Goal: Task Accomplishment & Management: Manage account settings

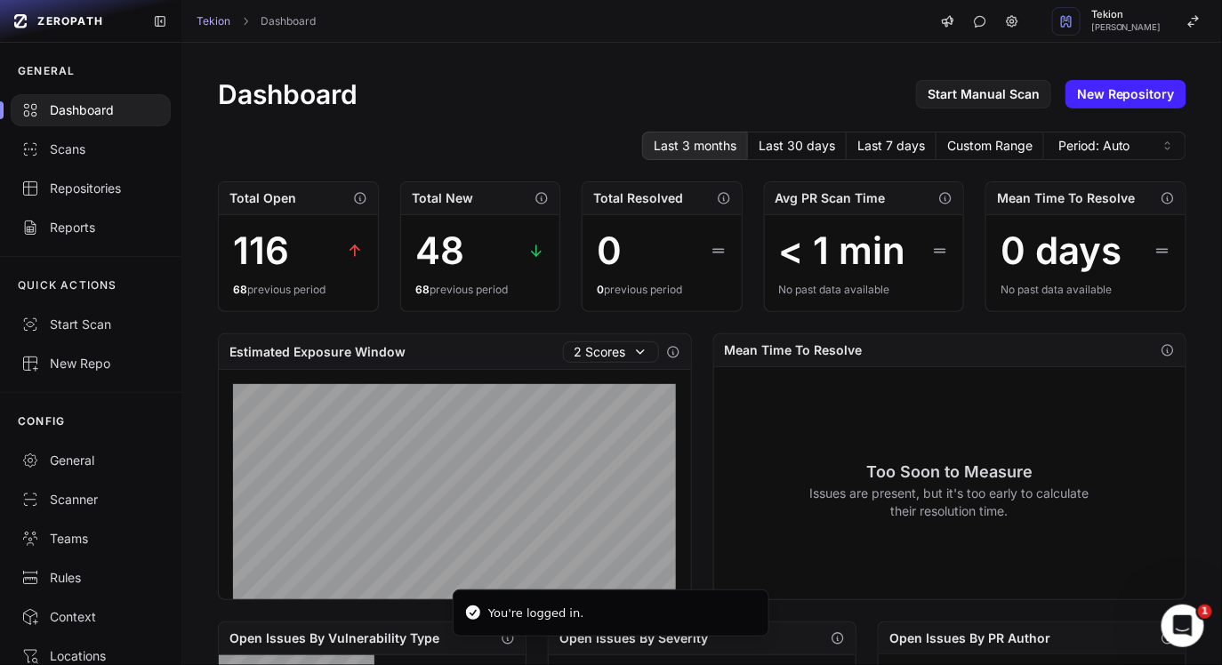
click at [571, 101] on div "Dashboard Start Manual Scan New Repository" at bounding box center [702, 94] width 968 height 32
click at [825, 153] on button "Last 30 days" at bounding box center [797, 146] width 99 height 28
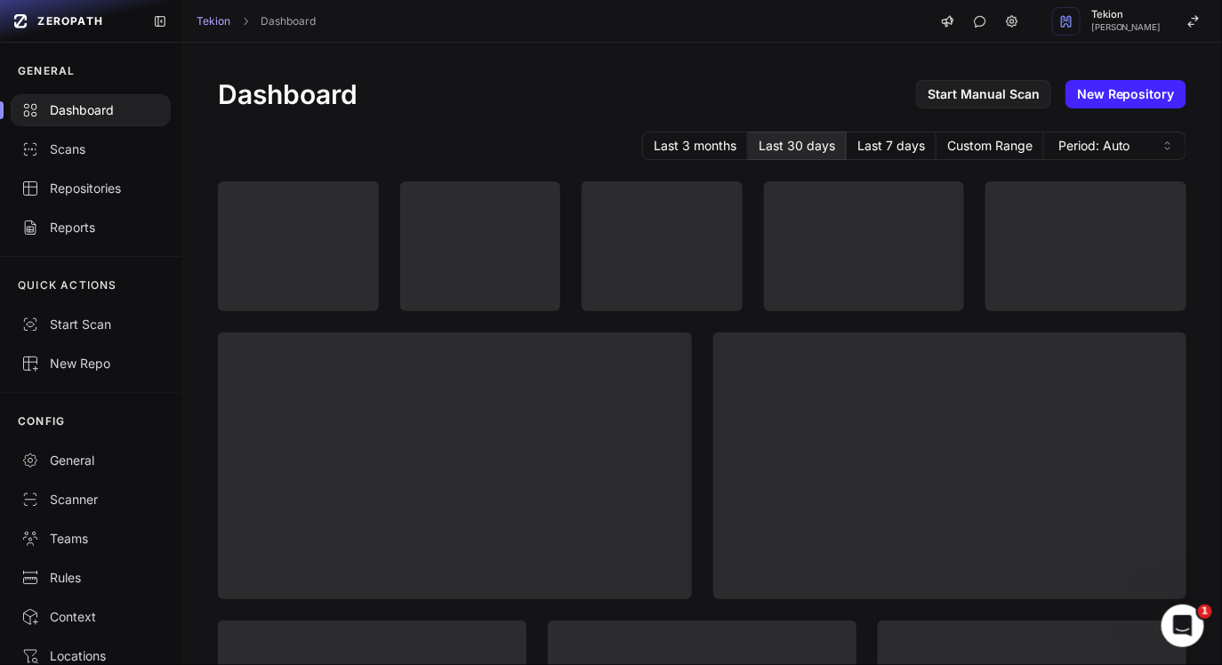
click at [571, 24] on div "Tekion Dashboard [PERSON_NAME]" at bounding box center [701, 21] width 1039 height 43
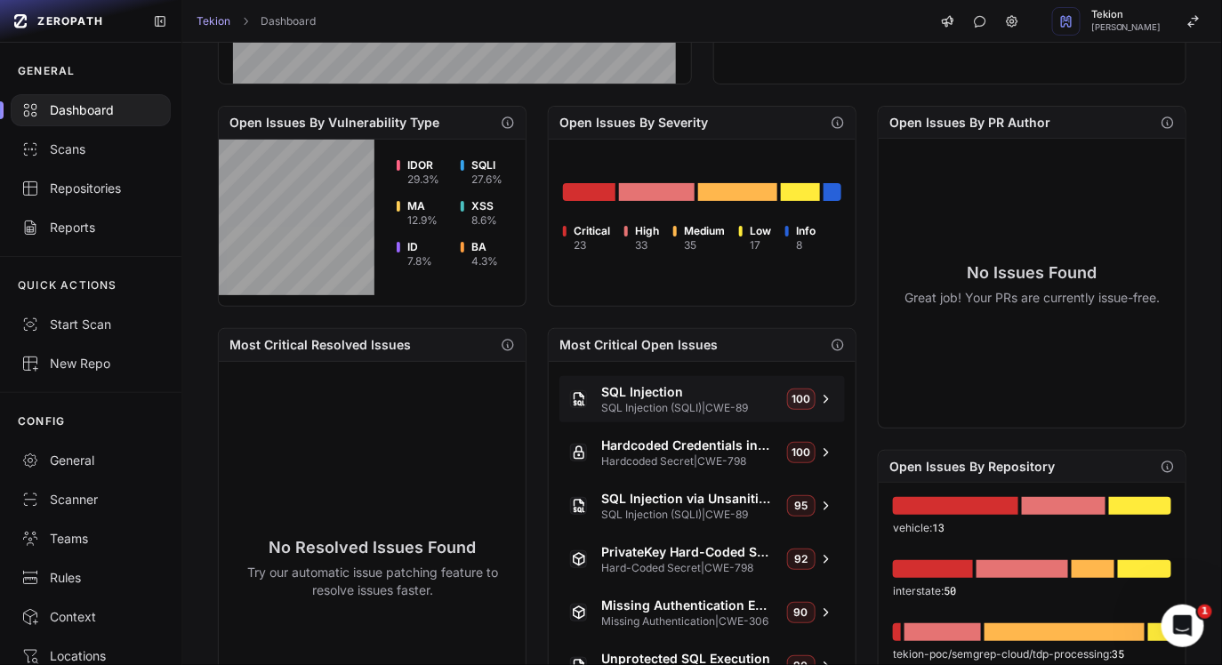
scroll to position [658, 0]
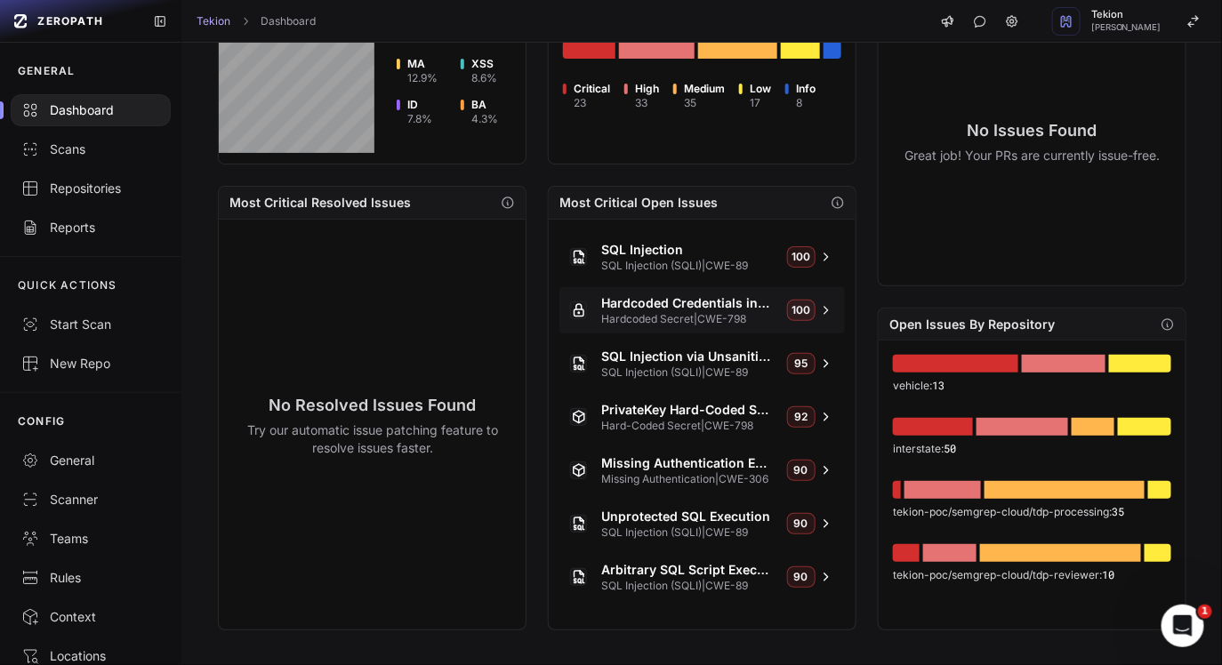
click at [707, 320] on span "Hardcoded Secret | CWE-798" at bounding box center [687, 319] width 172 height 14
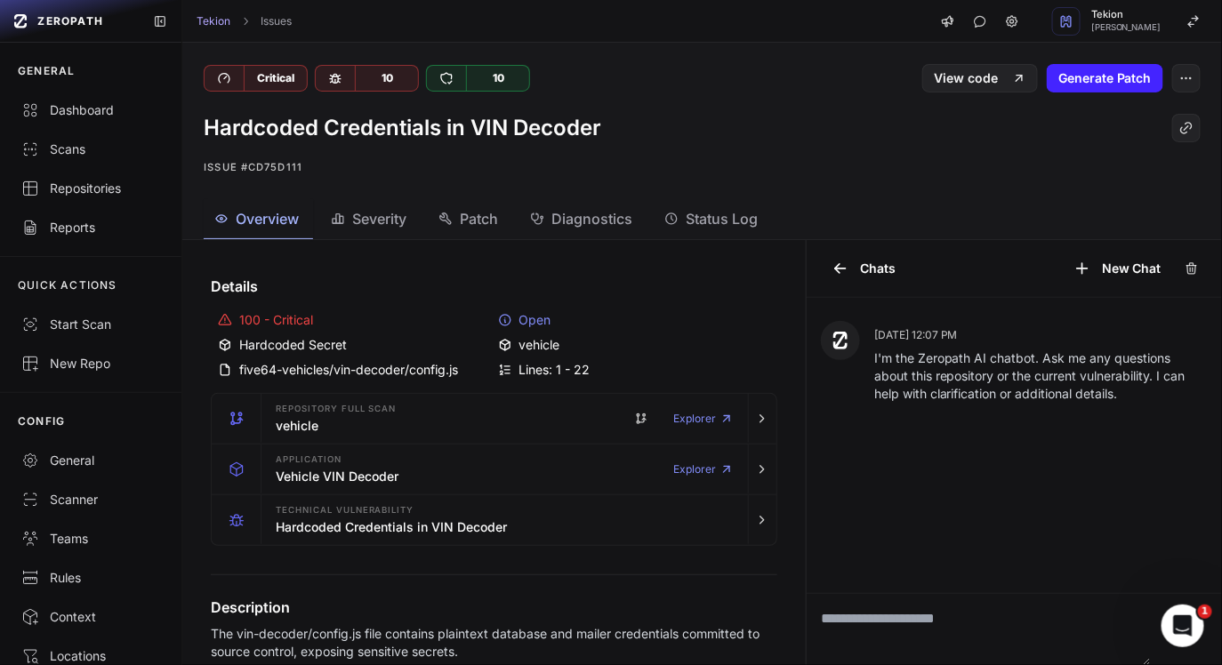
click at [686, 150] on div "Hardcoded Credentials in VIN Decoder Issue #cd75d111" at bounding box center [701, 145] width 1039 height 107
click at [697, 209] on span "Status Log" at bounding box center [722, 218] width 72 height 21
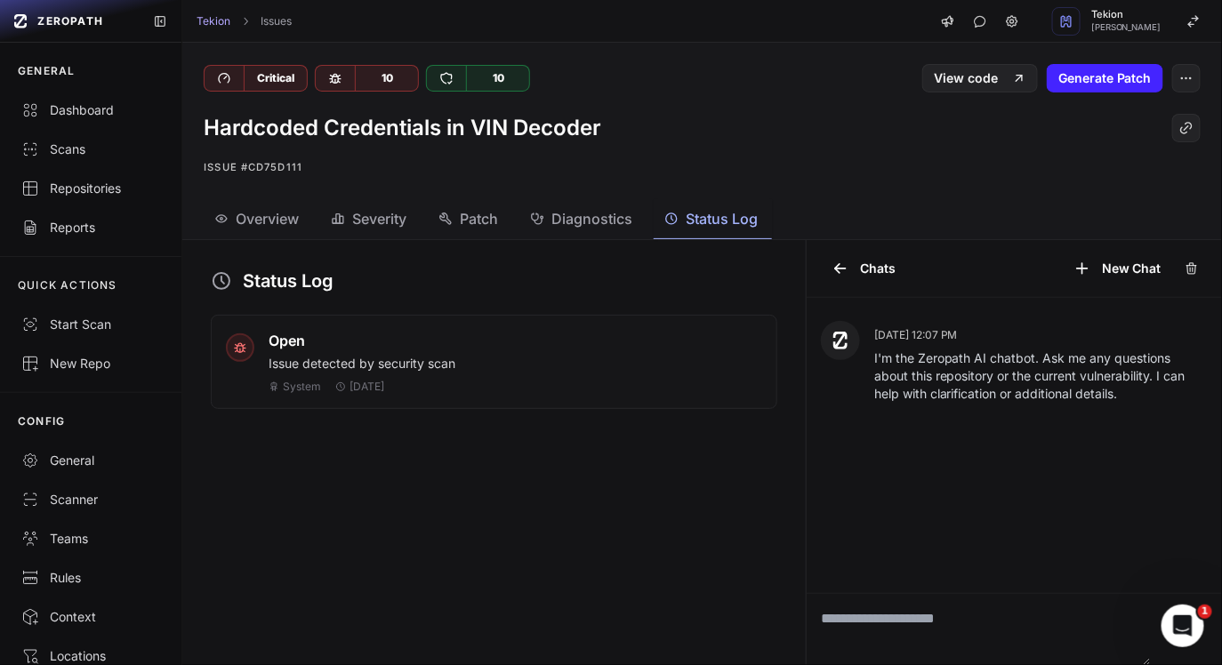
click at [595, 210] on span "Diagnostics" at bounding box center [591, 218] width 81 height 21
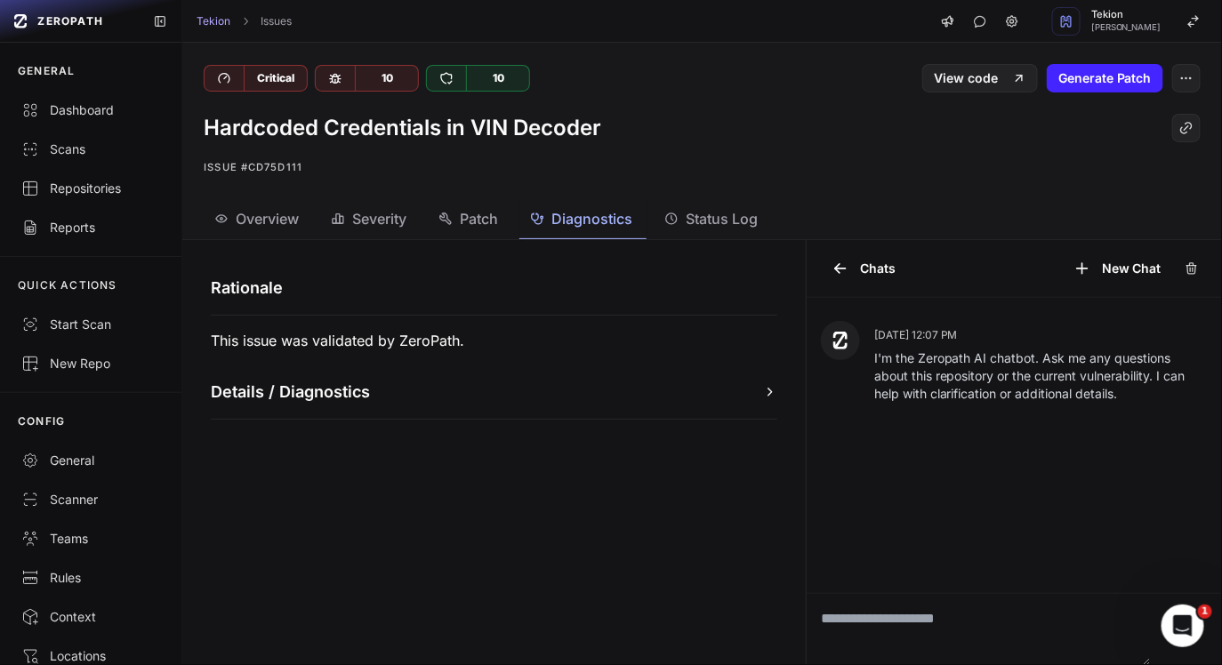
click at [653, 226] on div "Overview Severity Patch Diagnostics Status Log" at bounding box center [680, 219] width 997 height 40
click at [704, 215] on span "Status Log" at bounding box center [722, 218] width 72 height 21
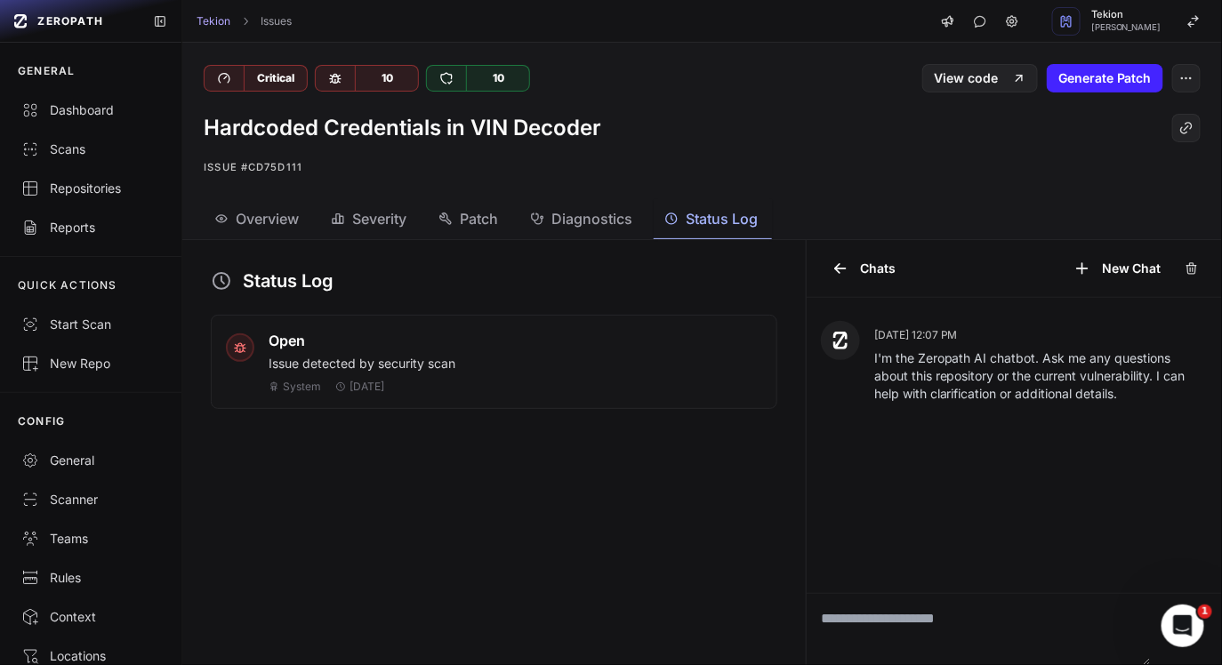
click at [365, 339] on div "Open" at bounding box center [515, 340] width 493 height 21
click at [66, 110] on div "Dashboard" at bounding box center [90, 110] width 139 height 18
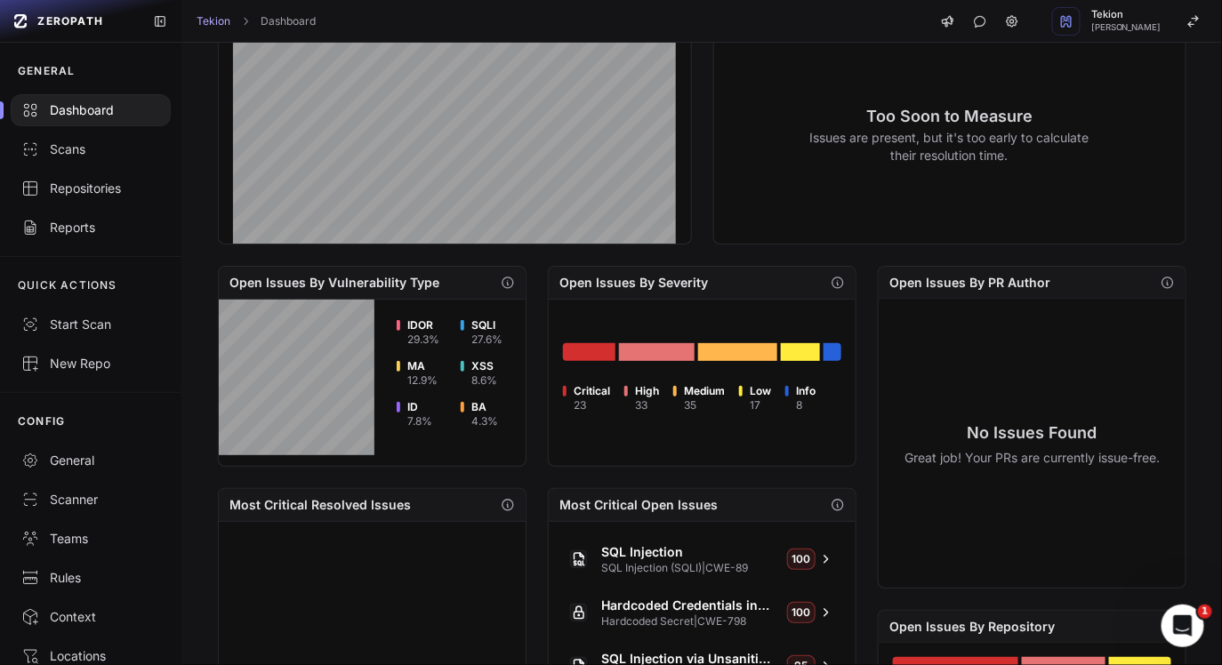
scroll to position [658, 0]
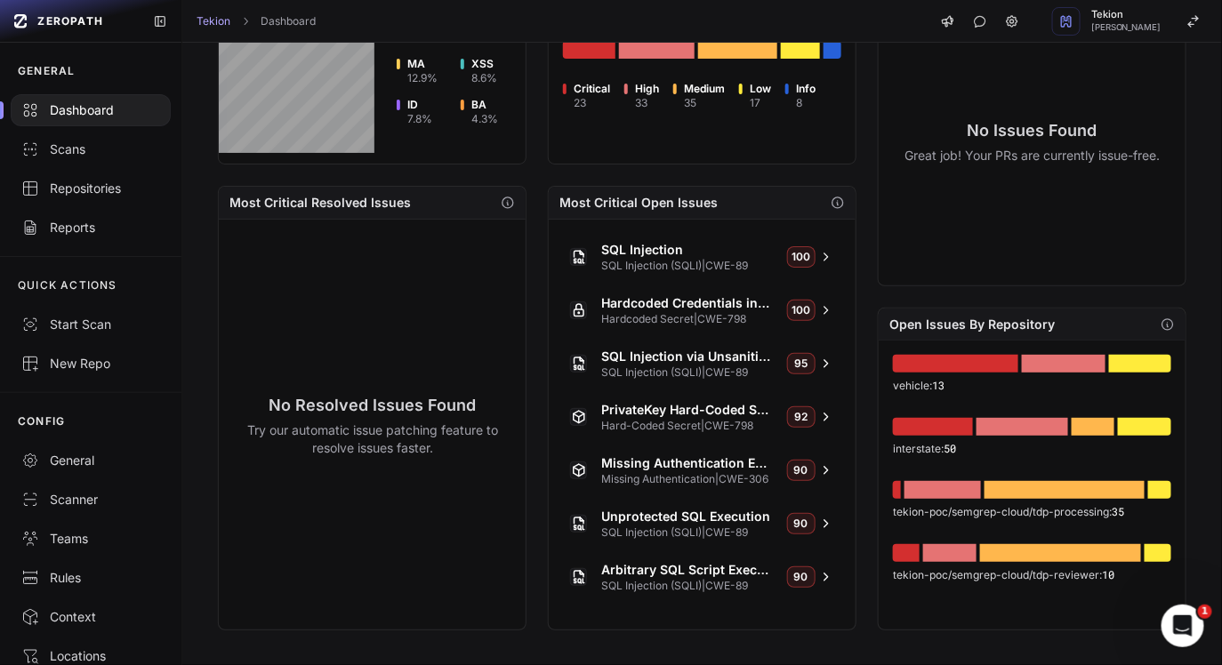
click at [831, 200] on icon "button" at bounding box center [837, 203] width 14 height 14
click at [831, 197] on icon "button" at bounding box center [837, 203] width 14 height 14
click at [717, 213] on div "Most Critical Open Issues" at bounding box center [702, 203] width 307 height 33
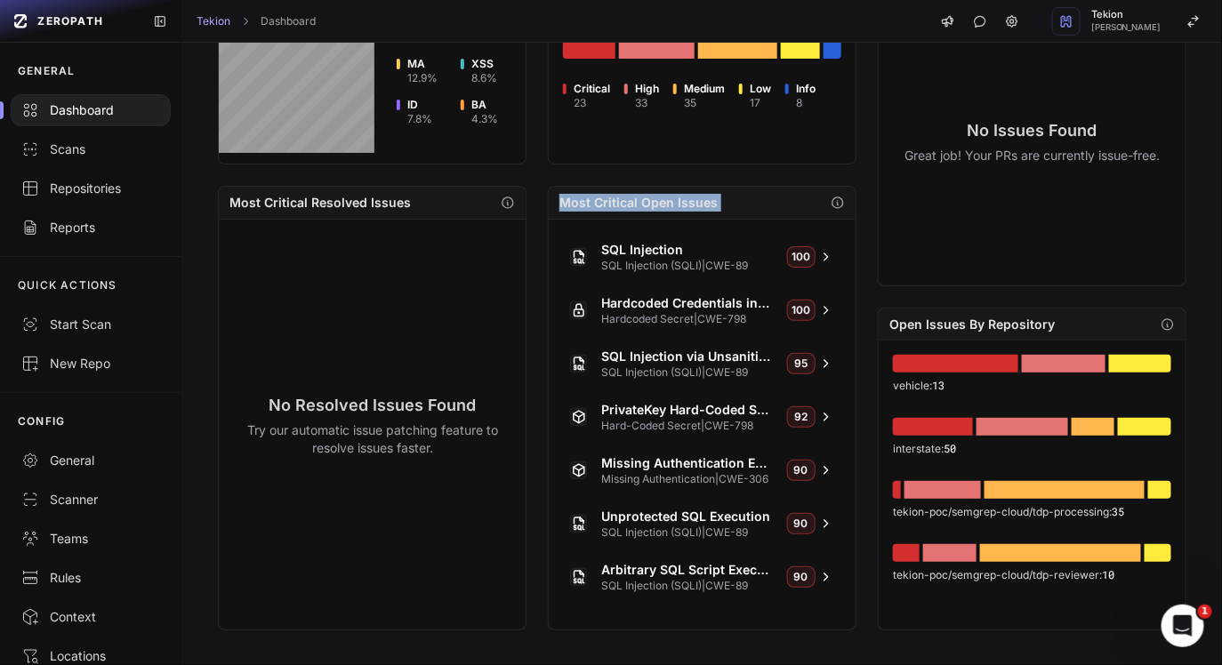
click at [674, 214] on div "Most Critical Open Issues" at bounding box center [702, 203] width 307 height 33
click at [603, 213] on div "Most Critical Open Issues" at bounding box center [702, 203] width 307 height 33
click at [115, 143] on div "Scans" at bounding box center [90, 149] width 139 height 18
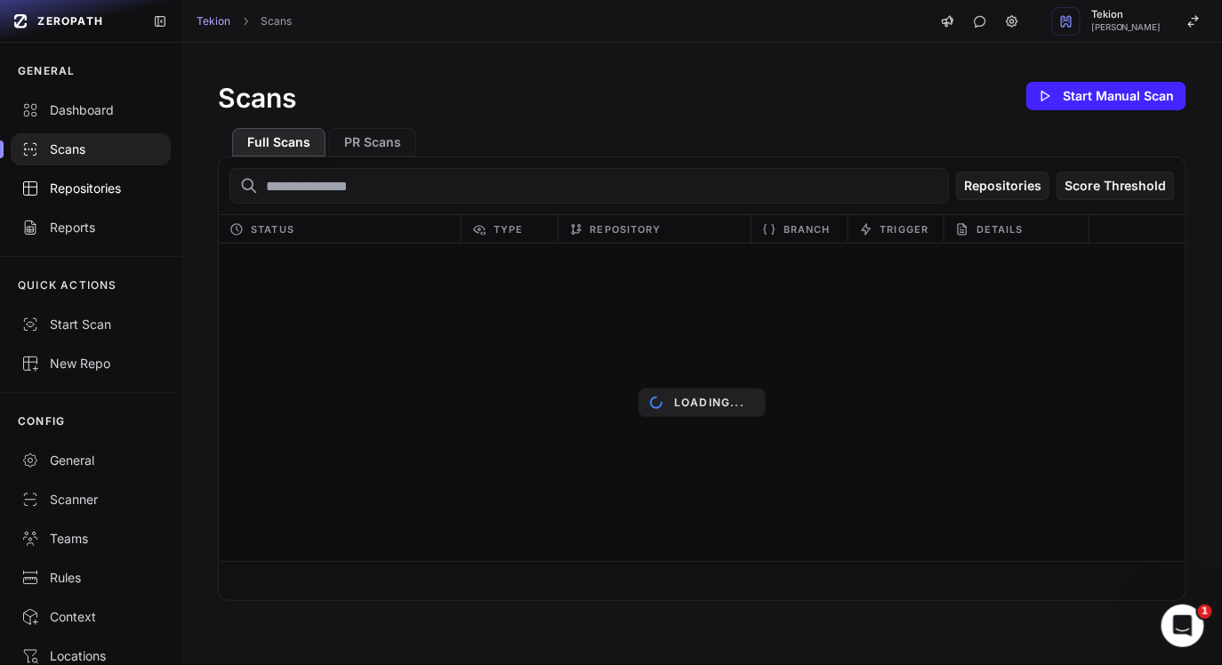
click at [106, 189] on div "Repositories" at bounding box center [90, 189] width 139 height 18
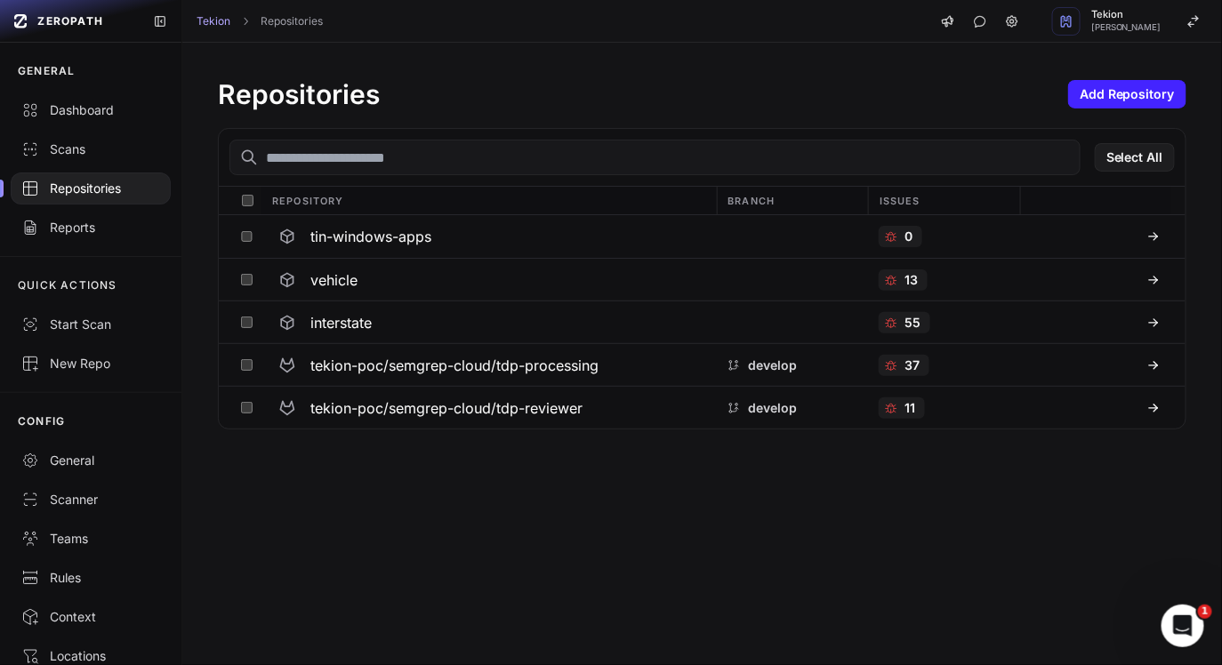
click at [365, 535] on div "Repositories Add Repository Select All Repository Branch Issues tin-windows-app…" at bounding box center [701, 354] width 1039 height 622
click at [608, 449] on div "Repositories Add Repository Select All Repository Branch Issues tin-windows-app…" at bounding box center [701, 254] width 1039 height 422
click at [531, 104] on div "Repositories Add Repository" at bounding box center [702, 94] width 968 height 32
click at [1105, 28] on span "[PERSON_NAME]" at bounding box center [1126, 27] width 70 height 9
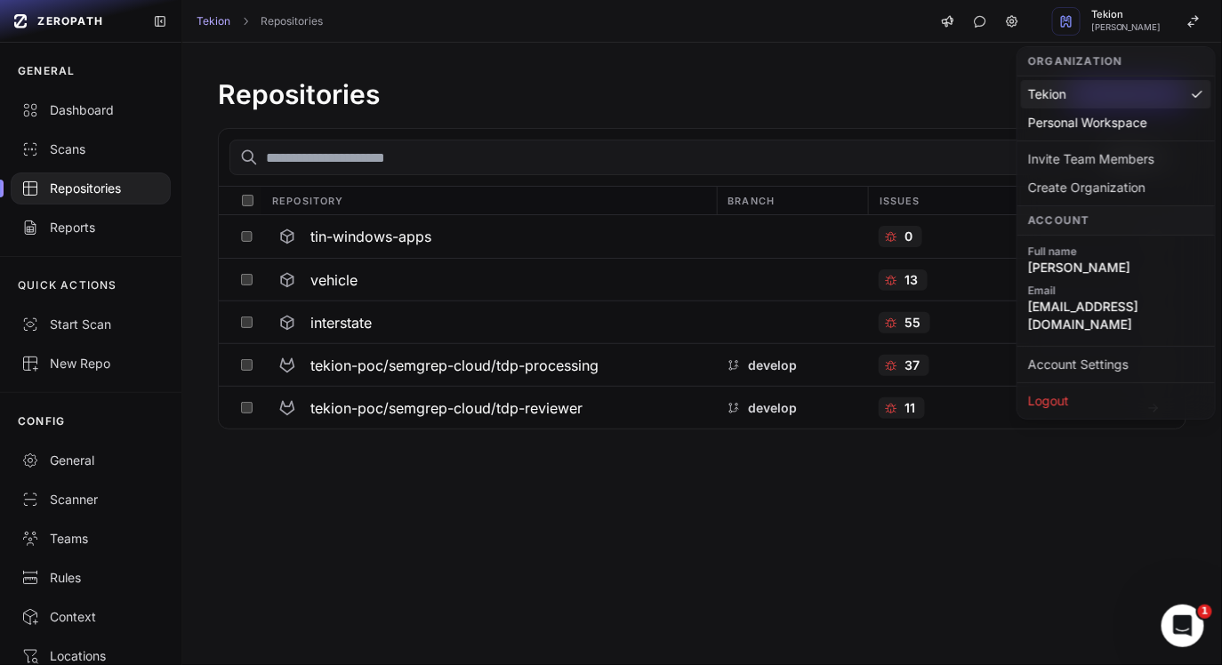
click at [1065, 267] on span "[PERSON_NAME]" at bounding box center [1116, 268] width 176 height 18
click at [1065, 267] on span "Satyendra Kumar" at bounding box center [1116, 268] width 176 height 18
click at [1095, 270] on span "Satyendra Kumar" at bounding box center [1116, 268] width 176 height 18
click at [1095, 270] on span "[PERSON_NAME]" at bounding box center [1116, 268] width 176 height 18
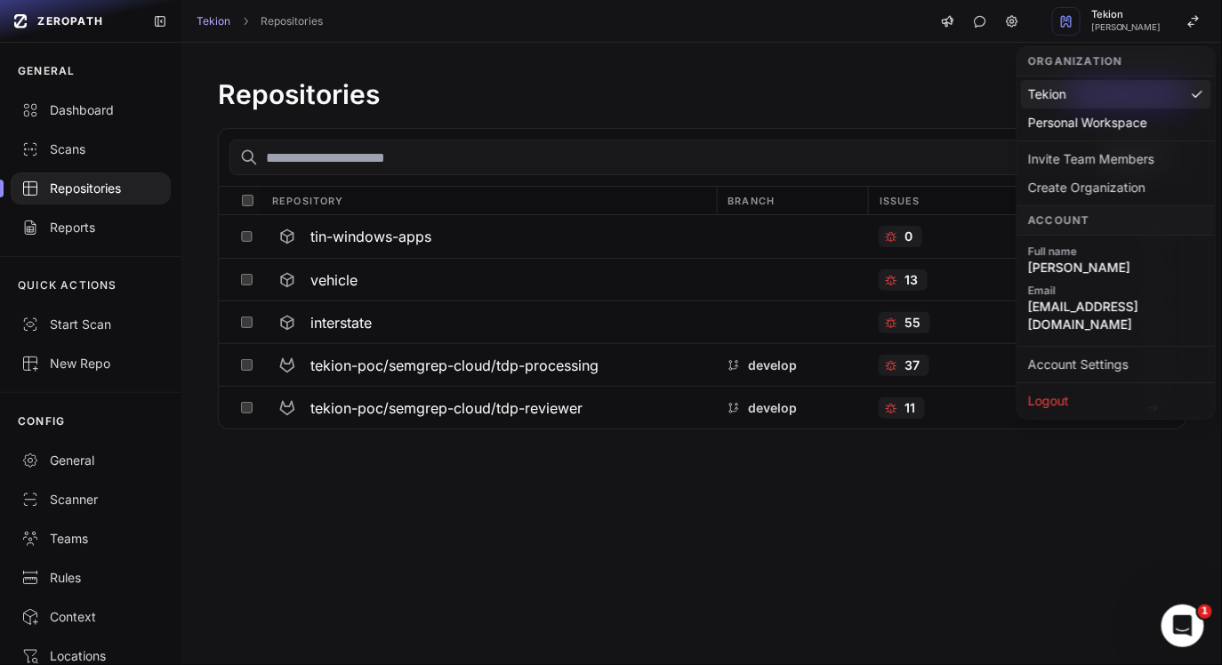
click at [1095, 270] on span "[PERSON_NAME]" at bounding box center [1116, 268] width 176 height 18
click at [1064, 308] on span "satyendrak@tekion.com" at bounding box center [1116, 316] width 176 height 36
click at [1120, 307] on span "satyendrak@tekion.com" at bounding box center [1116, 316] width 176 height 36
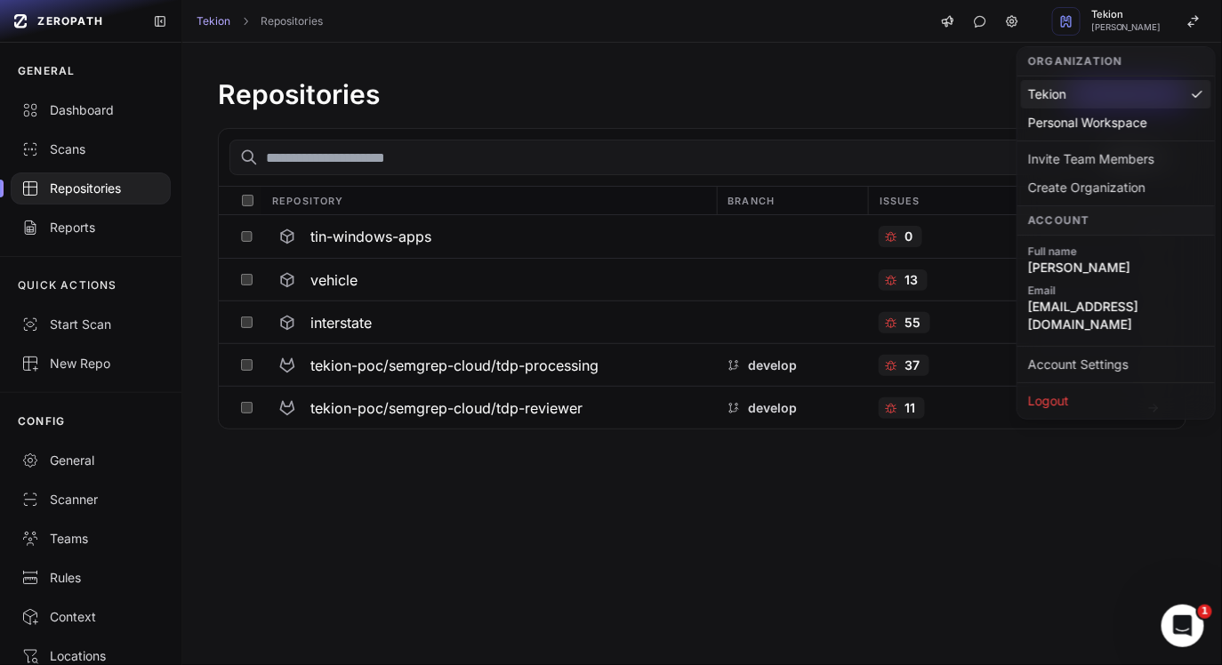
click at [1120, 307] on span "satyendrak@tekion.com" at bounding box center [1116, 316] width 176 height 36
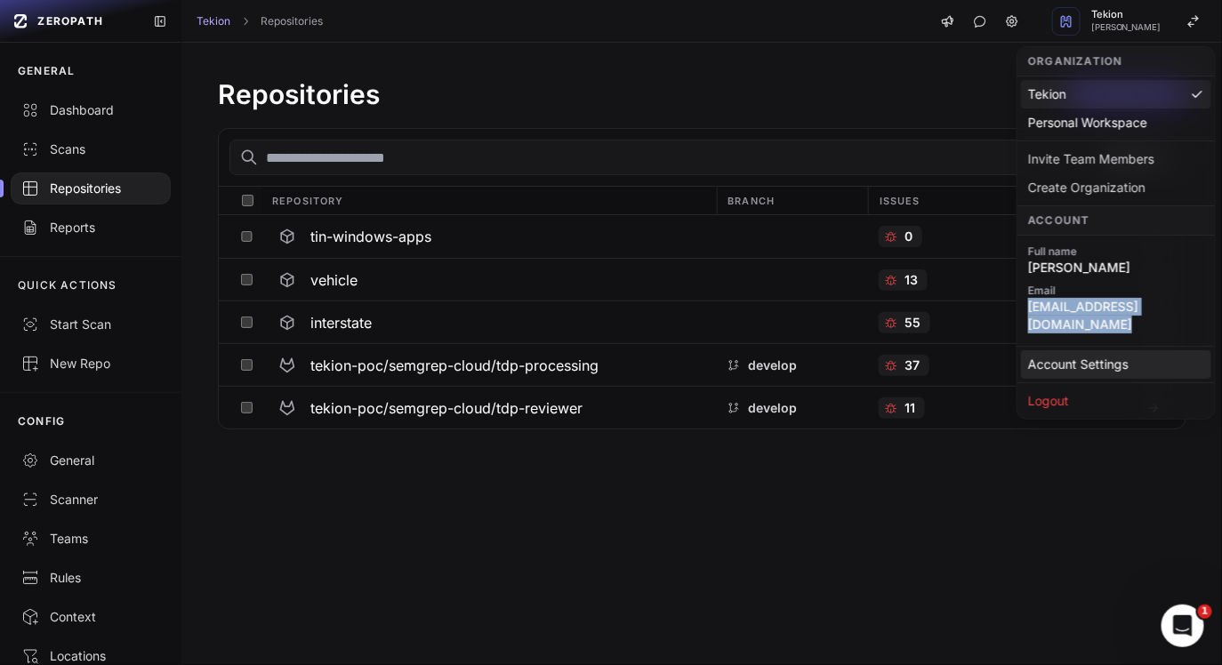
click at [1079, 350] on link "Account Settings" at bounding box center [1116, 364] width 190 height 28
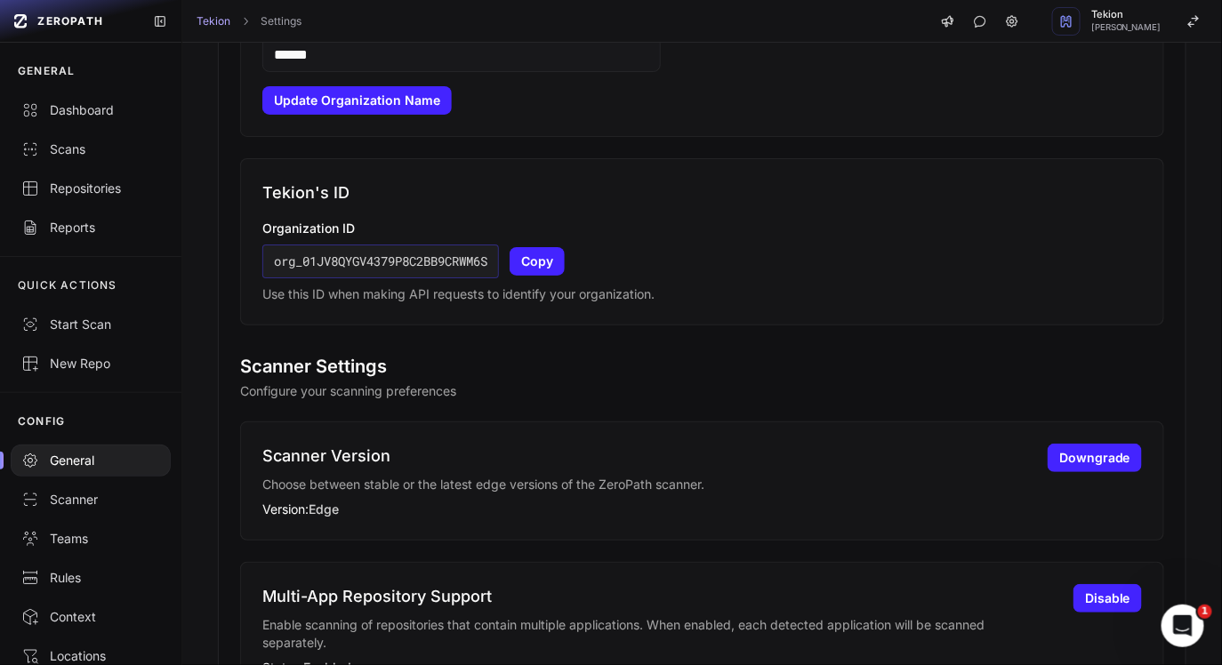
scroll to position [646, 0]
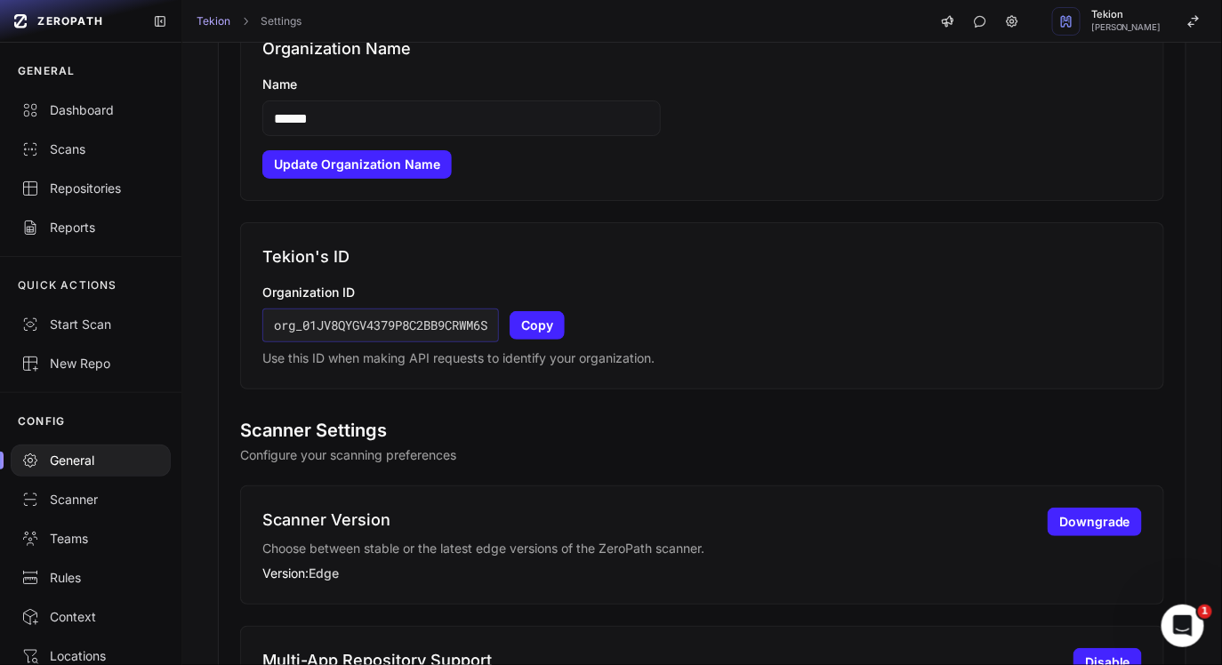
click at [318, 296] on p "Organization ID" at bounding box center [701, 293] width 879 height 18
click at [521, 341] on div "org_01JV8QYGV4379P8C2BB9CRWM6S Copy" at bounding box center [701, 326] width 879 height 34
click at [558, 326] on button "Copy" at bounding box center [536, 325] width 55 height 28
click at [692, 335] on div "org_01JV8QYGV4379P8C2BB9CRWM6S Copy" at bounding box center [701, 326] width 879 height 34
click at [505, 355] on p "Use this ID when making API requests to identify your organization." at bounding box center [701, 358] width 879 height 18
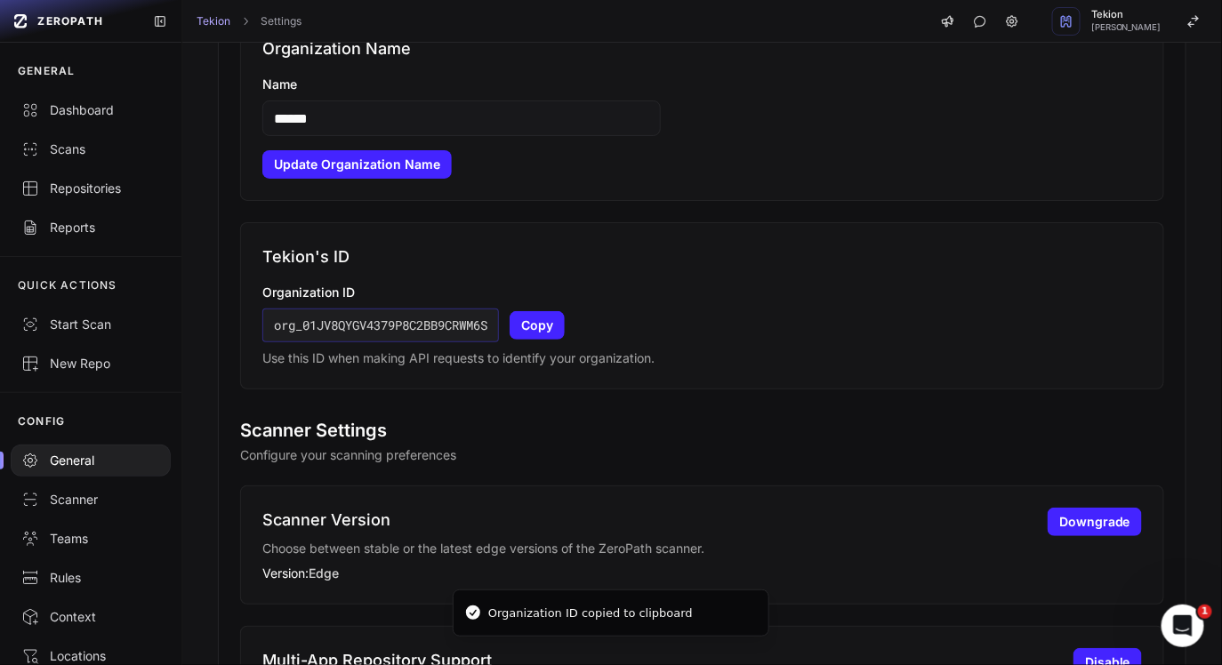
click at [505, 355] on p "Use this ID when making API requests to identify your organization." at bounding box center [701, 358] width 879 height 18
click at [610, 356] on p "Use this ID when making API requests to identify your organization." at bounding box center [701, 358] width 879 height 18
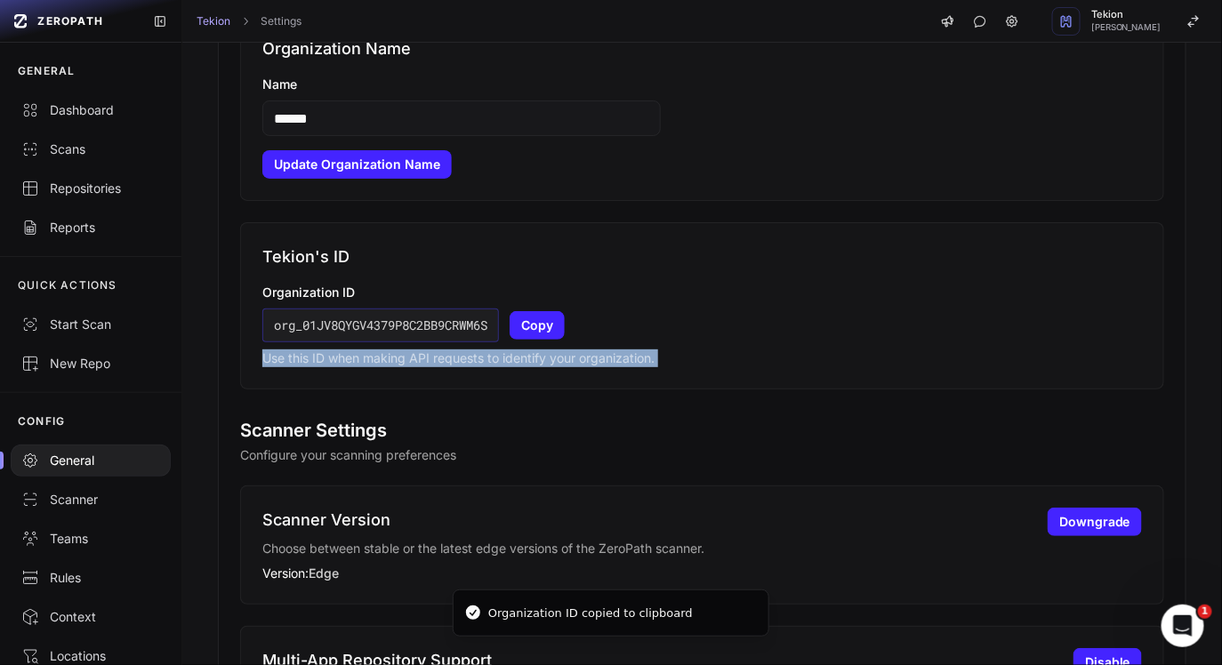
click at [679, 349] on p "Use this ID when making API requests to identify your organization." at bounding box center [701, 358] width 879 height 18
drag, startPoint x: 675, startPoint y: 355, endPoint x: 247, endPoint y: 359, distance: 427.7
click at [247, 359] on div "Tekion 's ID Organization ID org_01JV8QYGV4379P8C2BB9CRWM6S Copy Use this ID wh…" at bounding box center [702, 305] width 924 height 167
click at [264, 359] on p "Use this ID when making API requests to identify your organization." at bounding box center [701, 358] width 879 height 18
drag, startPoint x: 264, startPoint y: 359, endPoint x: 647, endPoint y: 359, distance: 383.2
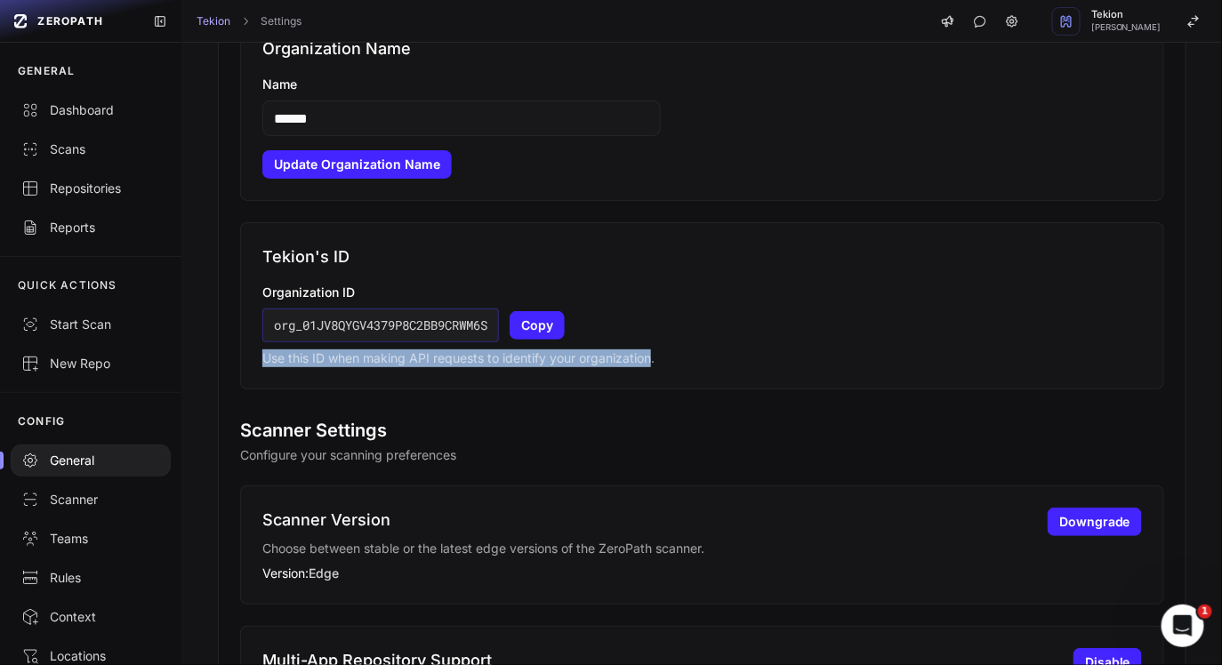
click at [647, 359] on p "Use this ID when making API requests to identify your organization." at bounding box center [701, 358] width 879 height 18
click at [671, 362] on p "Use this ID when making API requests to identify your organization." at bounding box center [701, 358] width 879 height 18
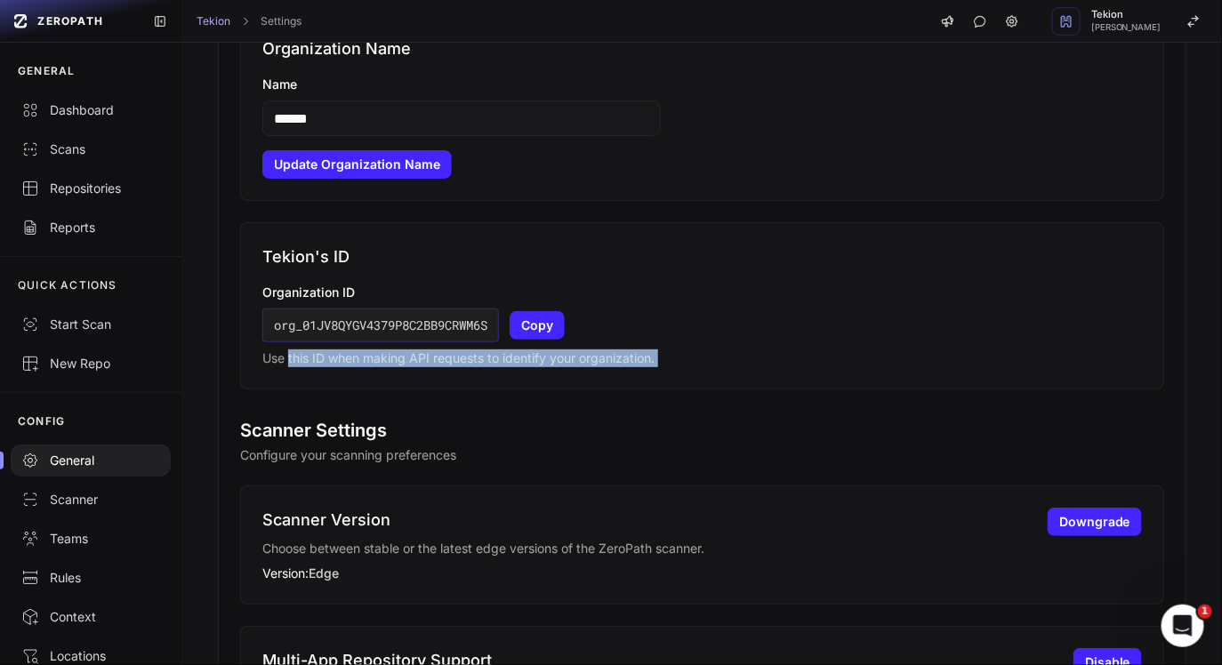
drag, startPoint x: 671, startPoint y: 362, endPoint x: 289, endPoint y: 357, distance: 382.3
click at [289, 360] on p "Use this ID when making API requests to identify your organization." at bounding box center [701, 358] width 879 height 18
click at [289, 357] on p "Use this ID when making API requests to identify your organization." at bounding box center [701, 358] width 879 height 18
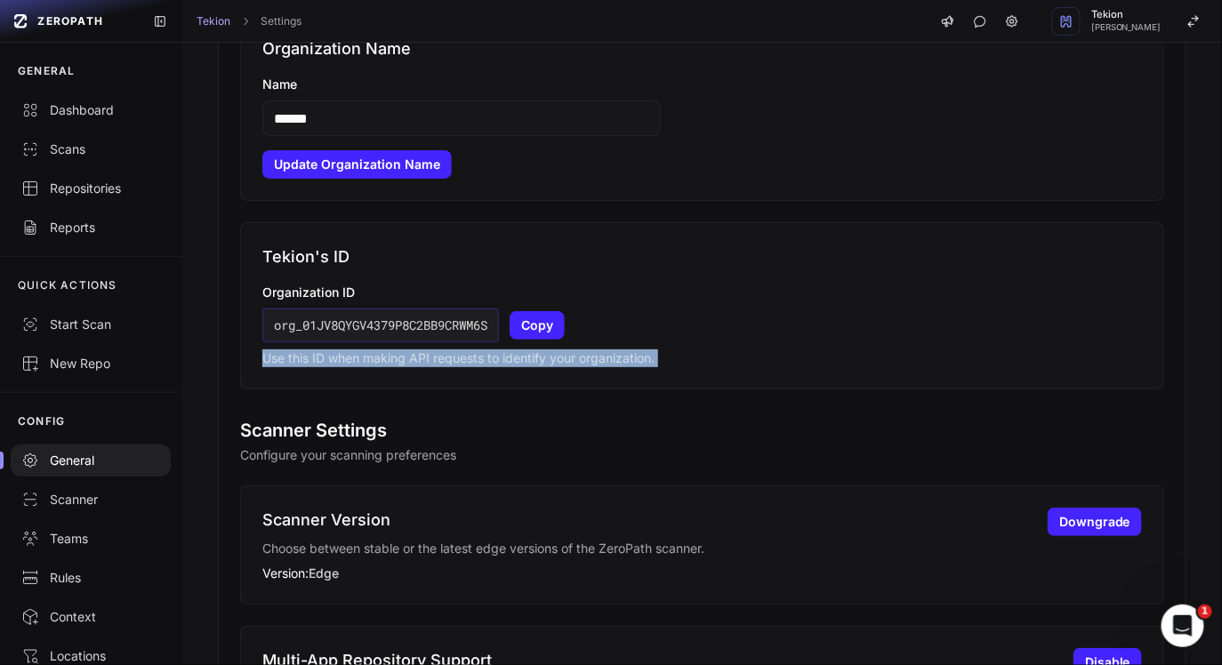
click at [490, 418] on h2 "Scanner Settings" at bounding box center [702, 430] width 924 height 25
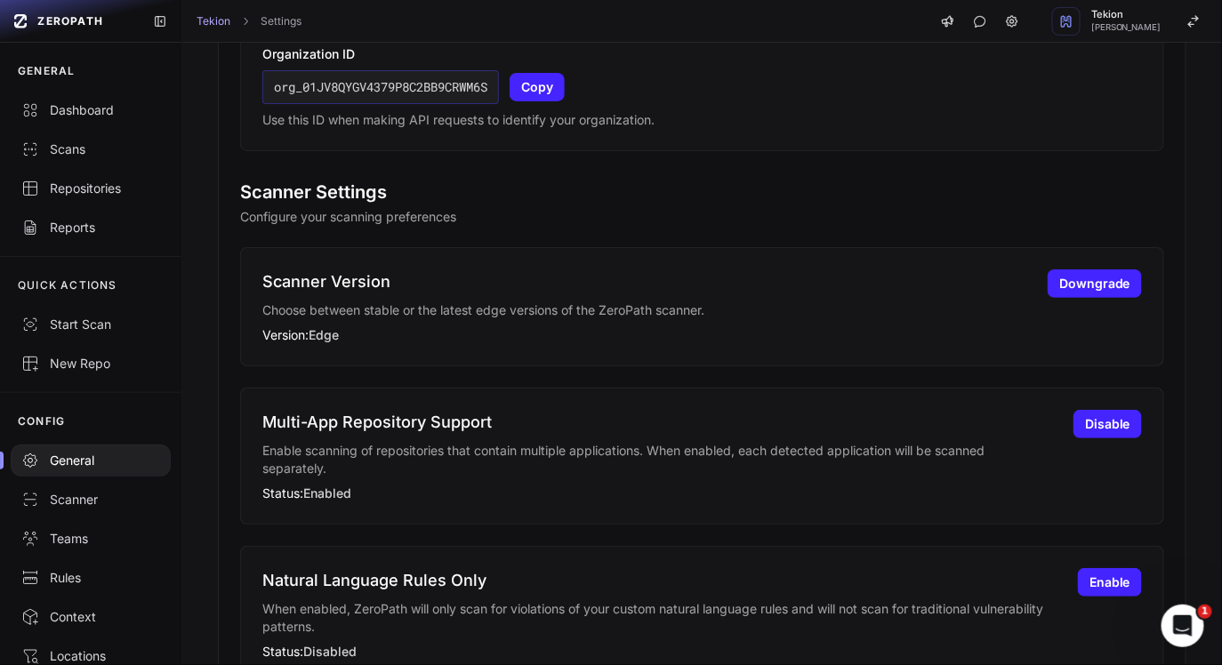
scroll to position [904, 0]
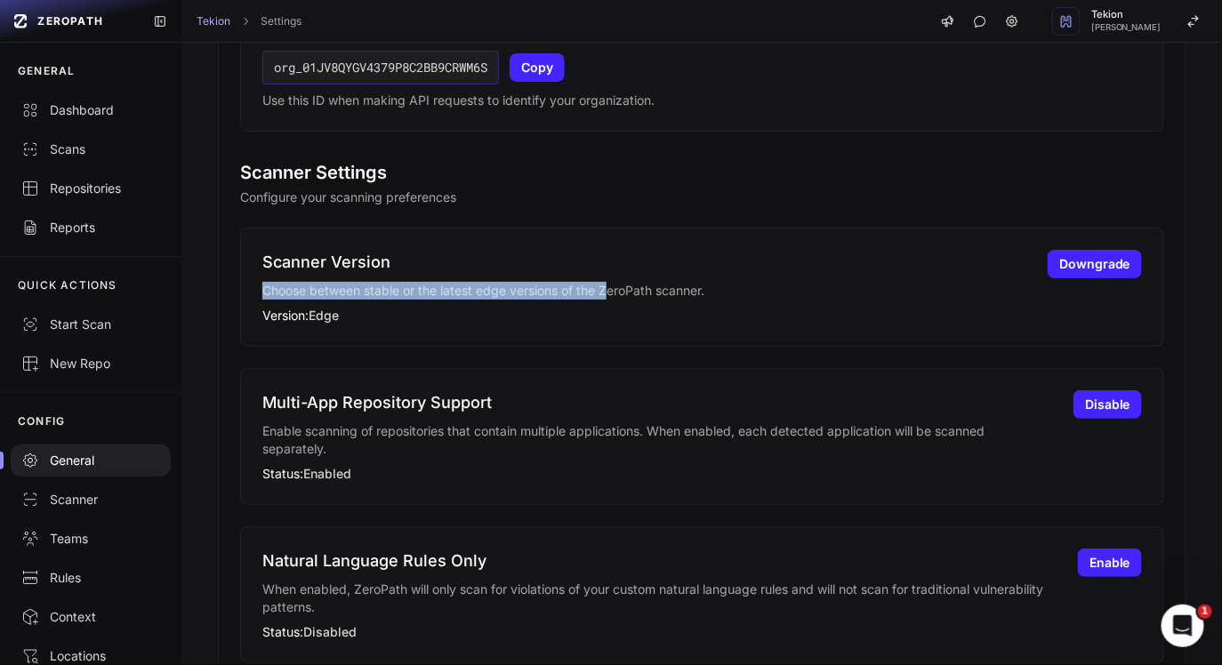
drag, startPoint x: 253, startPoint y: 285, endPoint x: 612, endPoint y: 285, distance: 358.3
click at [612, 285] on div "Scanner Version Choose between stable or the latest edge versions of the ZeroPa…" at bounding box center [702, 287] width 924 height 119
click at [612, 285] on p "Choose between stable or the latest edge versions of the ZeroPath scanner." at bounding box center [644, 291] width 764 height 18
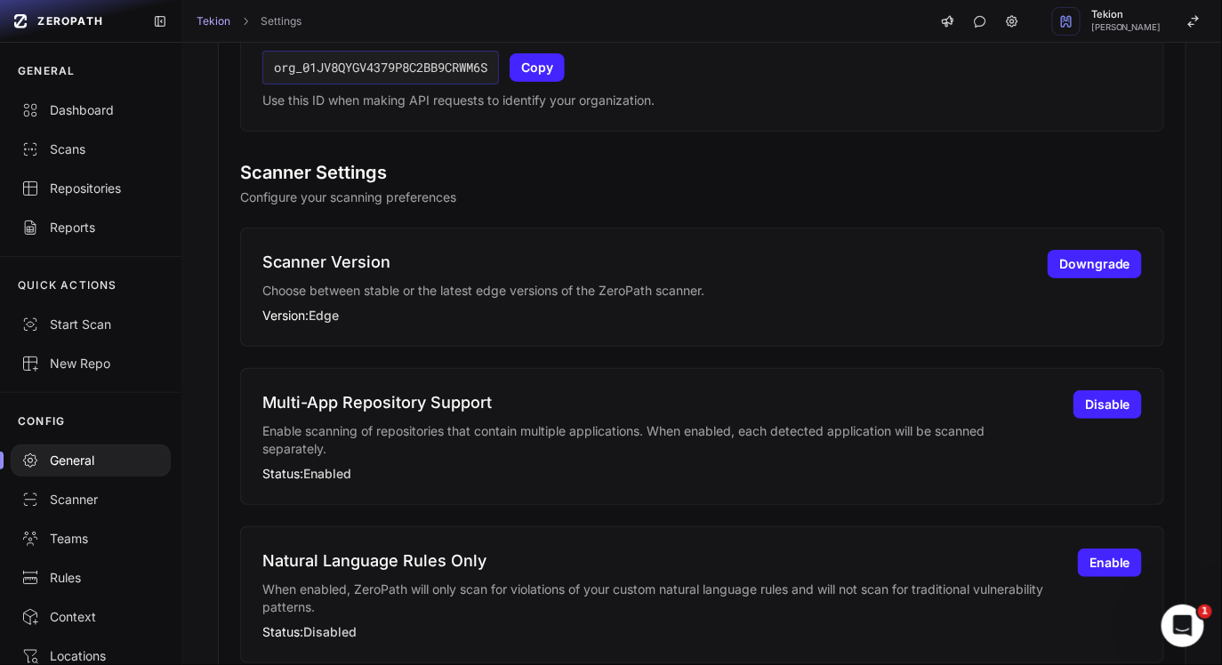
click at [612, 285] on p "Choose between stable or the latest edge versions of the ZeroPath scanner." at bounding box center [644, 291] width 764 height 18
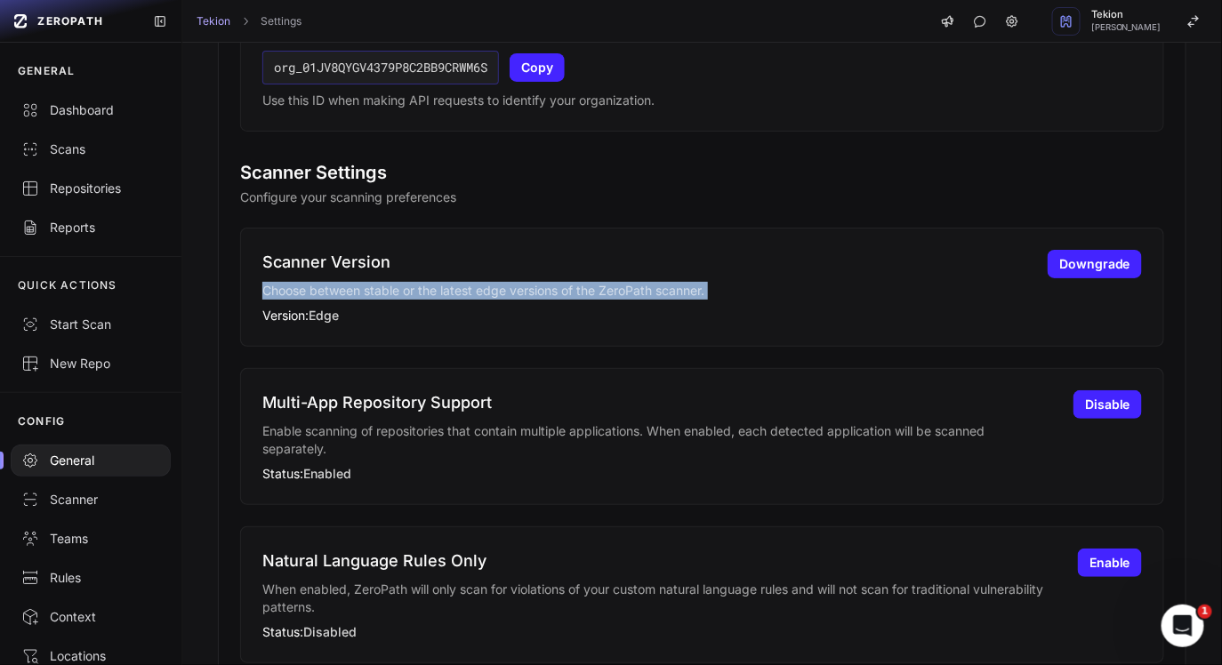
click at [558, 453] on p "Enable scanning of repositories that contain multiple applications. When enable…" at bounding box center [657, 440] width 790 height 36
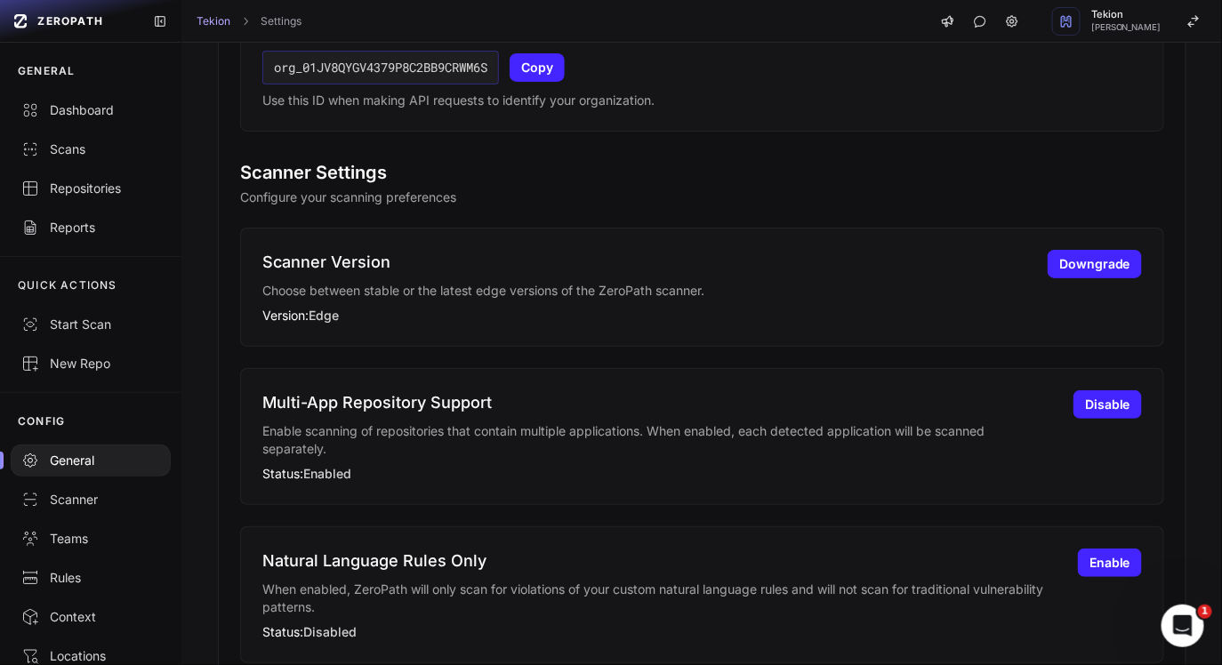
click at [558, 453] on p "Enable scanning of repositories that contain multiple applications. When enable…" at bounding box center [657, 440] width 790 height 36
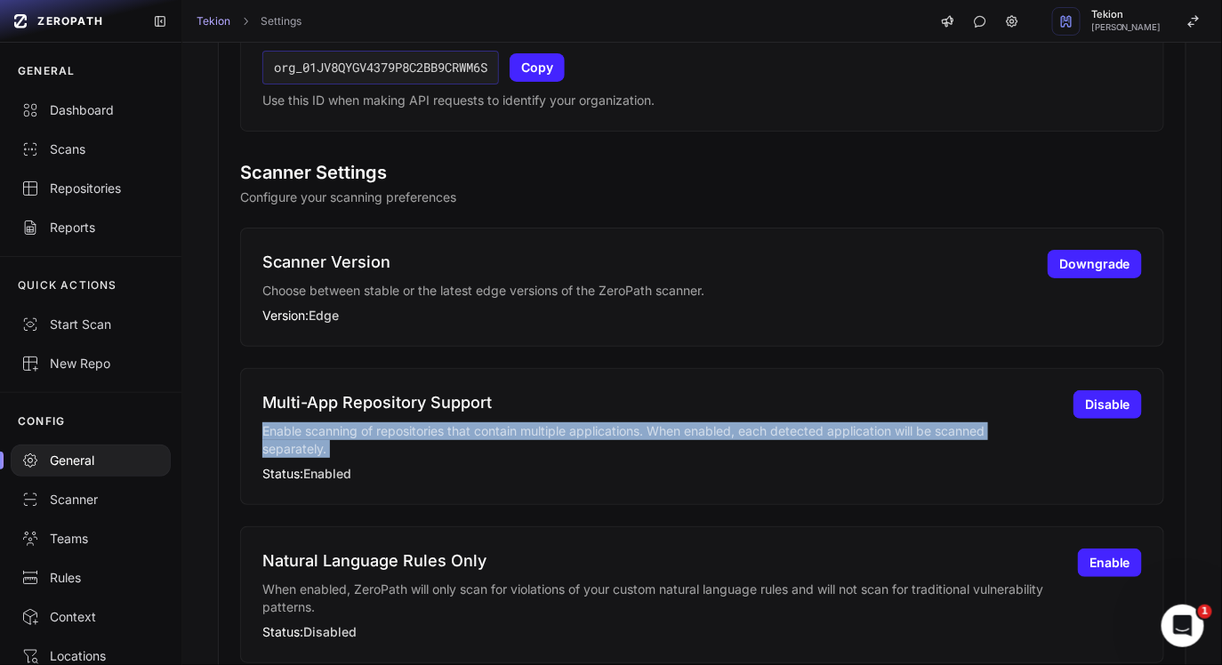
click at [606, 453] on p "Enable scanning of repositories that contain multiple applications. When enable…" at bounding box center [657, 440] width 790 height 36
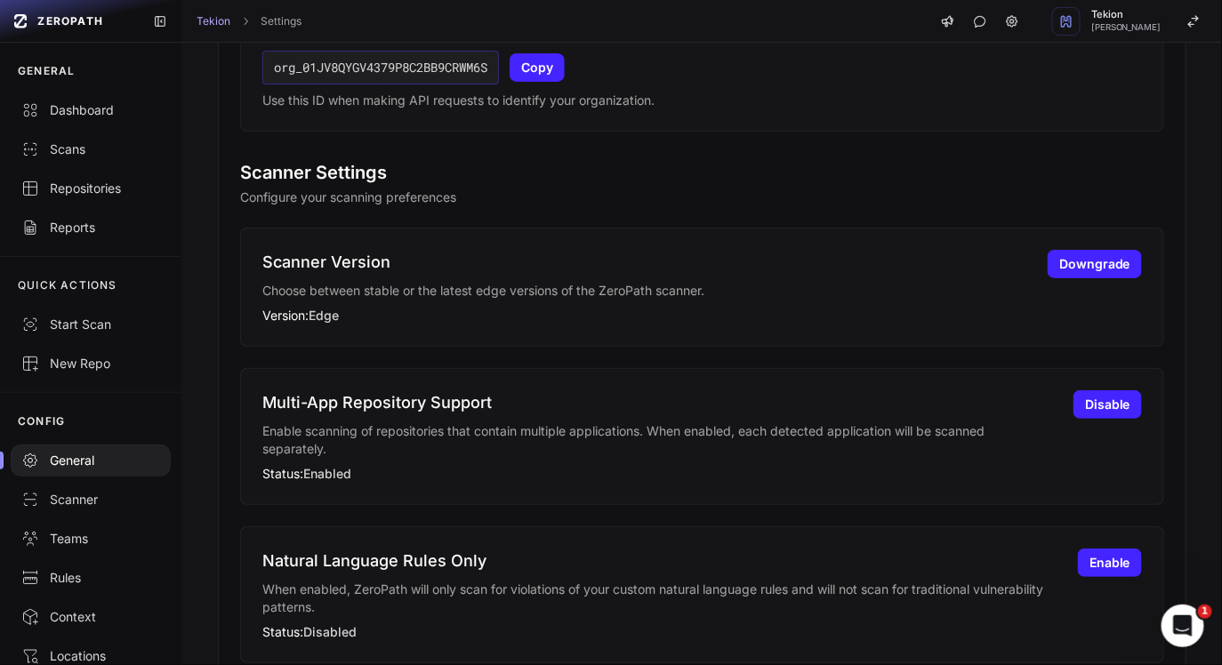
click at [606, 453] on p "Enable scanning of repositories that contain multiple applications. When enable…" at bounding box center [657, 440] width 790 height 36
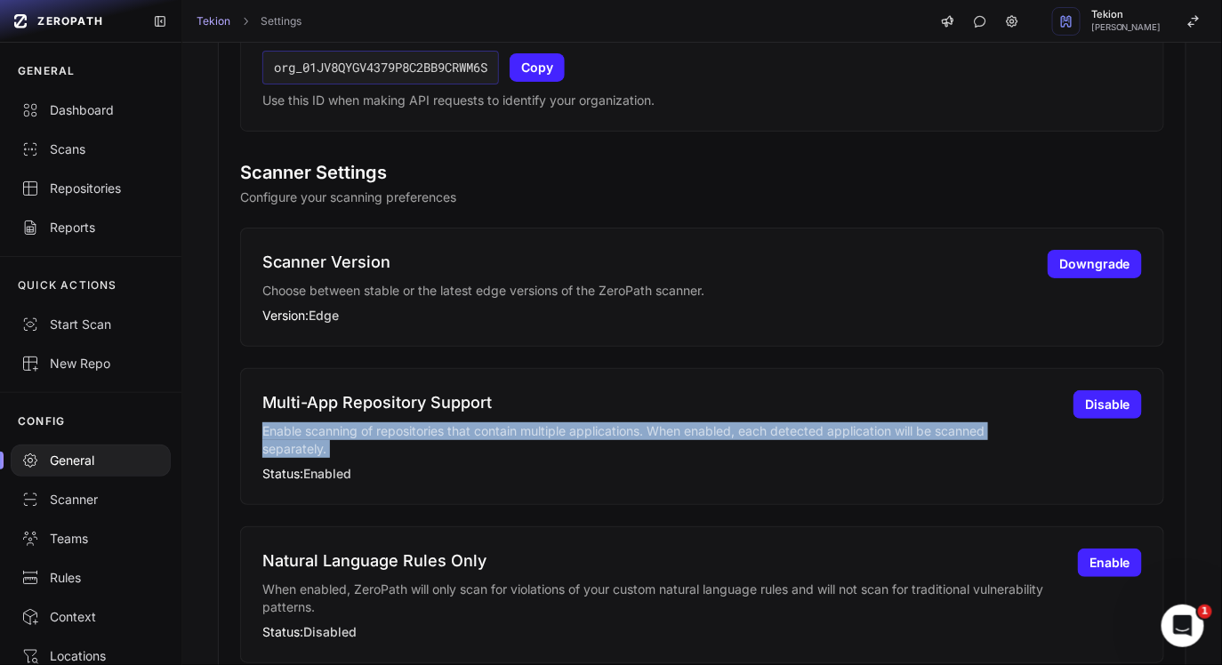
click at [662, 452] on p "Enable scanning of repositories that contain multiple applications. When enable…" at bounding box center [657, 440] width 790 height 36
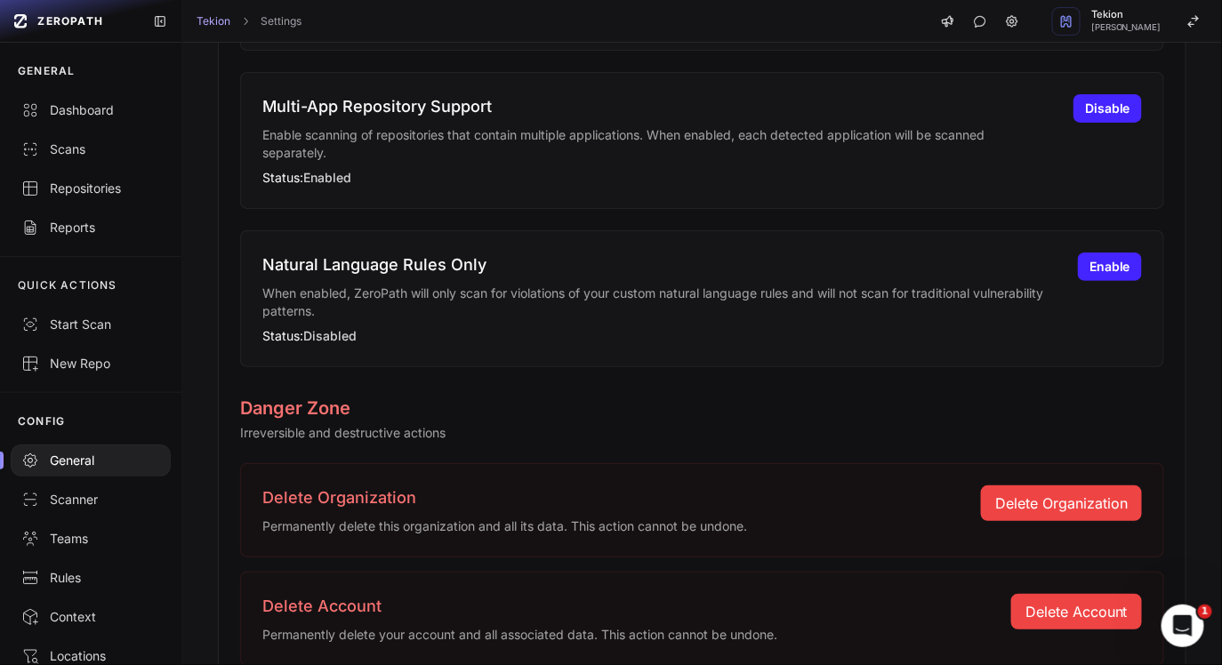
scroll to position [1256, 0]
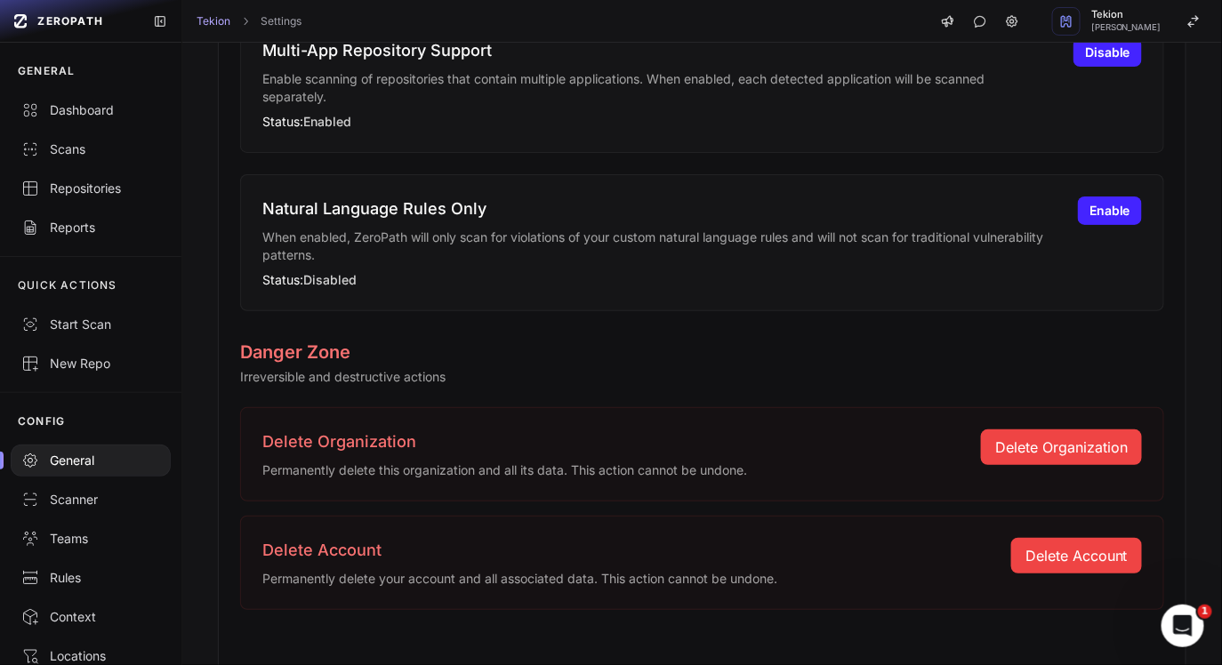
click at [606, 232] on p "When enabled, ZeroPath will only scan for violations of your custom natural lan…" at bounding box center [659, 247] width 794 height 36
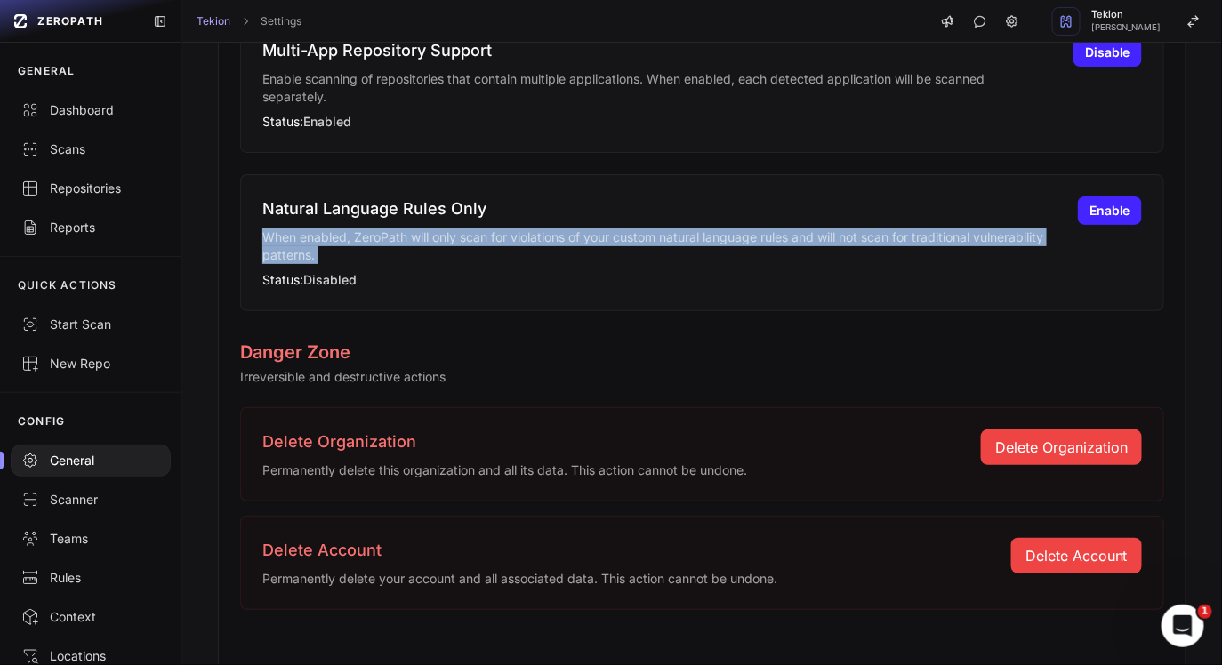
click at [619, 251] on p "When enabled, ZeroPath will only scan for violations of your custom natural lan…" at bounding box center [659, 247] width 794 height 36
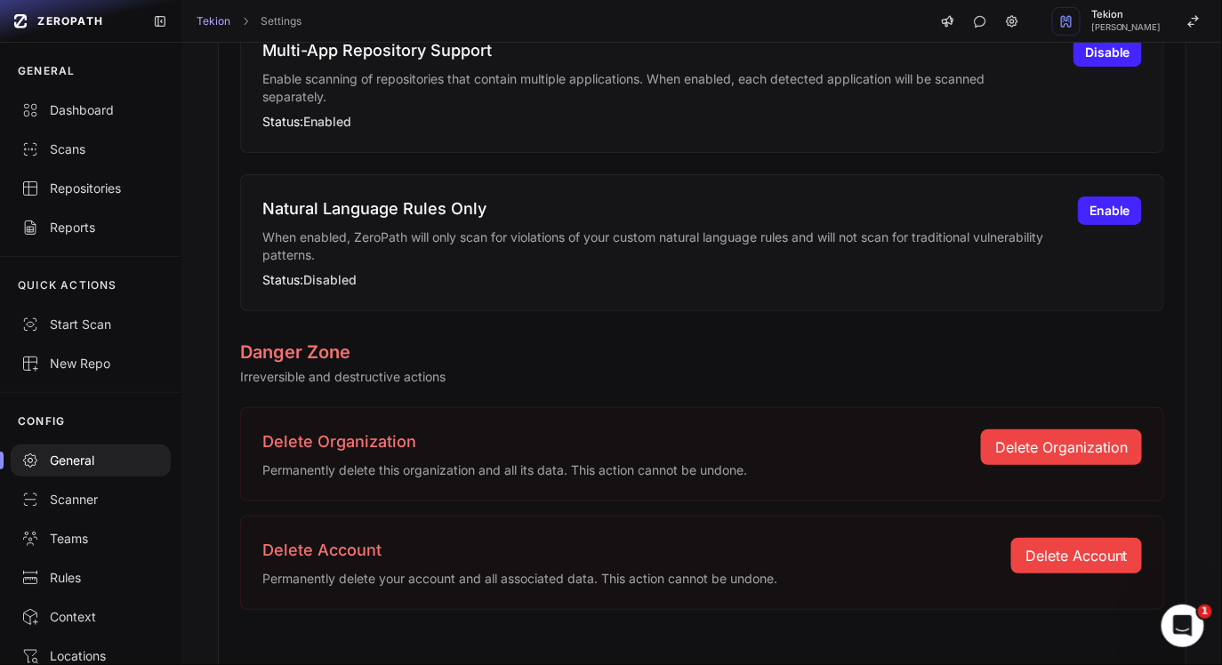
click at [619, 251] on p "When enabled, ZeroPath will only scan for violations of your custom natural lan…" at bounding box center [659, 247] width 794 height 36
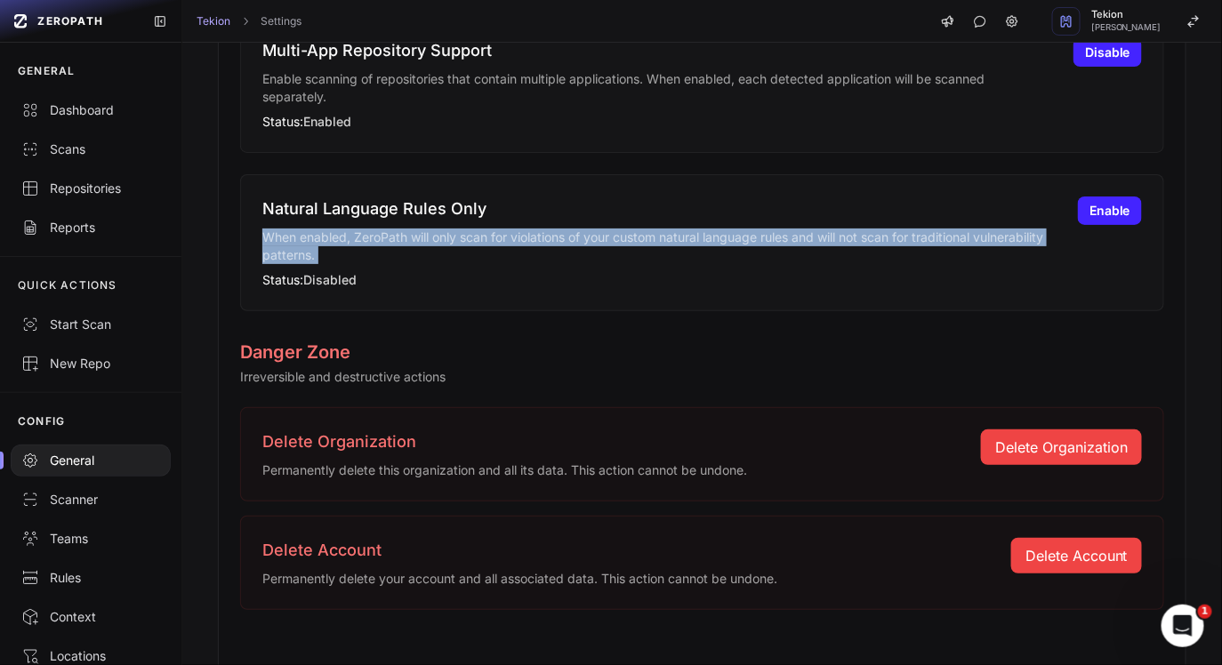
click at [635, 250] on p "When enabled, ZeroPath will only scan for violations of your custom natural lan…" at bounding box center [659, 247] width 794 height 36
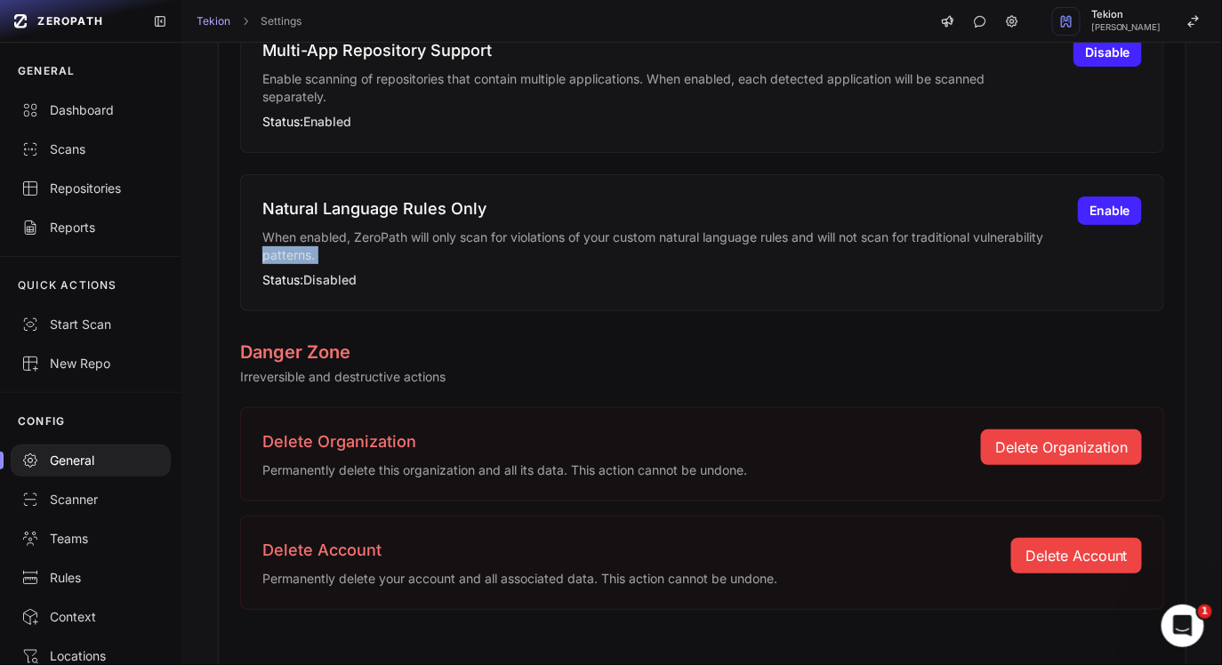
drag, startPoint x: 635, startPoint y: 250, endPoint x: 273, endPoint y: 244, distance: 361.9
click at [273, 244] on p "When enabled, ZeroPath will only scan for violations of your custom natural lan…" at bounding box center [659, 247] width 794 height 36
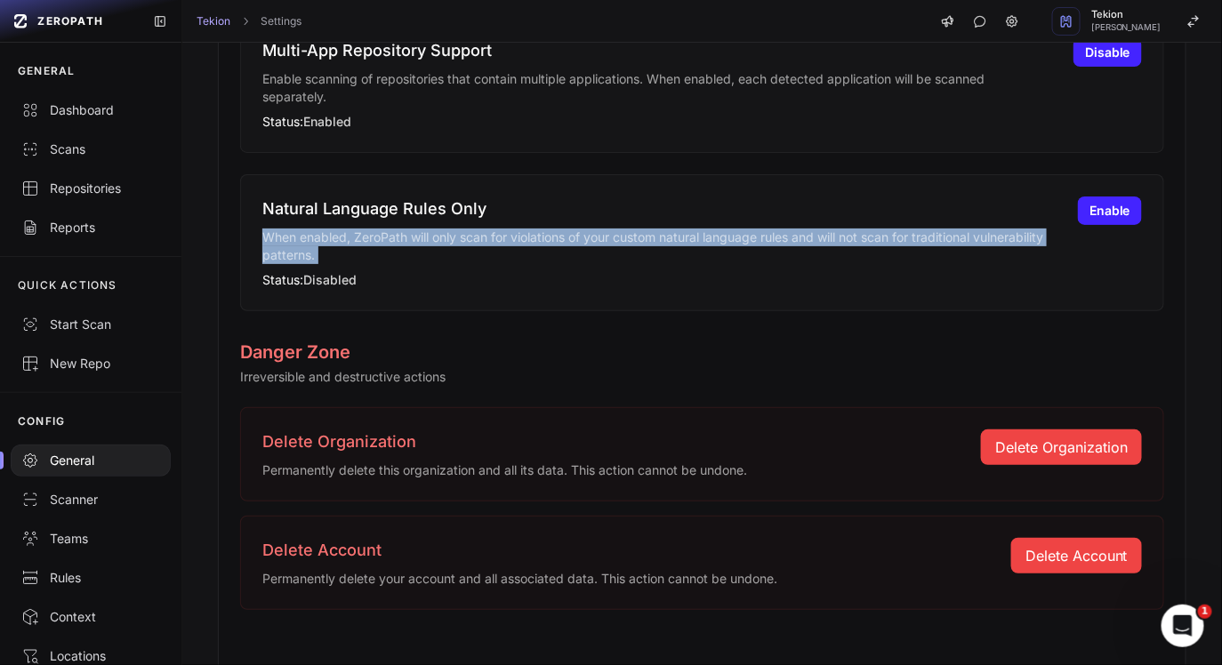
click at [273, 244] on p "When enabled, ZeroPath will only scan for violations of your custom natural lan…" at bounding box center [659, 247] width 794 height 36
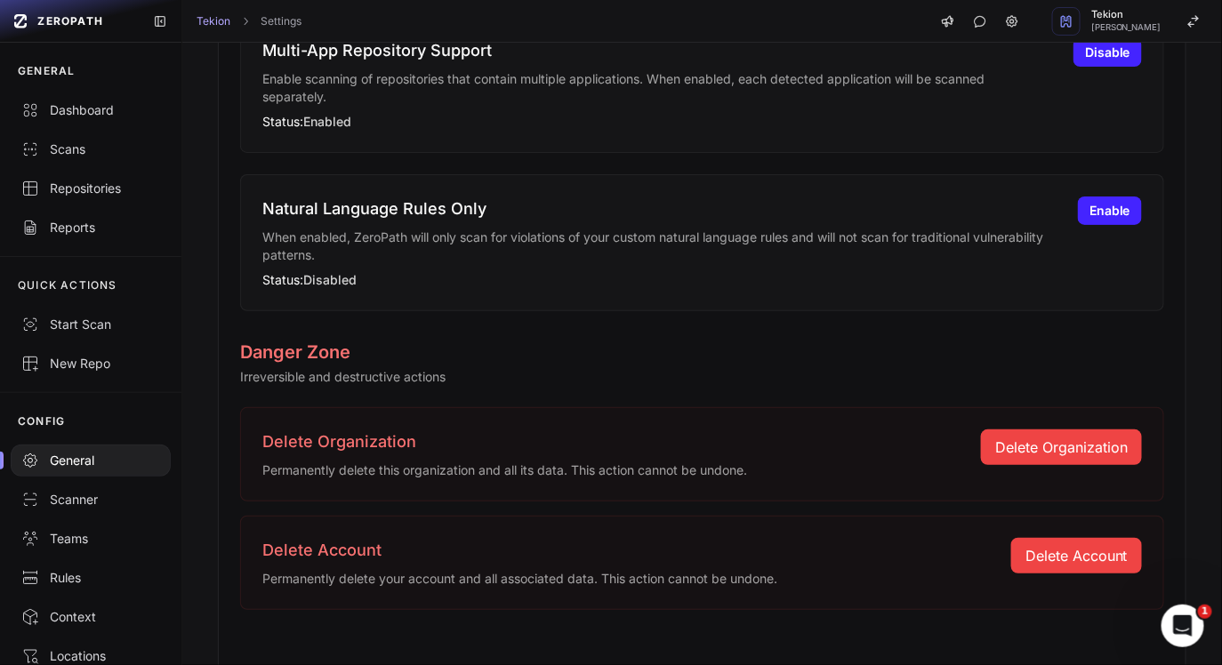
click at [273, 244] on p "When enabled, ZeroPath will only scan for violations of your custom natural lan…" at bounding box center [659, 247] width 794 height 36
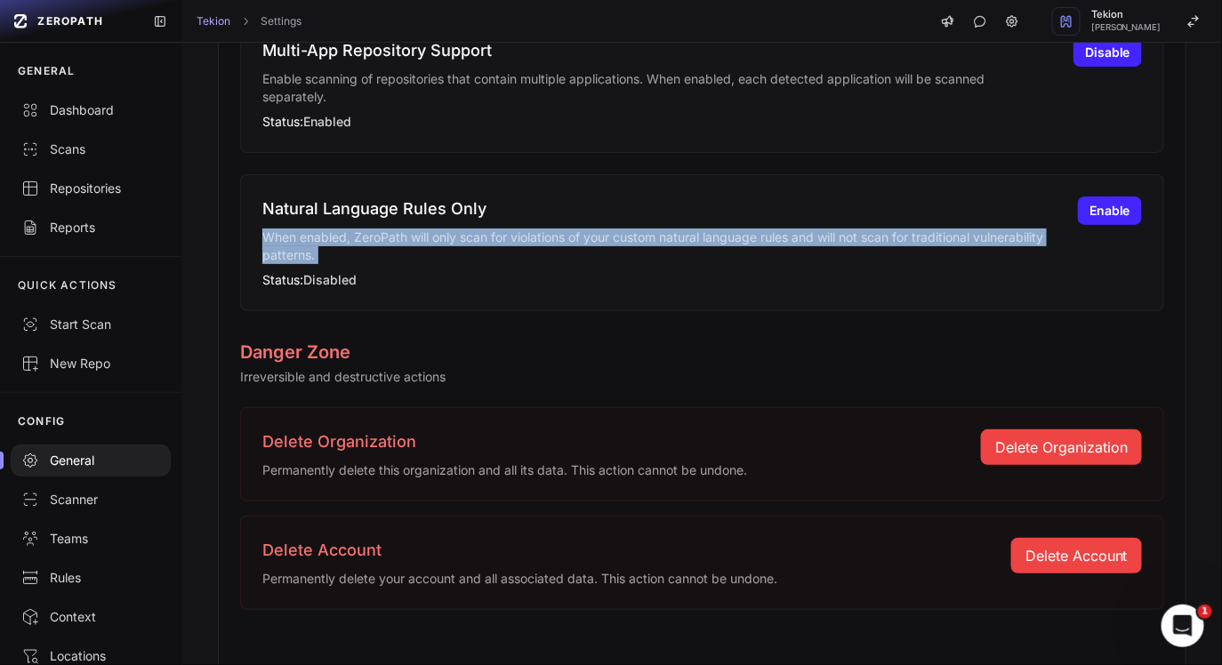
click at [287, 240] on p "When enabled, ZeroPath will only scan for violations of your custom natural lan…" at bounding box center [659, 247] width 794 height 36
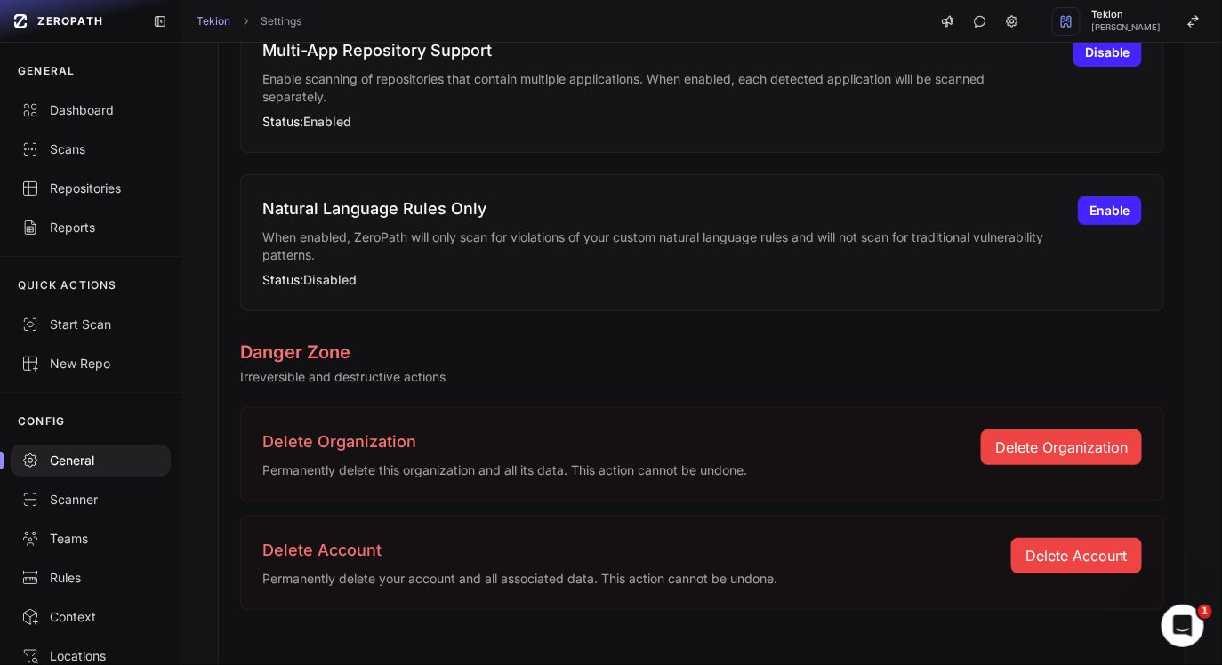
click at [287, 240] on p "When enabled, ZeroPath will only scan for violations of your custom natural lan…" at bounding box center [659, 247] width 794 height 36
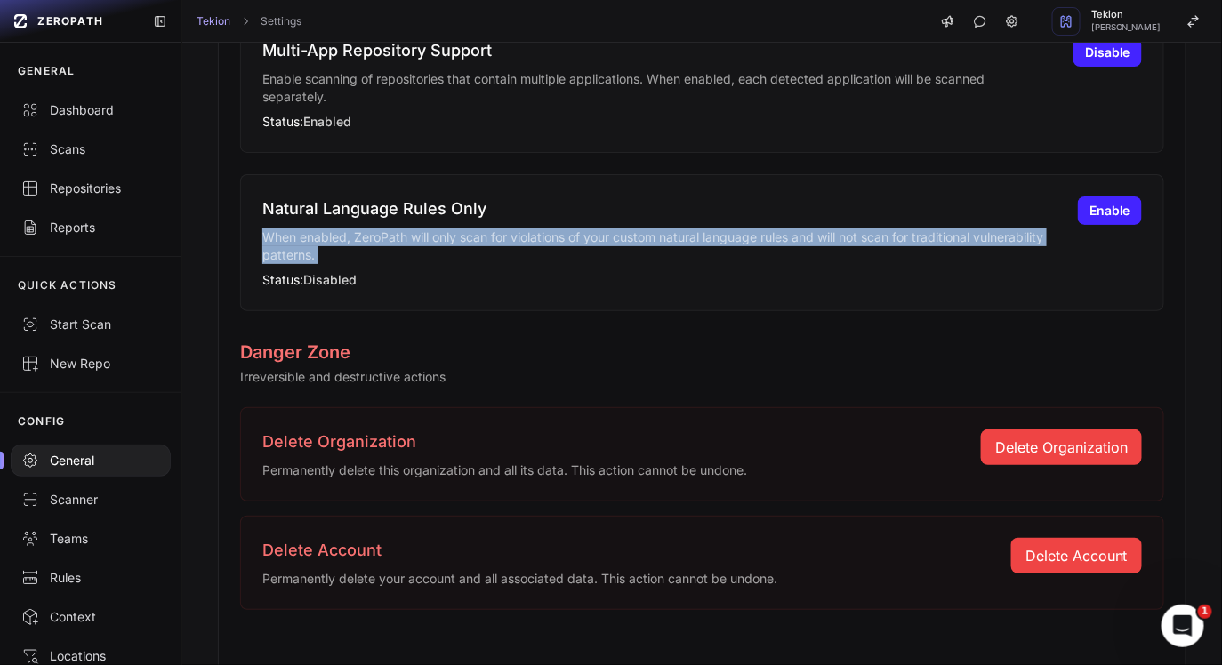
click at [378, 244] on p "When enabled, ZeroPath will only scan for violations of your custom natural lan…" at bounding box center [659, 247] width 794 height 36
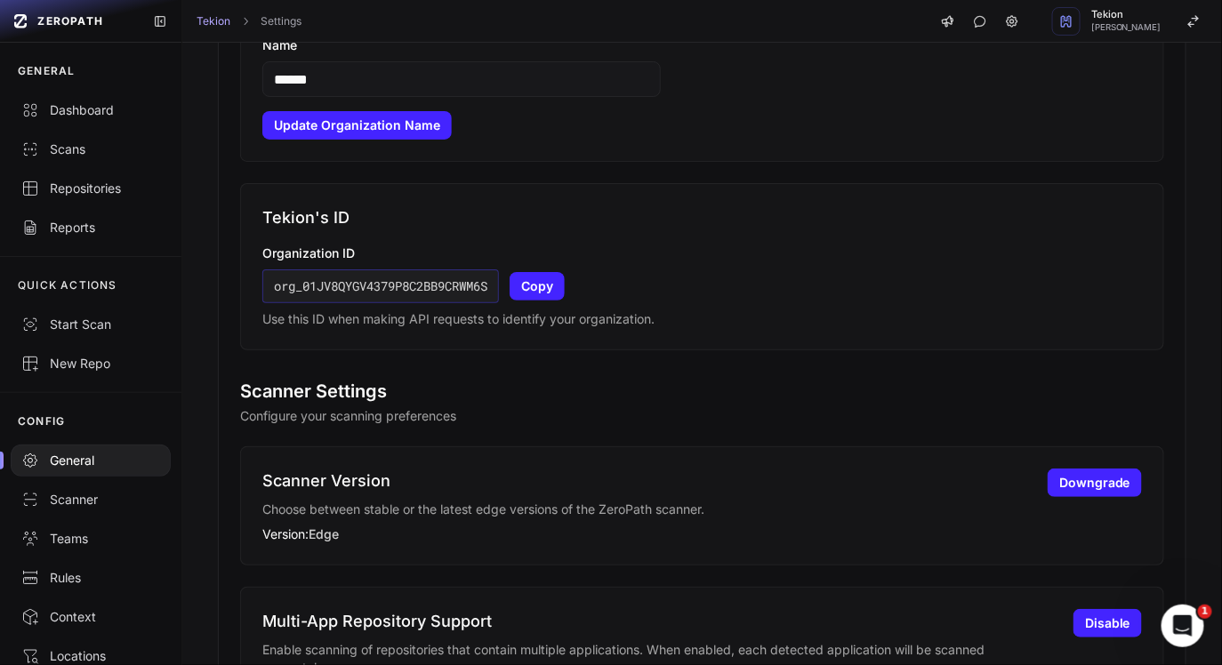
scroll to position [1274, 0]
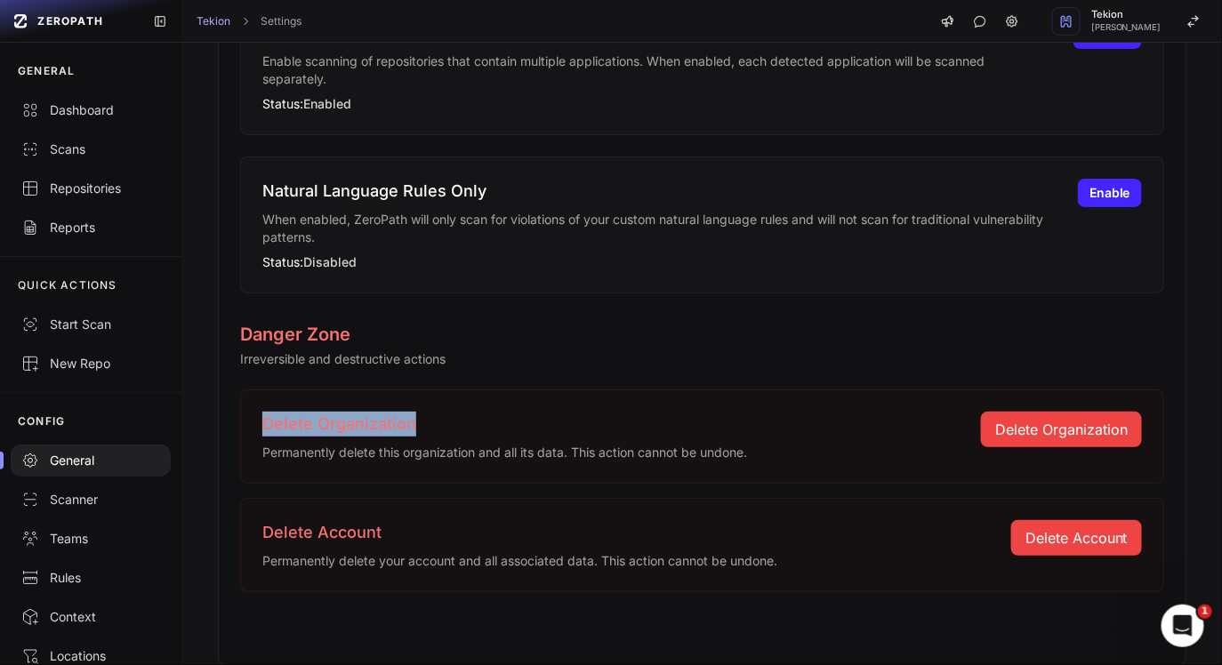
drag, startPoint x: 259, startPoint y: 413, endPoint x: 521, endPoint y: 413, distance: 262.3
click at [521, 413] on div "Delete Organization Permanently delete this organization and all its data. This…" at bounding box center [702, 436] width 924 height 94
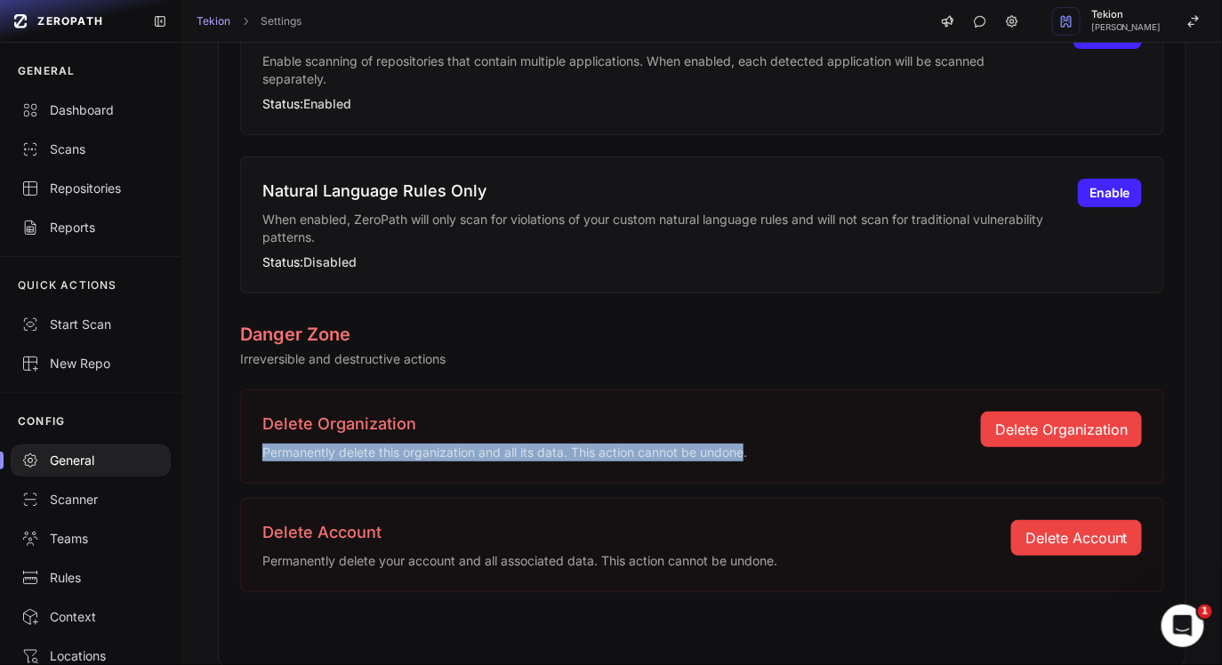
drag, startPoint x: 257, startPoint y: 446, endPoint x: 758, endPoint y: 457, distance: 500.7
click at [755, 456] on div "Delete Organization Permanently delete this organization and all its data. This…" at bounding box center [702, 436] width 924 height 94
click at [738, 457] on p "Permanently delete this organization and all its data. This action cannot be un…" at bounding box center [504, 453] width 485 height 18
drag, startPoint x: 758, startPoint y: 455, endPoint x: 259, endPoint y: 455, distance: 499.7
click at [259, 455] on div "Delete Organization Permanently delete this organization and all its data. This…" at bounding box center [702, 436] width 924 height 94
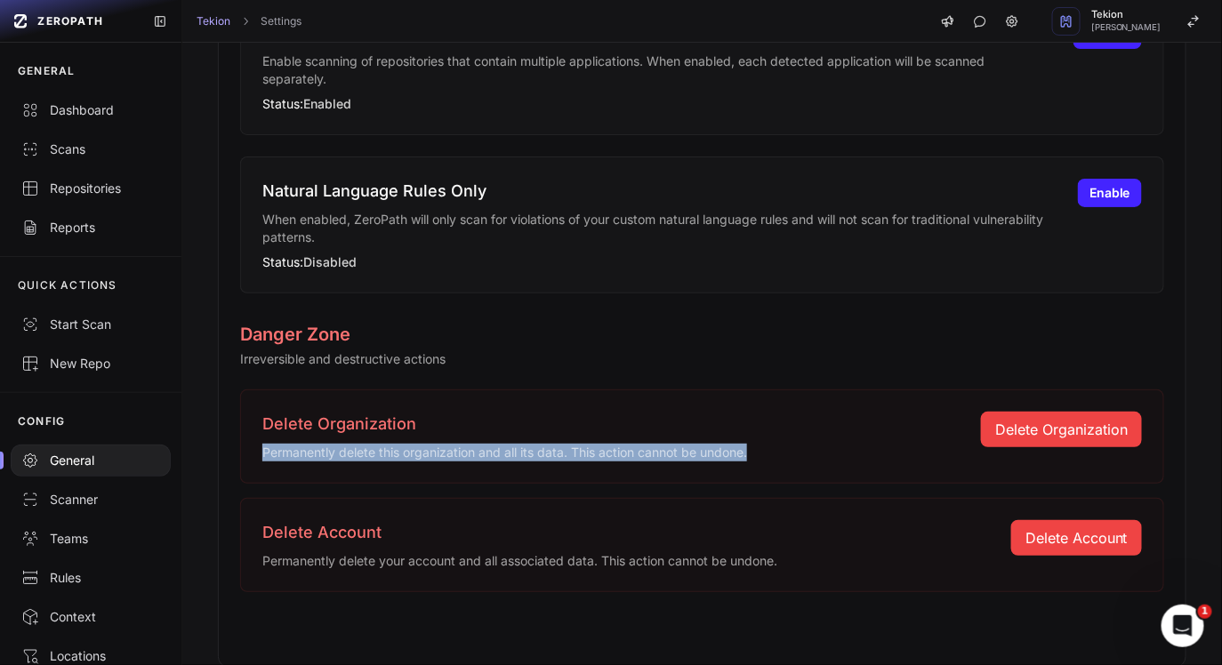
click at [252, 455] on div "Delete Organization Permanently delete this organization and all its data. This…" at bounding box center [702, 436] width 924 height 94
drag, startPoint x: 252, startPoint y: 455, endPoint x: 825, endPoint y: 459, distance: 573.5
click at [825, 459] on div "Delete Organization Permanently delete this organization and all its data. This…" at bounding box center [702, 436] width 924 height 94
click at [747, 459] on p "Permanently delete this organization and all its data. This action cannot be un…" at bounding box center [504, 453] width 485 height 18
drag, startPoint x: 772, startPoint y: 456, endPoint x: 216, endPoint y: 456, distance: 555.7
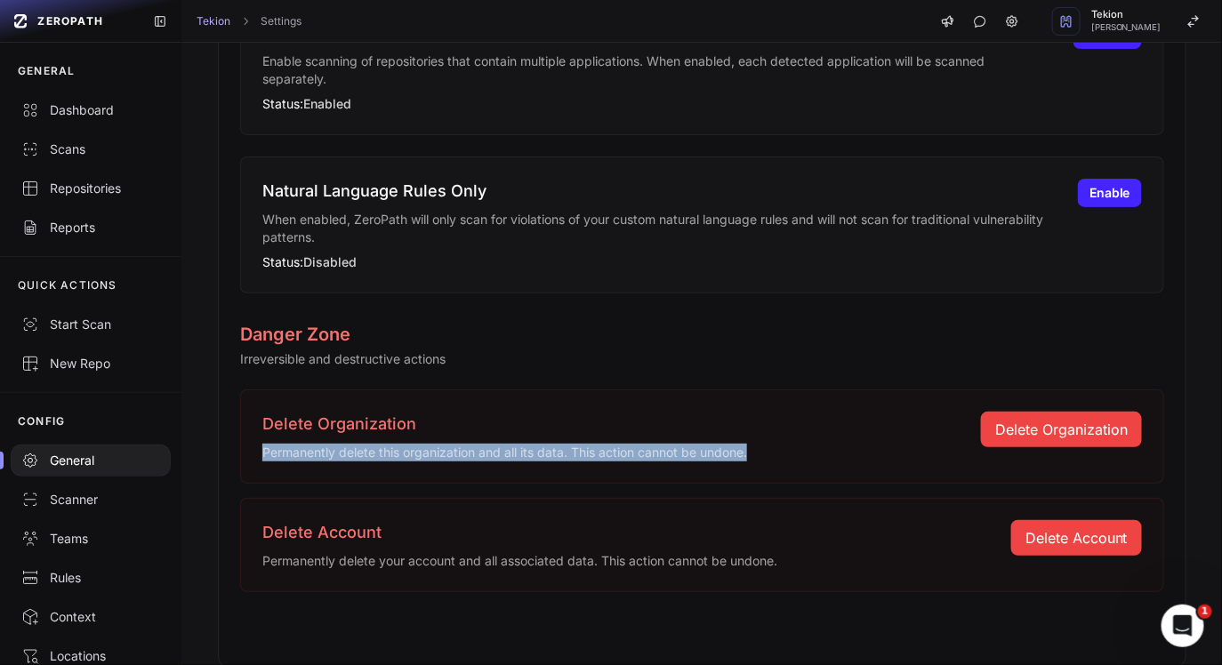
click at [292, 440] on div "Delete Organization Permanently delete this organization and all its data. This…" at bounding box center [504, 437] width 485 height 50
drag, startPoint x: 264, startPoint y: 449, endPoint x: 793, endPoint y: 449, distance: 529.0
click at [773, 449] on div "Delete Organization Permanently delete this organization and all its data. This…" at bounding box center [701, 437] width 879 height 50
click at [744, 453] on p "Permanently delete this organization and all its data. This action cannot be un…" at bounding box center [504, 453] width 485 height 18
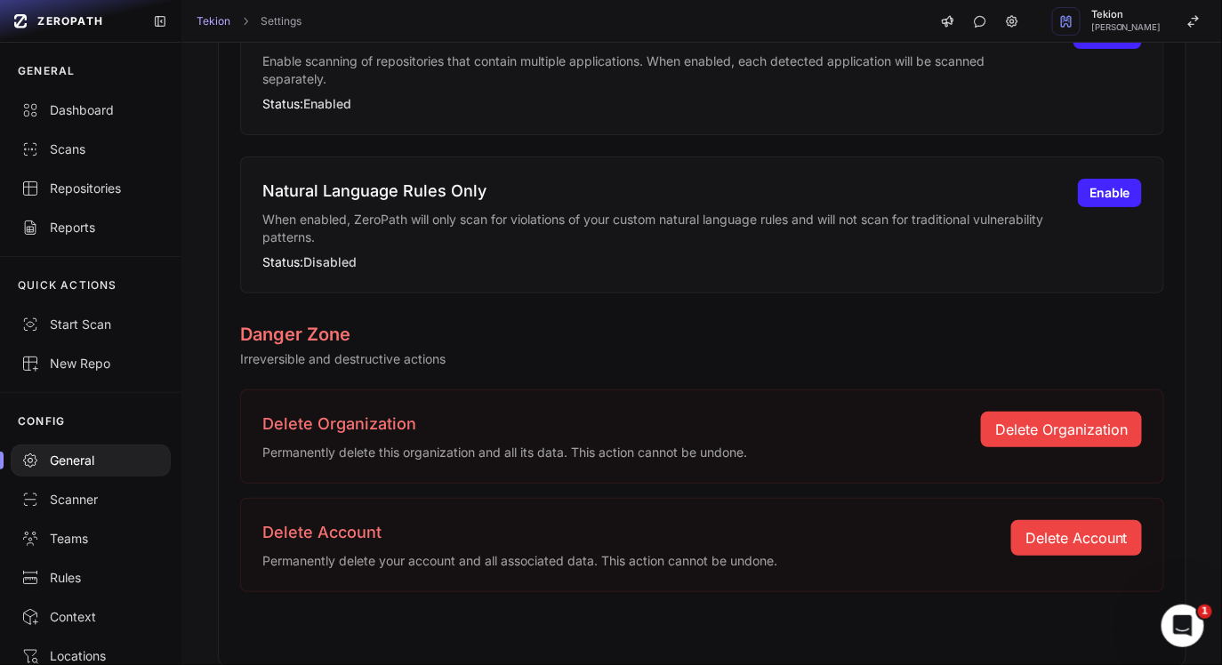
click at [744, 453] on p "Permanently delete this organization and all its data. This action cannot be un…" at bounding box center [504, 453] width 485 height 18
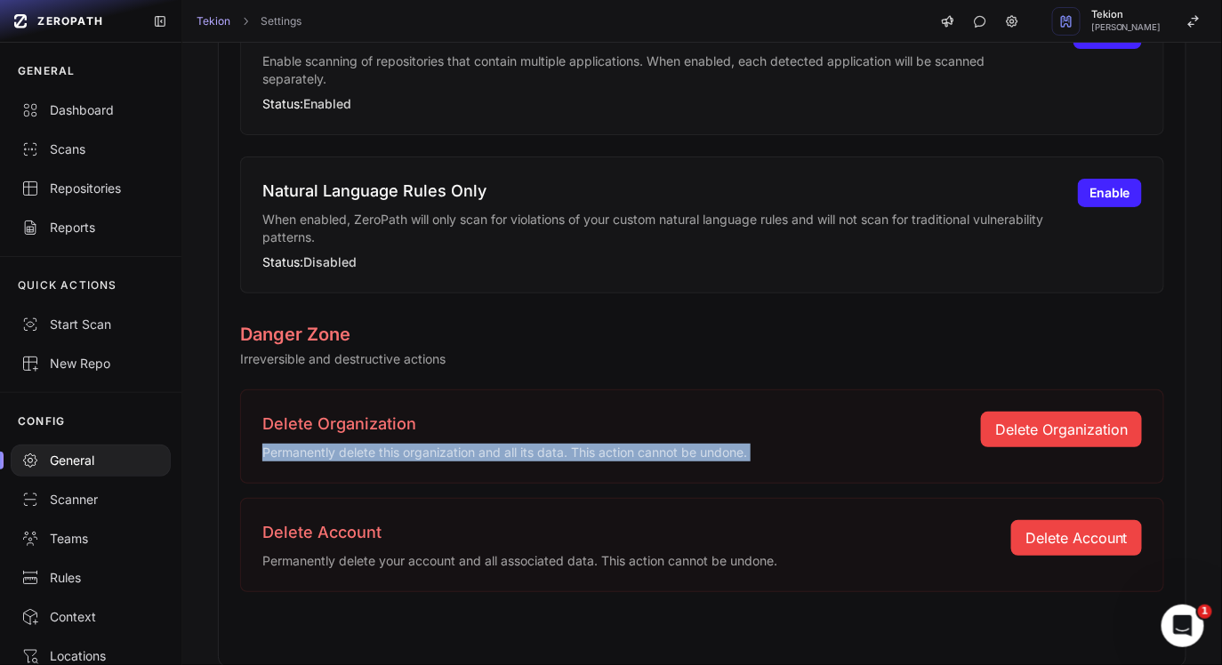
click at [738, 576] on div "Delete Account Permanently delete your account and all associated data. This ac…" at bounding box center [702, 545] width 924 height 94
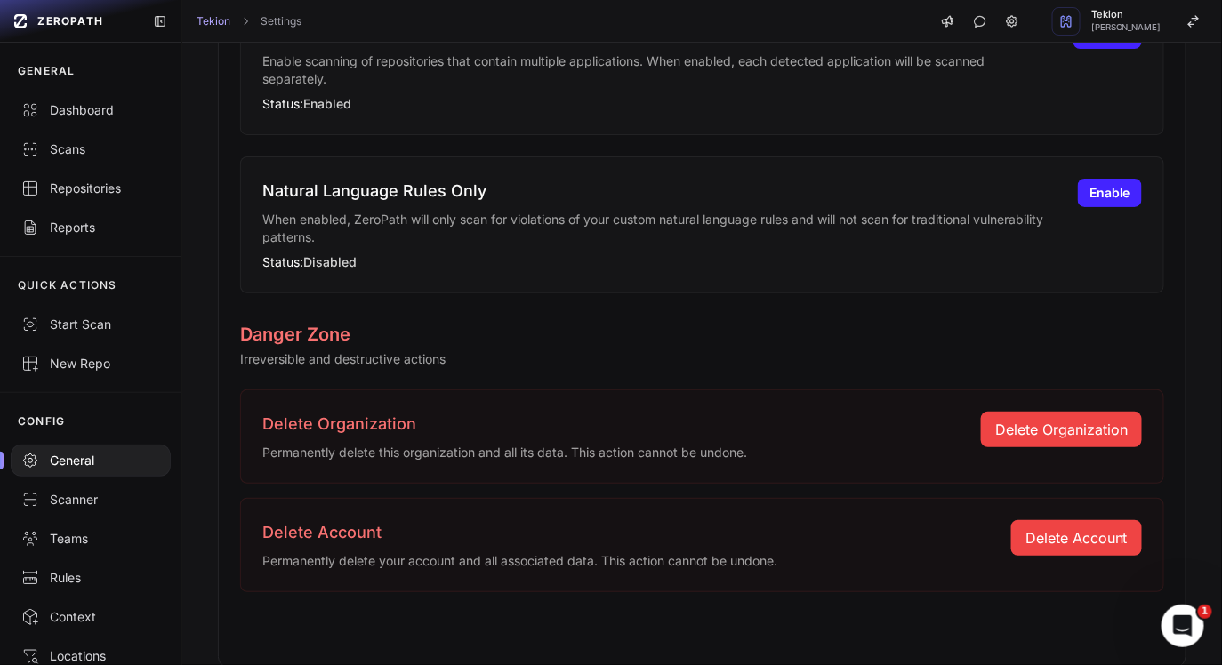
click at [738, 576] on div "Delete Account Permanently delete your account and all associated data. This ac…" at bounding box center [702, 545] width 924 height 94
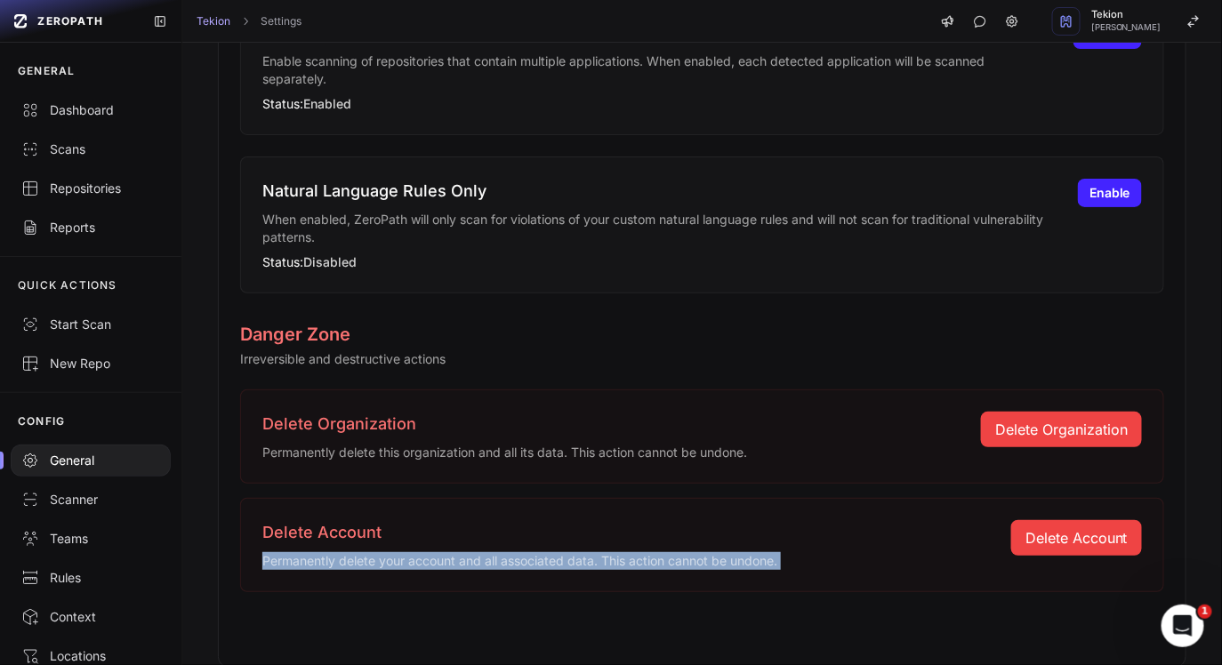
click at [738, 576] on div "Delete Account Permanently delete your account and all associated data. This ac…" at bounding box center [702, 545] width 924 height 94
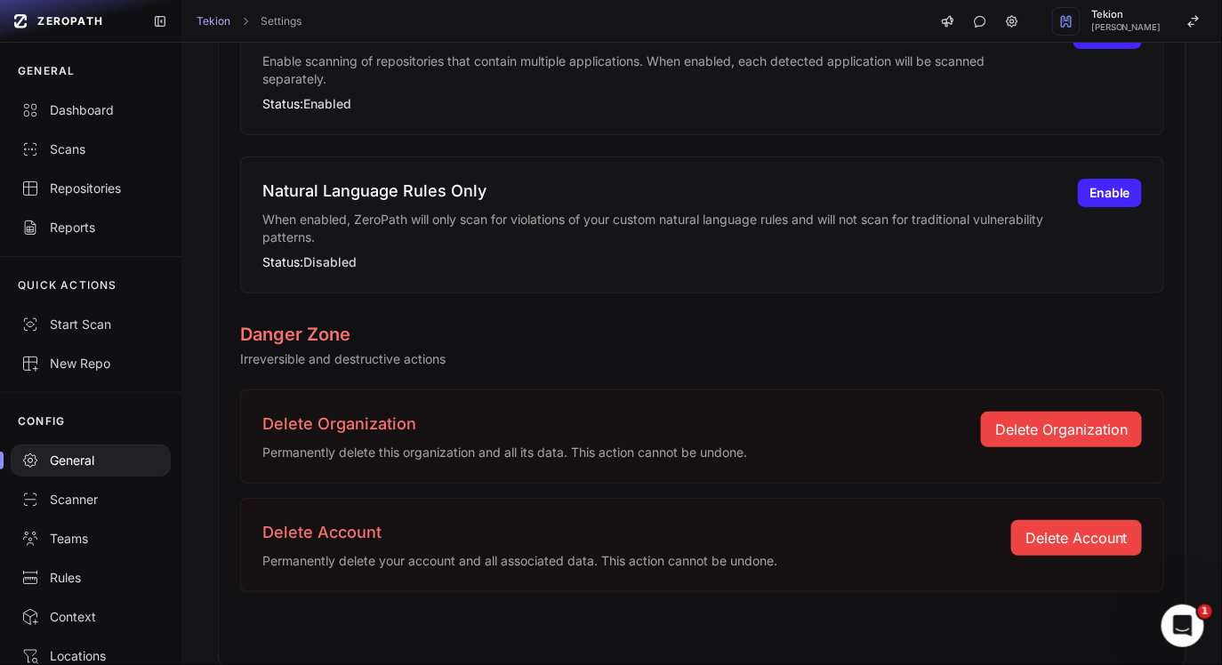
click at [738, 576] on div "Delete Account Permanently delete your account and all associated data. This ac…" at bounding box center [702, 545] width 924 height 94
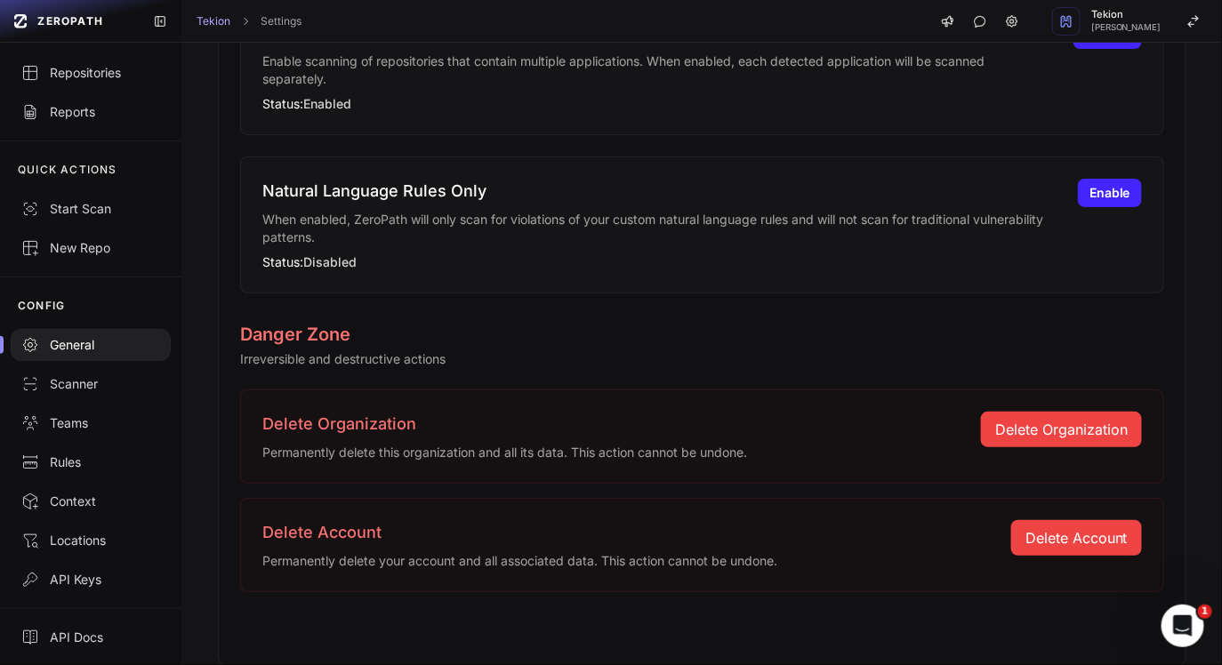
scroll to position [0, 0]
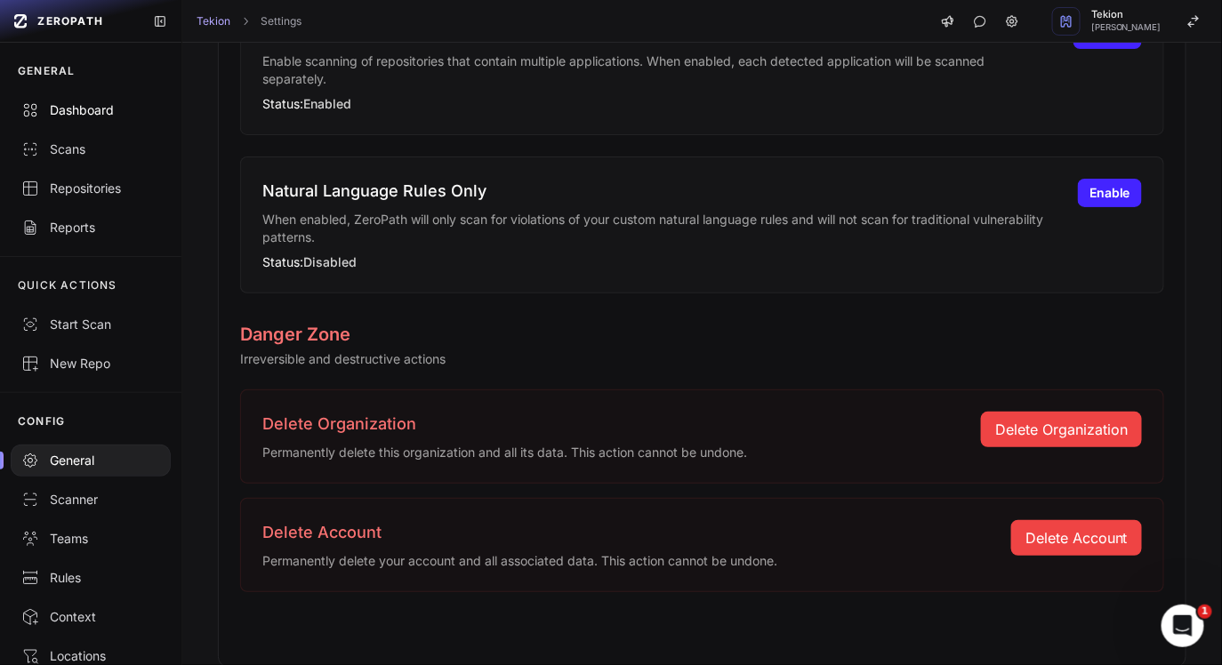
click at [121, 109] on div "Dashboard" at bounding box center [90, 110] width 139 height 18
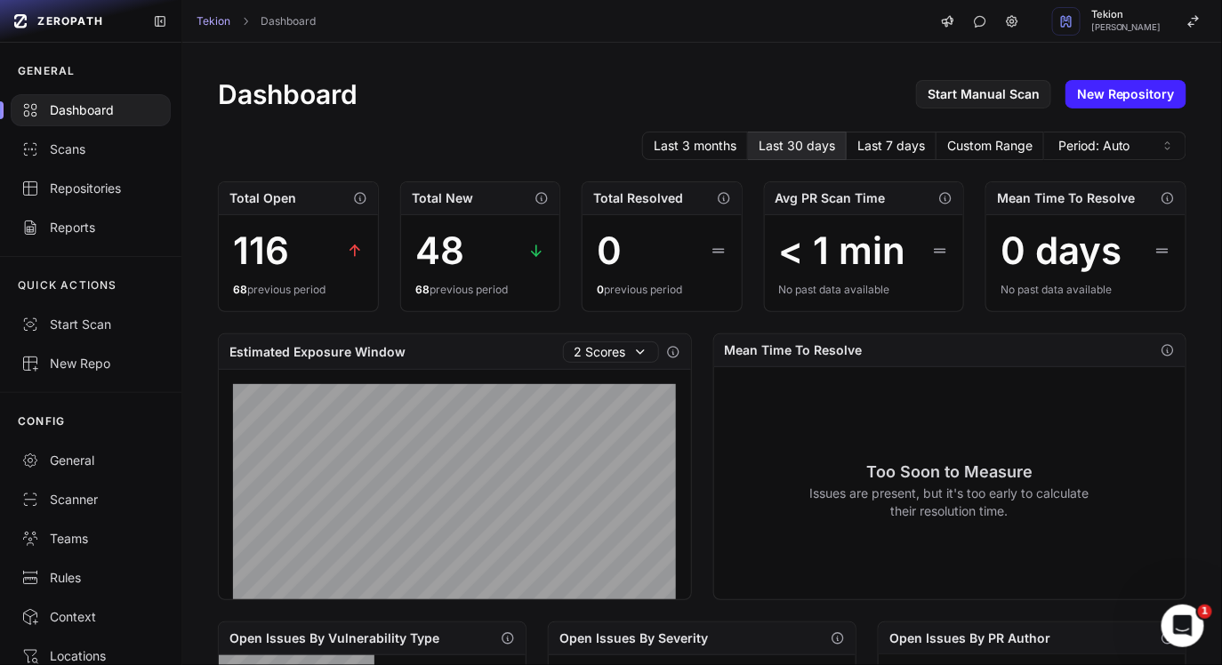
click at [813, 156] on button "Last 30 days" at bounding box center [797, 146] width 99 height 28
click at [779, 93] on div "Dashboard Start Manual Scan New Repository" at bounding box center [702, 94] width 968 height 32
click at [993, 19] on button "button" at bounding box center [980, 21] width 28 height 28
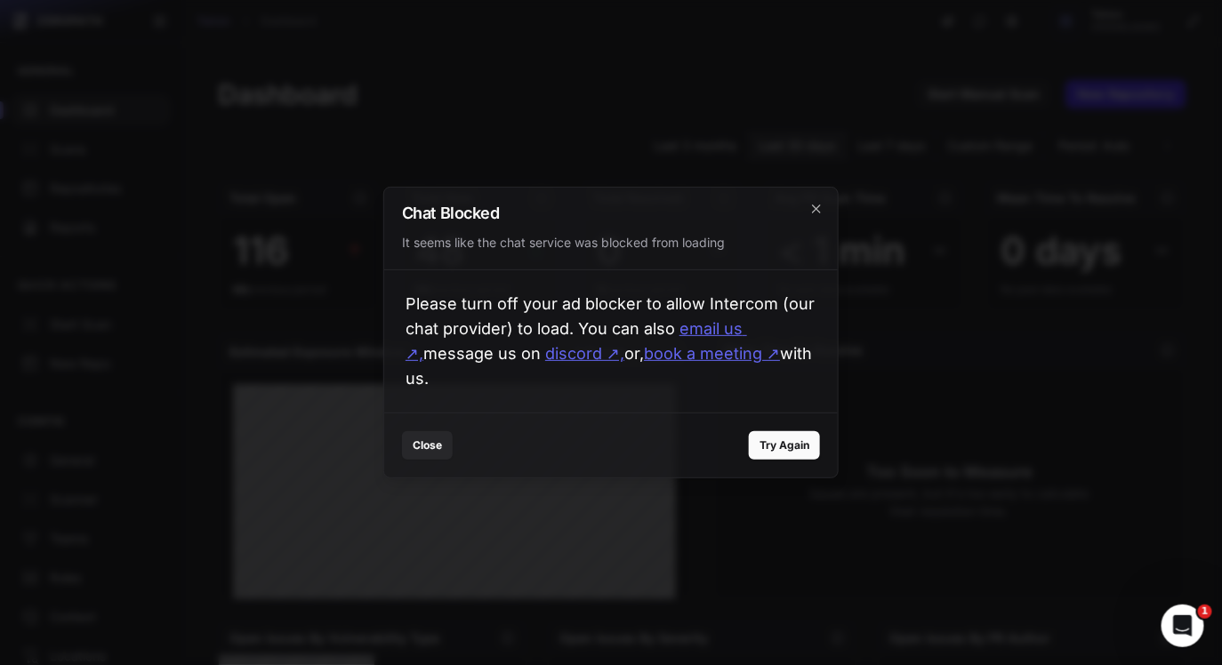
click at [888, 60] on div at bounding box center [611, 332] width 1222 height 665
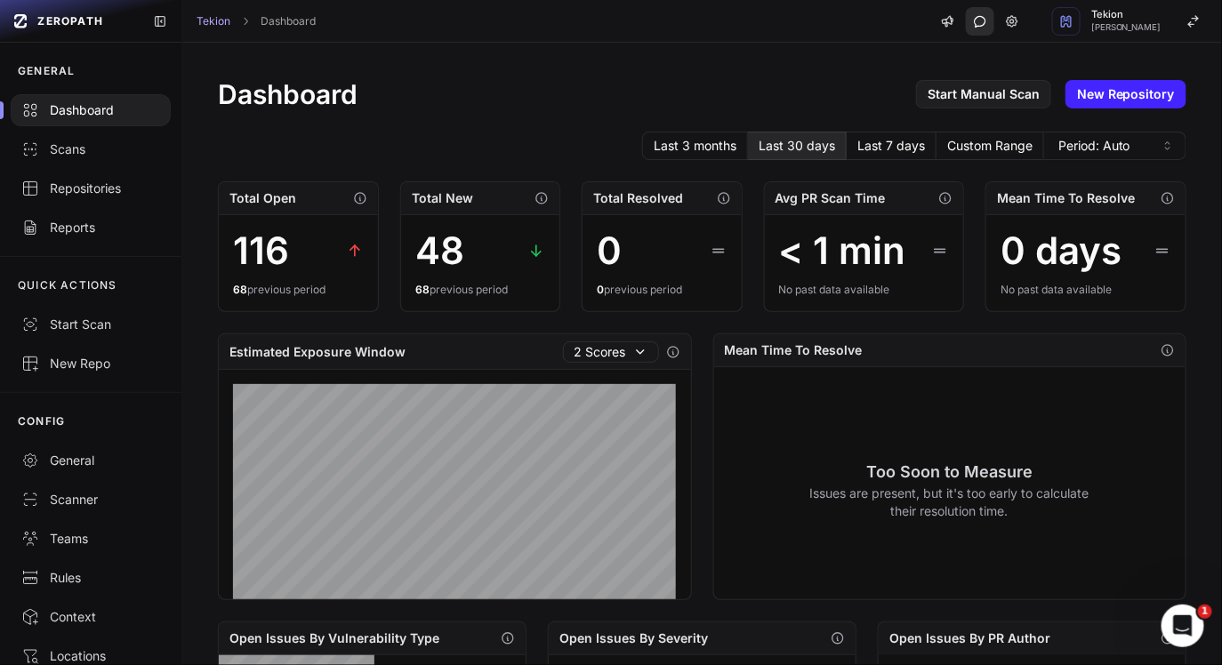
click at [983, 23] on icon "button" at bounding box center [980, 21] width 12 height 12
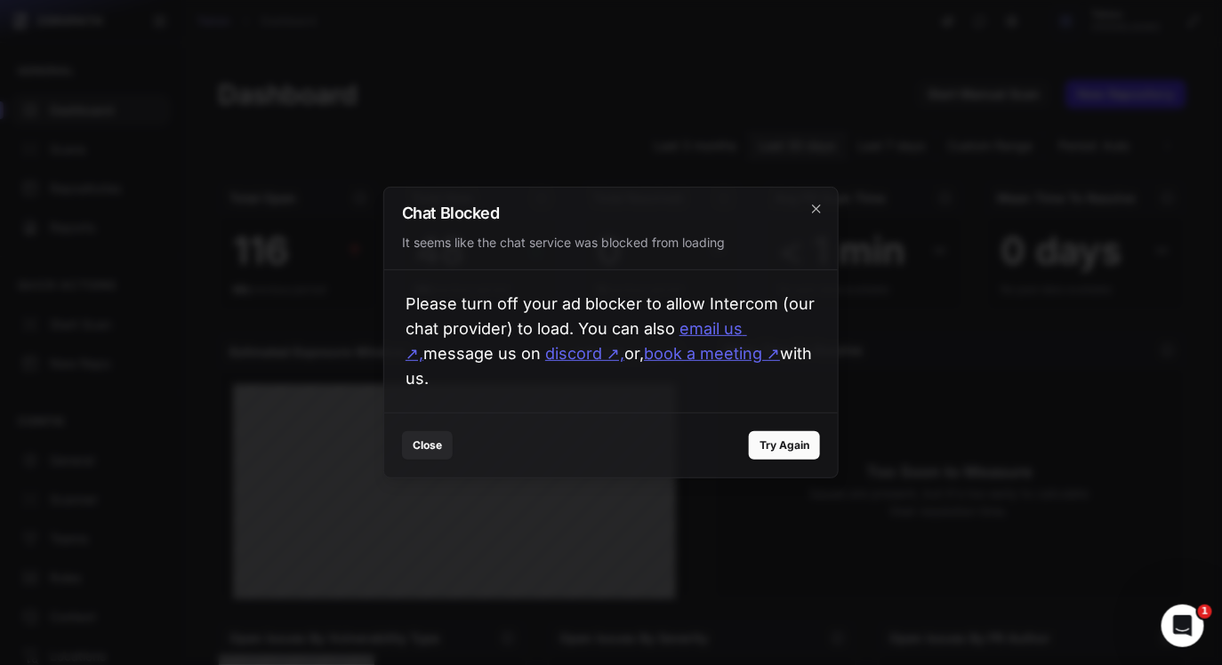
click at [525, 315] on p "Please turn off your ad blocker to allow Intercom (our chat provider) to load. …" at bounding box center [610, 341] width 453 height 142
click at [572, 314] on p "Please turn off your ad blocker to allow Intercom (our chat provider) to load. …" at bounding box center [610, 341] width 453 height 142
drag, startPoint x: 572, startPoint y: 314, endPoint x: 383, endPoint y: 293, distance: 189.7
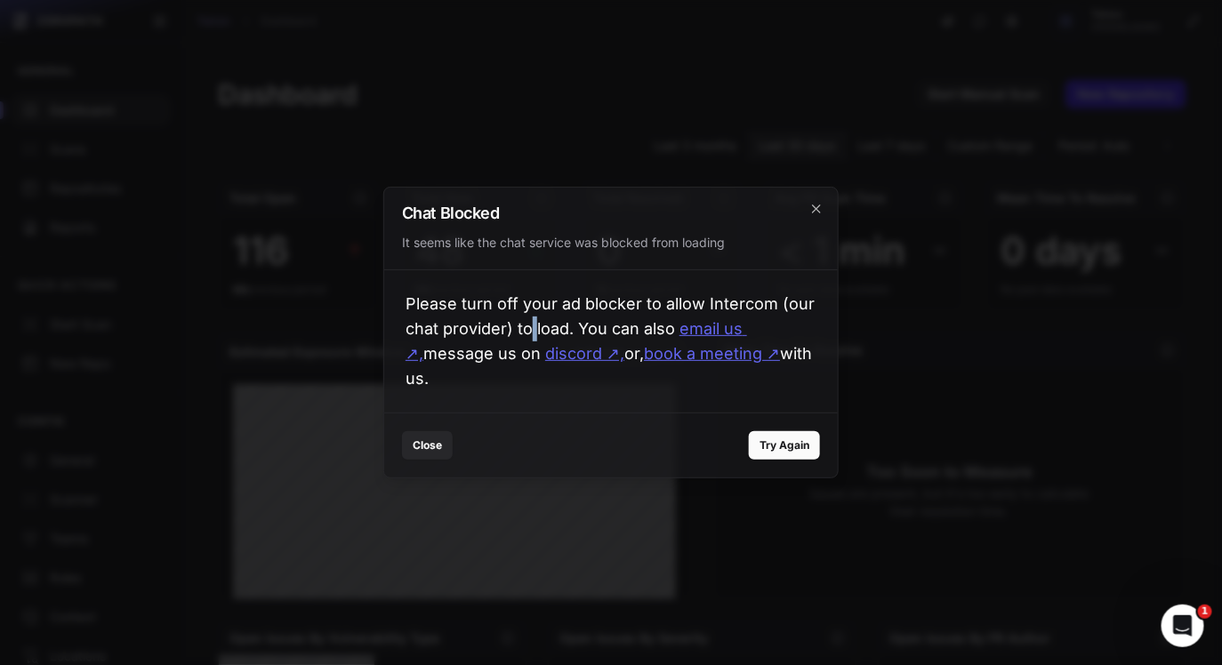
click at [383, 293] on div "Chat Blocked It seems like the chat service was blocked from loading Please tur…" at bounding box center [610, 333] width 455 height 292
click at [437, 301] on p "Please turn off your ad blocker to allow Intercom (our chat provider) to load. …" at bounding box center [610, 341] width 453 height 142
click at [592, 313] on p "Please turn off your ad blocker to allow Intercom (our chat provider) to load. …" at bounding box center [610, 341] width 453 height 142
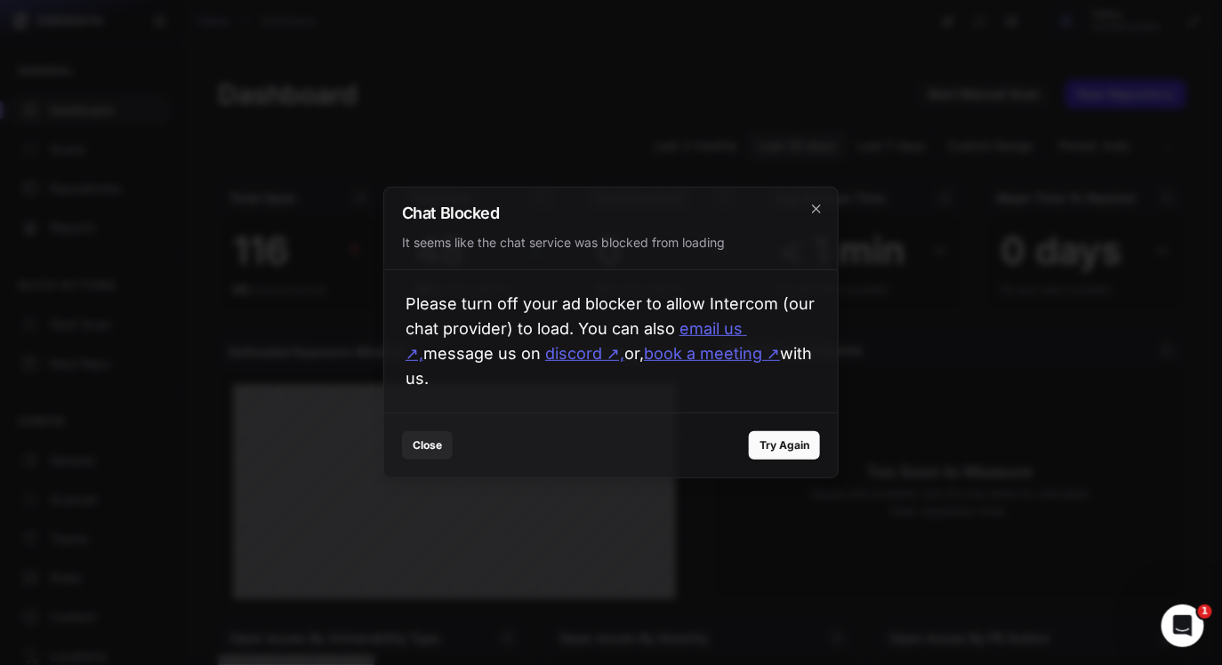
click at [814, 188] on div "Chat Blocked It seems like the chat service was blocked from loading" at bounding box center [610, 229] width 453 height 83
click at [819, 202] on icon "cross 2," at bounding box center [816, 209] width 14 height 14
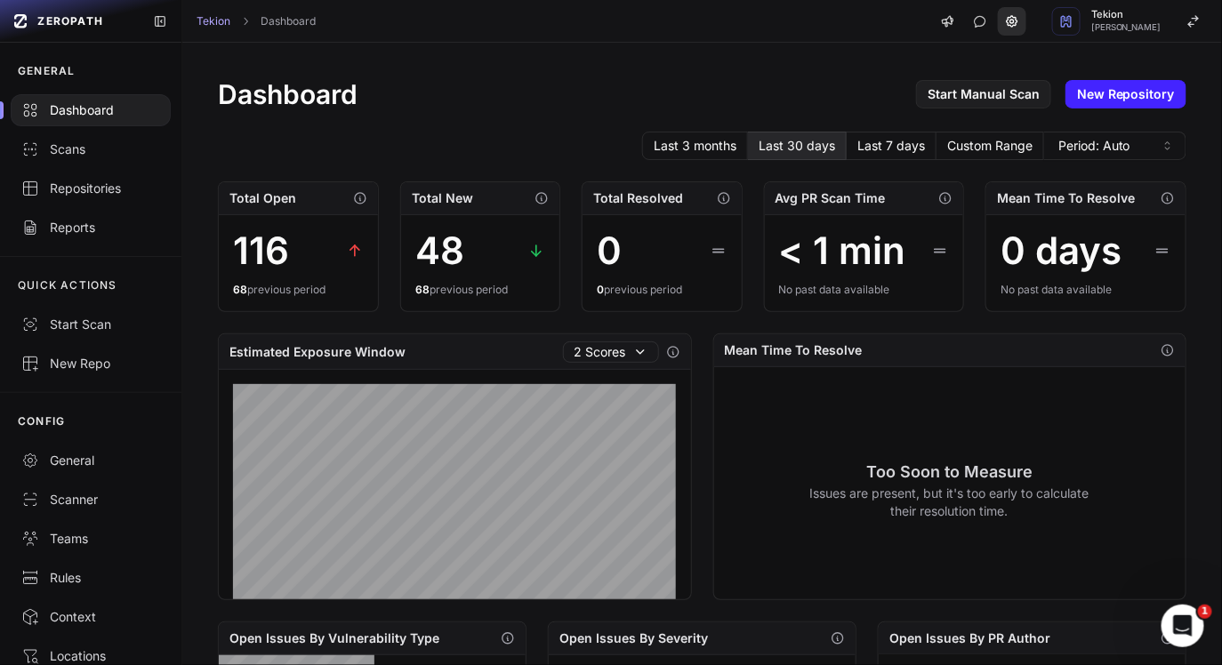
click at [1018, 22] on icon at bounding box center [1012, 21] width 14 height 14
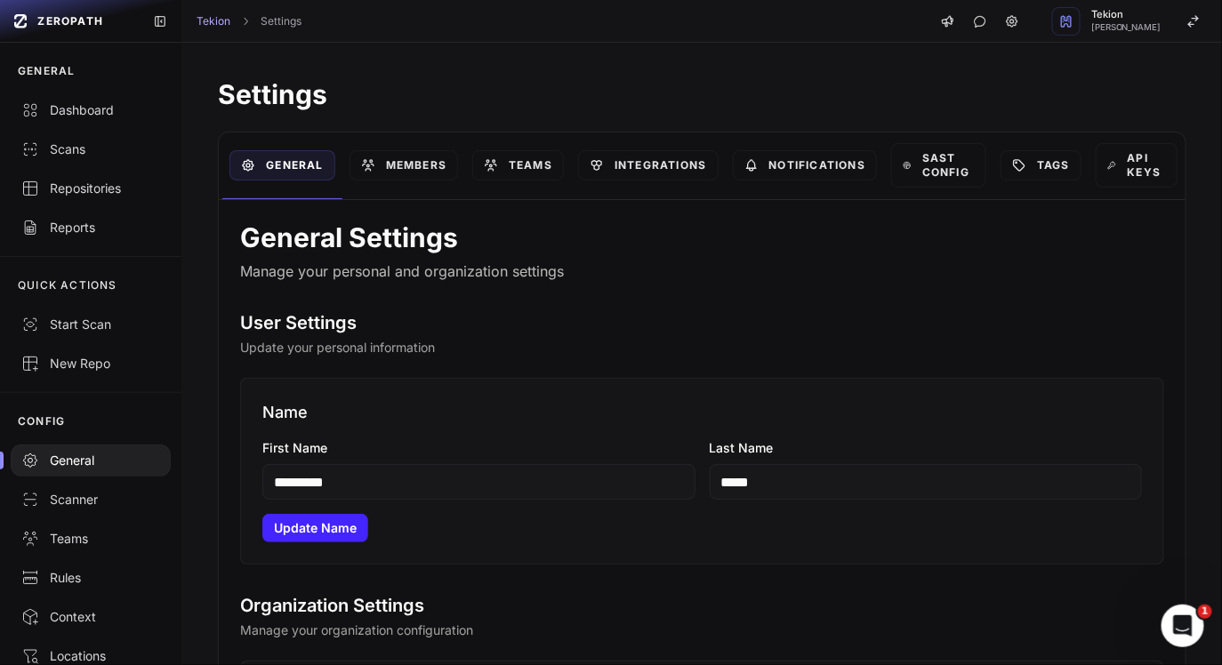
click at [871, 106] on h1 "Settings" at bounding box center [702, 94] width 968 height 32
click at [411, 172] on link "Members" at bounding box center [403, 165] width 108 height 30
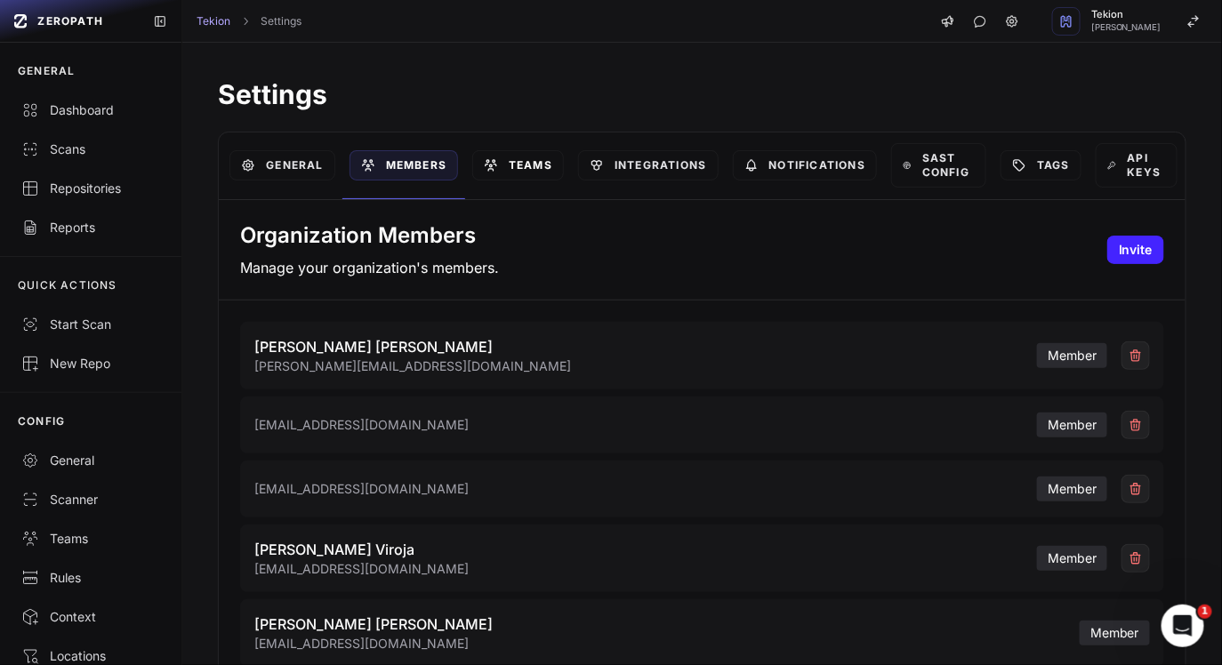
click at [535, 169] on link "Teams" at bounding box center [518, 165] width 92 height 30
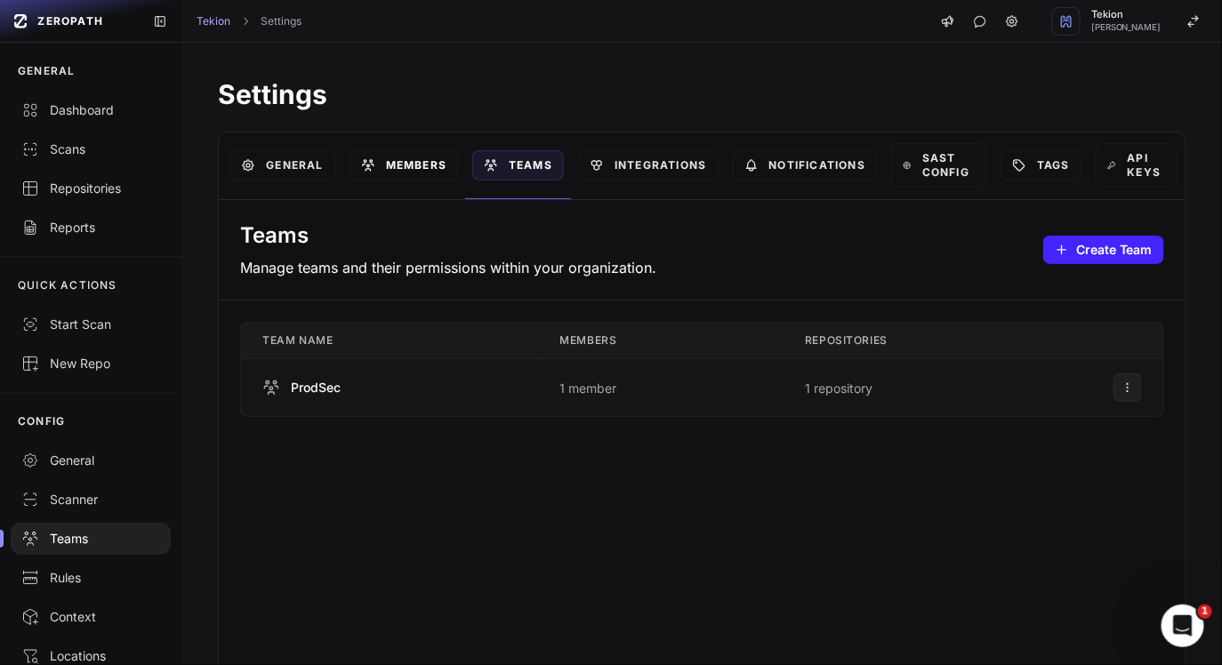
click at [424, 161] on link "Members" at bounding box center [403, 165] width 108 height 30
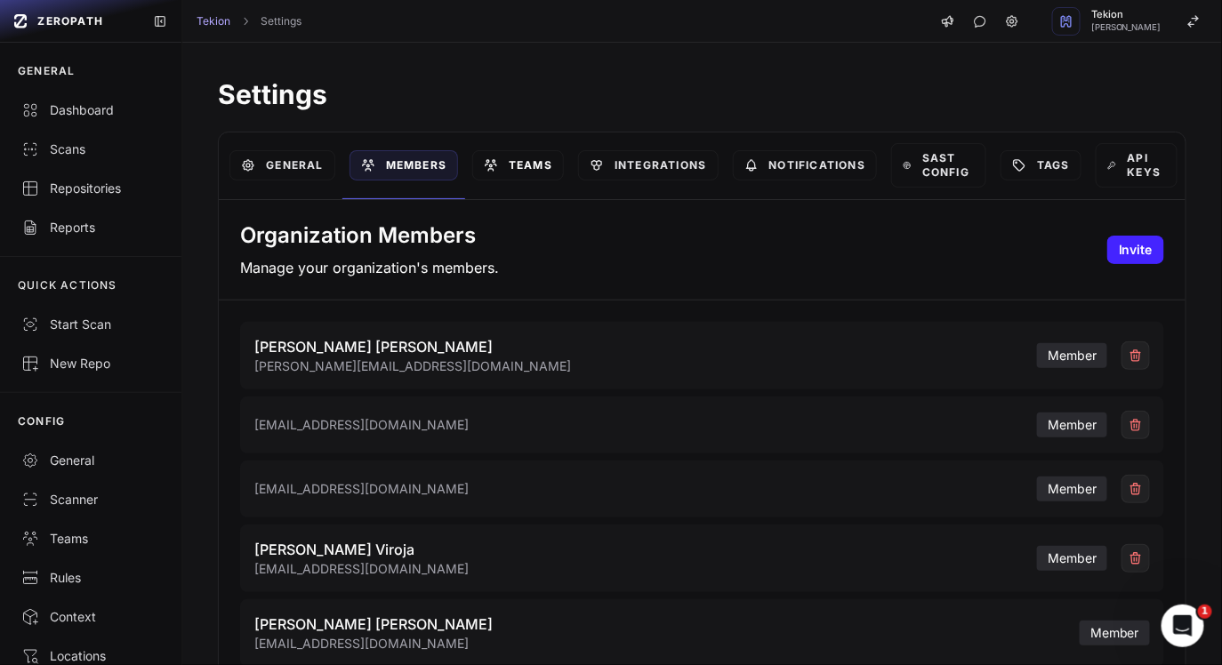
click at [530, 163] on link "Teams" at bounding box center [518, 165] width 92 height 30
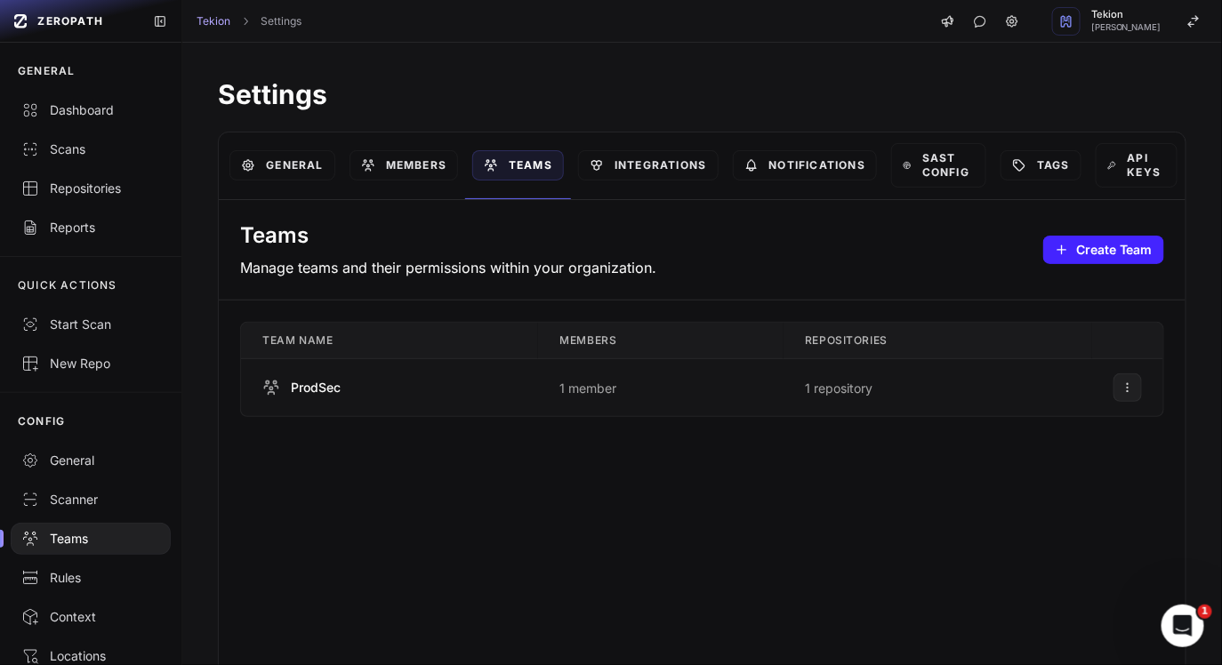
click at [643, 217] on div "Teams Manage teams and their permissions within your organization. Create Team" at bounding box center [702, 250] width 966 height 100
click at [668, 170] on link "Integrations" at bounding box center [648, 165] width 140 height 30
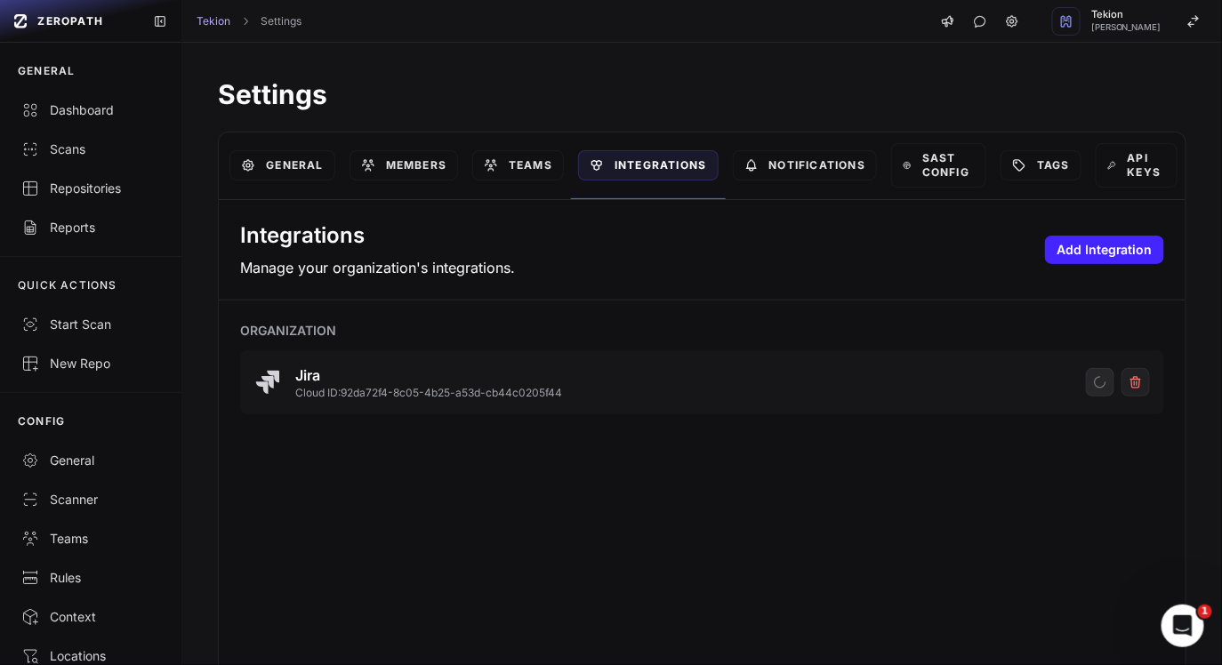
click at [698, 230] on div "Integrations Manage your organization's integrations. Add Integration" at bounding box center [702, 250] width 966 height 100
click at [725, 218] on div "Integrations Manage your organization's integrations. Add Integration" at bounding box center [702, 250] width 966 height 100
click at [465, 277] on div "Integrations Manage your organization's integrations. Add Integration" at bounding box center [702, 250] width 966 height 100
click at [501, 274] on p "Manage your organization's integrations." at bounding box center [377, 267] width 275 height 21
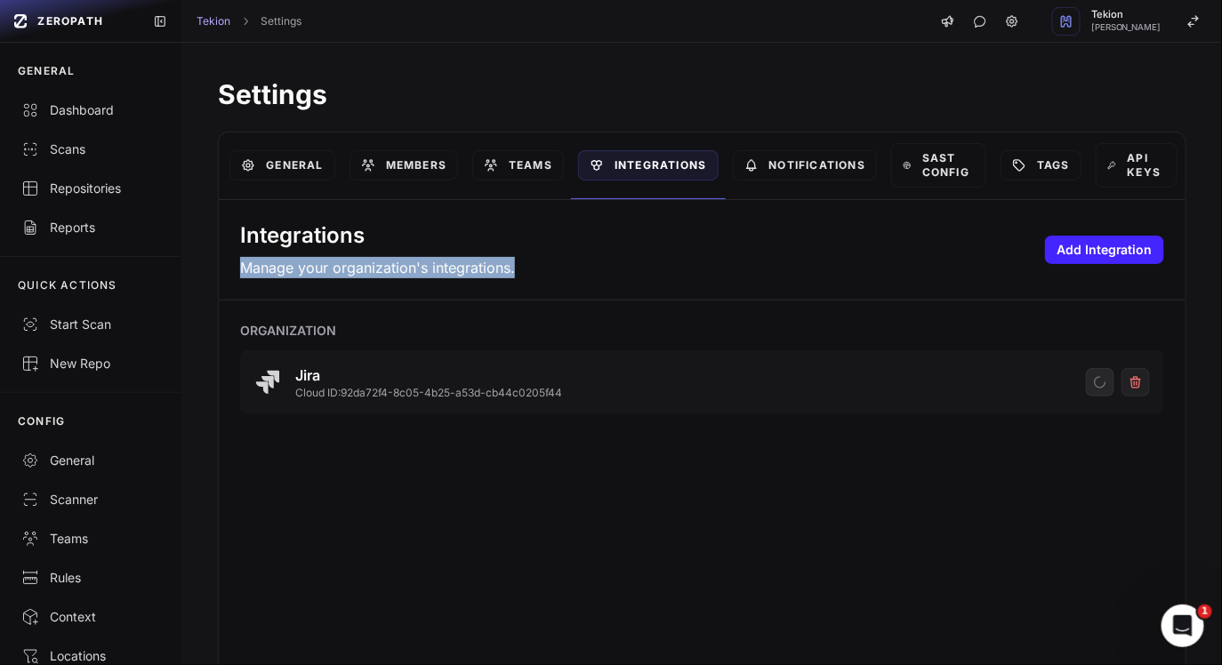
drag, startPoint x: 516, startPoint y: 269, endPoint x: 199, endPoint y: 268, distance: 316.5
click at [199, 268] on div "Settings General Members Teams Integrations Notifications SAST Config Tags API …" at bounding box center [701, 352] width 1039 height 619
click at [270, 264] on p "Manage your organization's integrations." at bounding box center [377, 267] width 275 height 21
drag, startPoint x: 261, startPoint y: 266, endPoint x: 631, endPoint y: 268, distance: 370.8
click at [631, 268] on div "Integrations Manage your organization's integrations. Add Integration" at bounding box center [702, 250] width 966 height 100
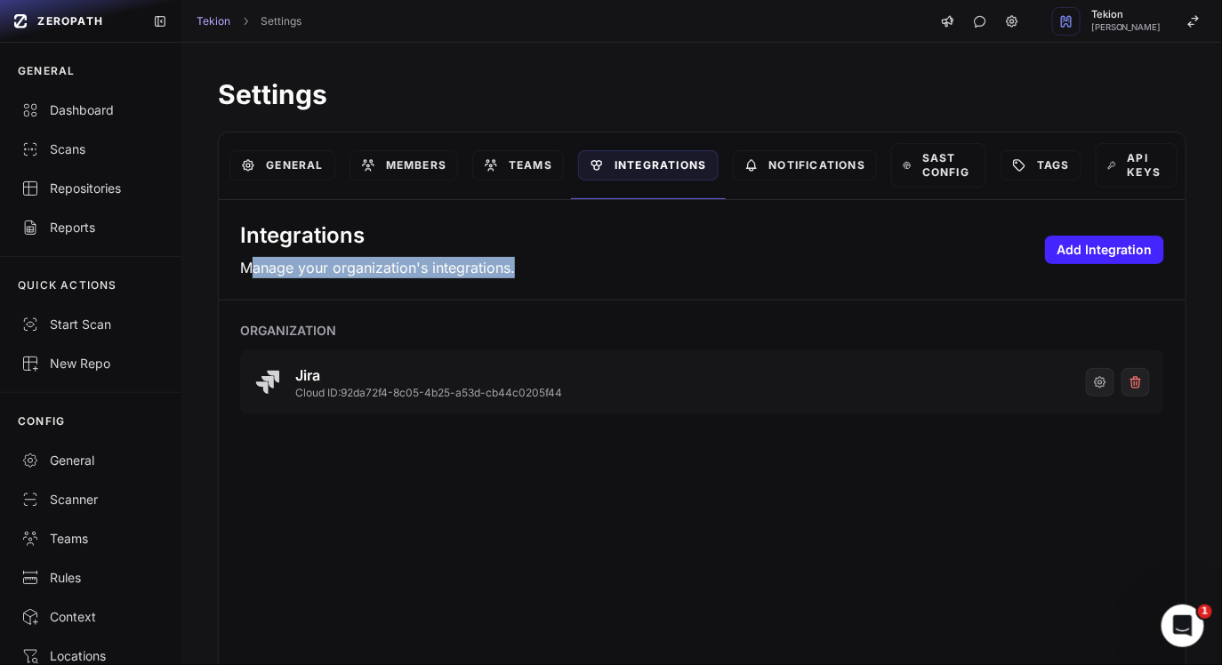
click at [766, 308] on div "Organization Jira Cloud ID: 92da72f4-8c05-4b25-a53d-cb44c0205f44" at bounding box center [702, 368] width 966 height 135
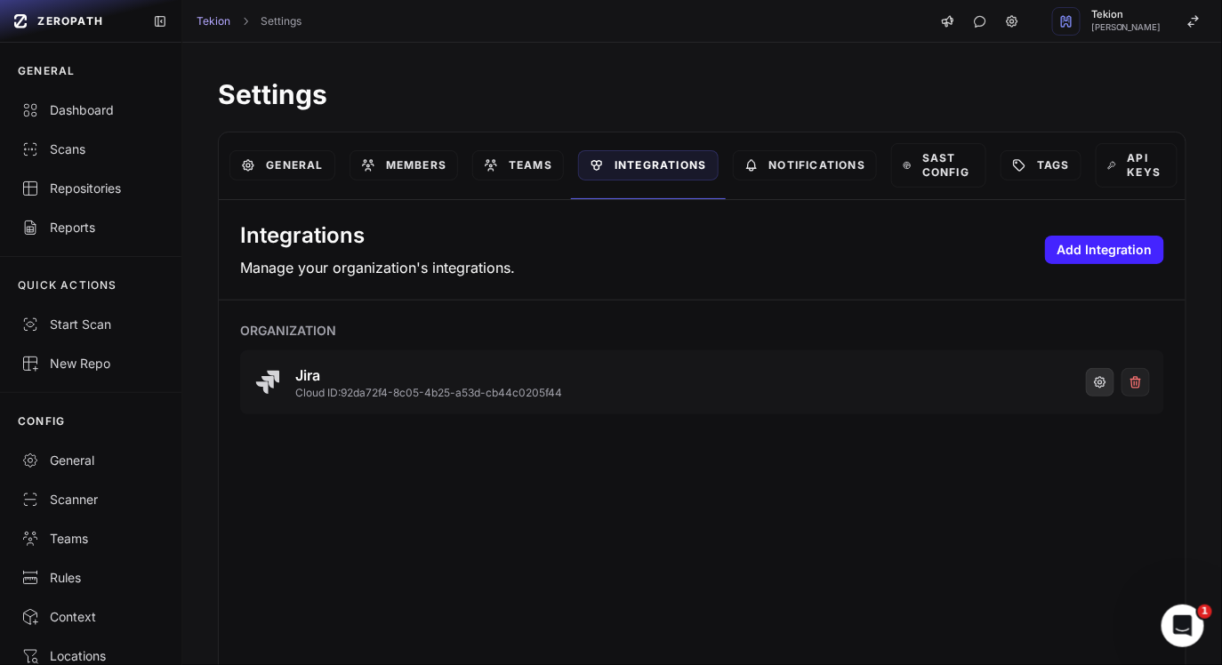
click at [1100, 386] on icon "button" at bounding box center [1100, 382] width 14 height 14
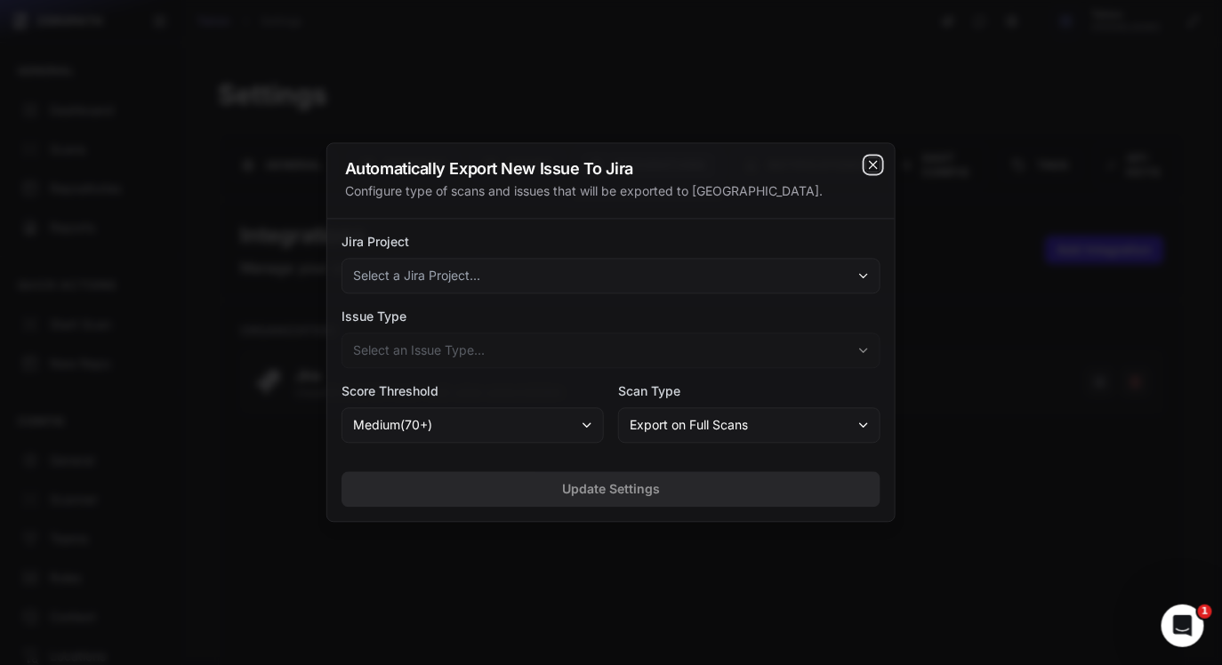
click at [873, 171] on icon "cross 2," at bounding box center [873, 165] width 14 height 14
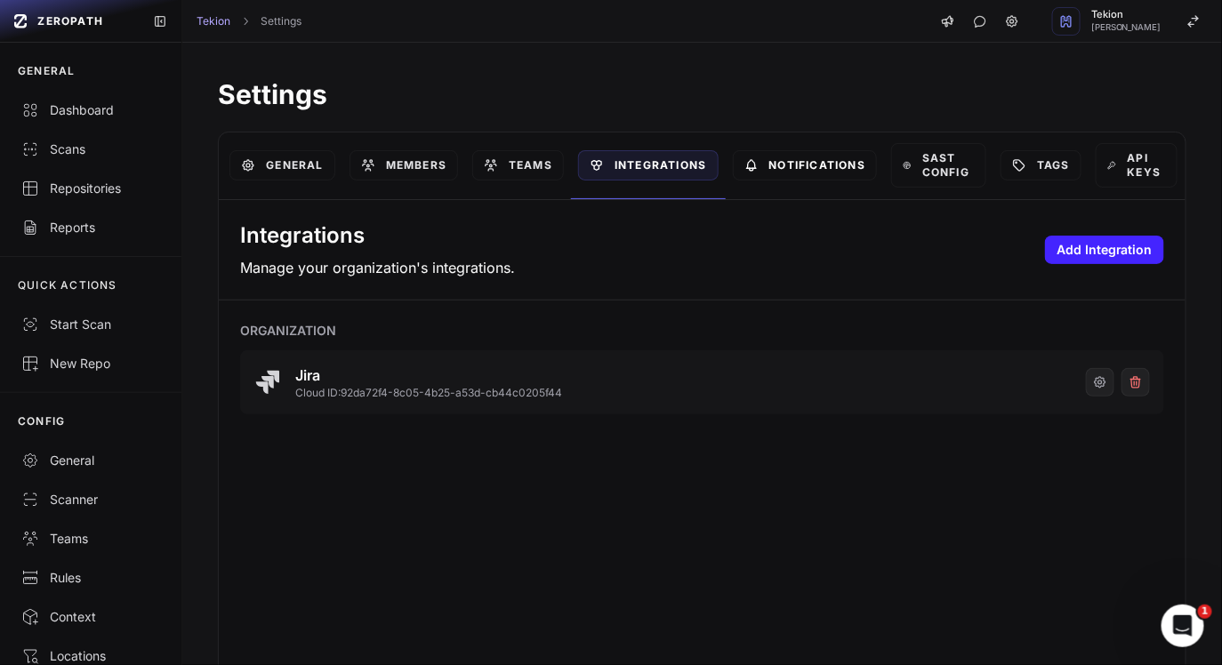
click at [831, 176] on link "Notifications" at bounding box center [805, 165] width 145 height 30
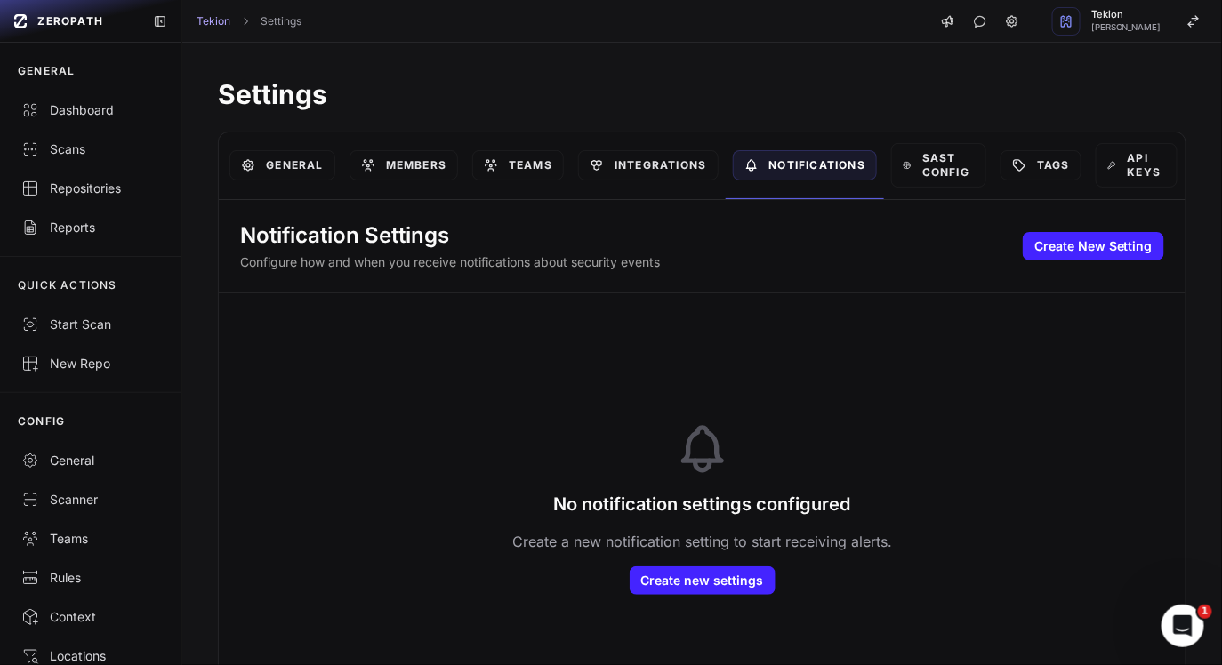
click at [696, 216] on div "Notification Settings Configure how and when you receive notifications about se…" at bounding box center [702, 246] width 966 height 93
click at [946, 175] on link "SAST Config" at bounding box center [938, 165] width 95 height 44
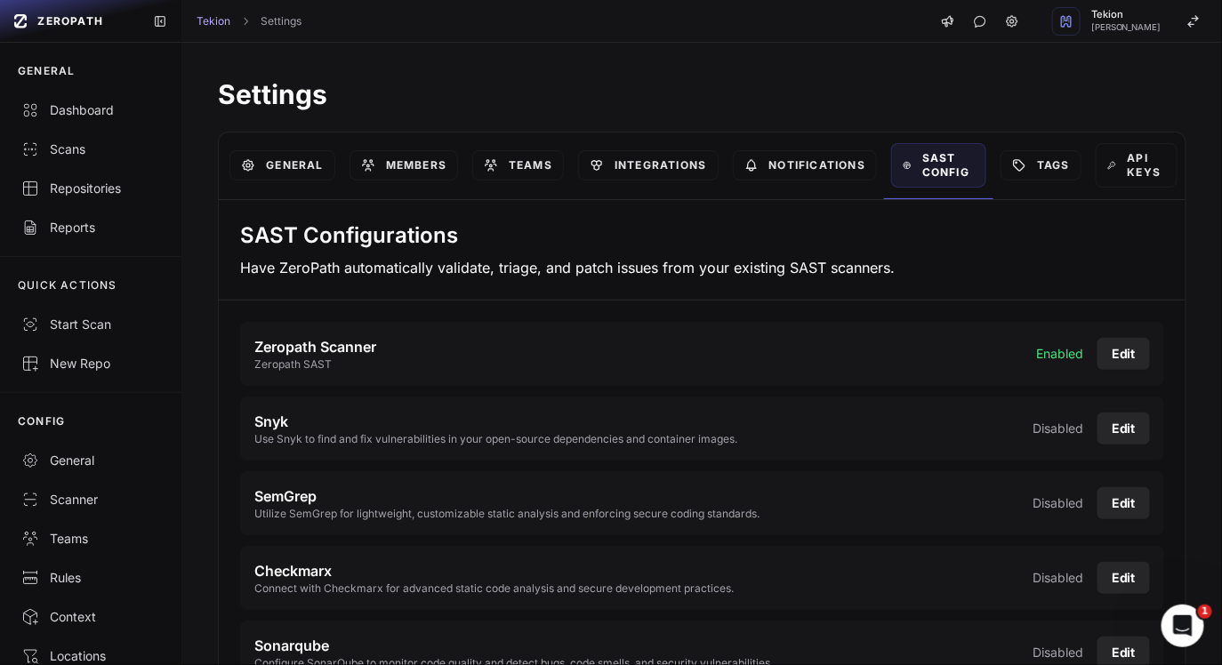
click at [591, 285] on div "SAST Configurations Have ZeroPath automatically validate, triage, and patch iss…" at bounding box center [702, 250] width 966 height 100
click at [1056, 158] on link "Tags" at bounding box center [1040, 165] width 81 height 30
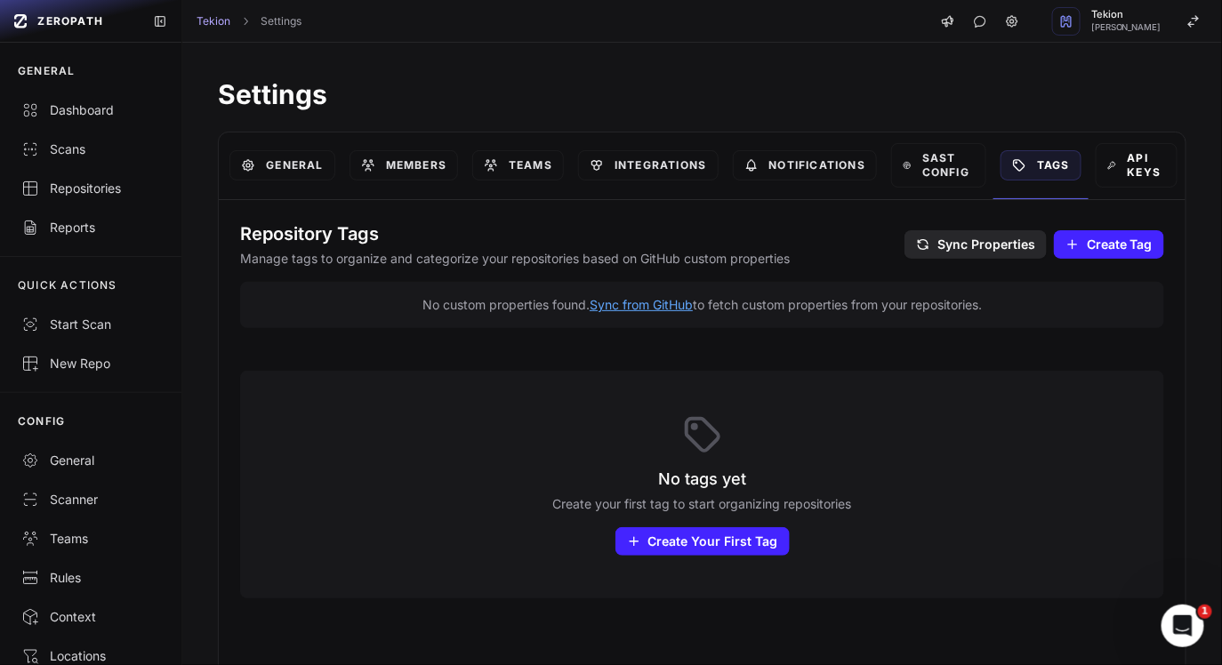
click at [1143, 160] on link "API Keys" at bounding box center [1136, 165] width 82 height 44
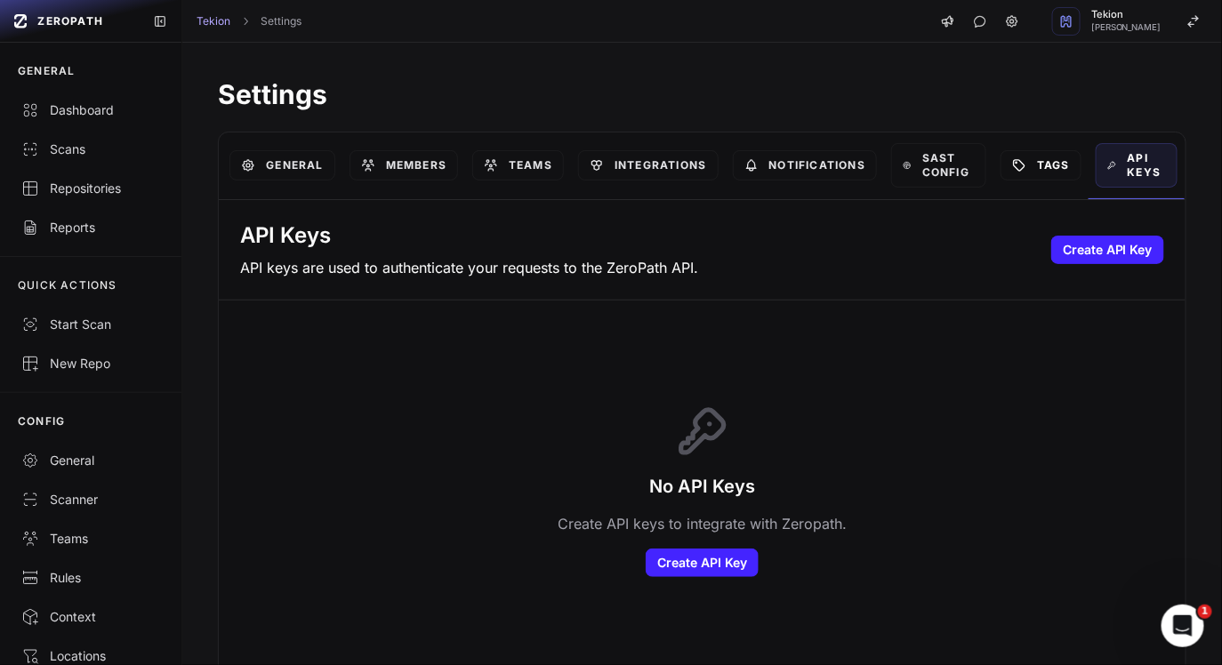
click at [1031, 177] on link "Tags" at bounding box center [1040, 165] width 81 height 30
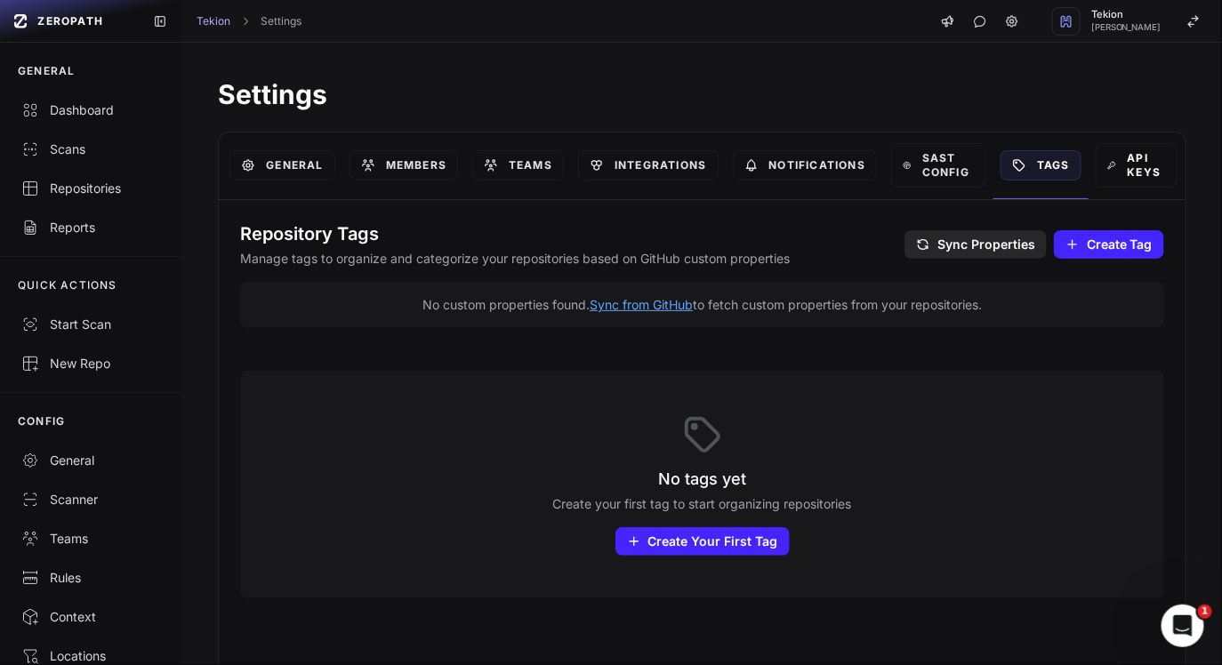
click at [1158, 163] on link "API Keys" at bounding box center [1136, 165] width 82 height 44
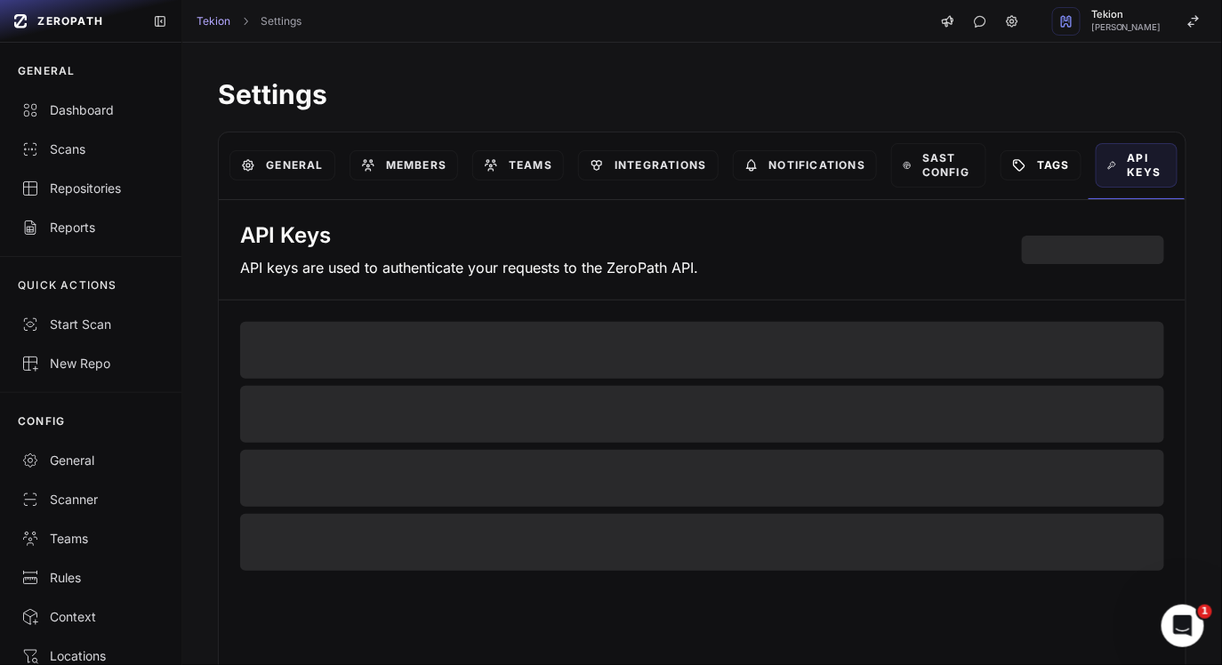
click at [1067, 163] on link "Tags" at bounding box center [1040, 165] width 81 height 30
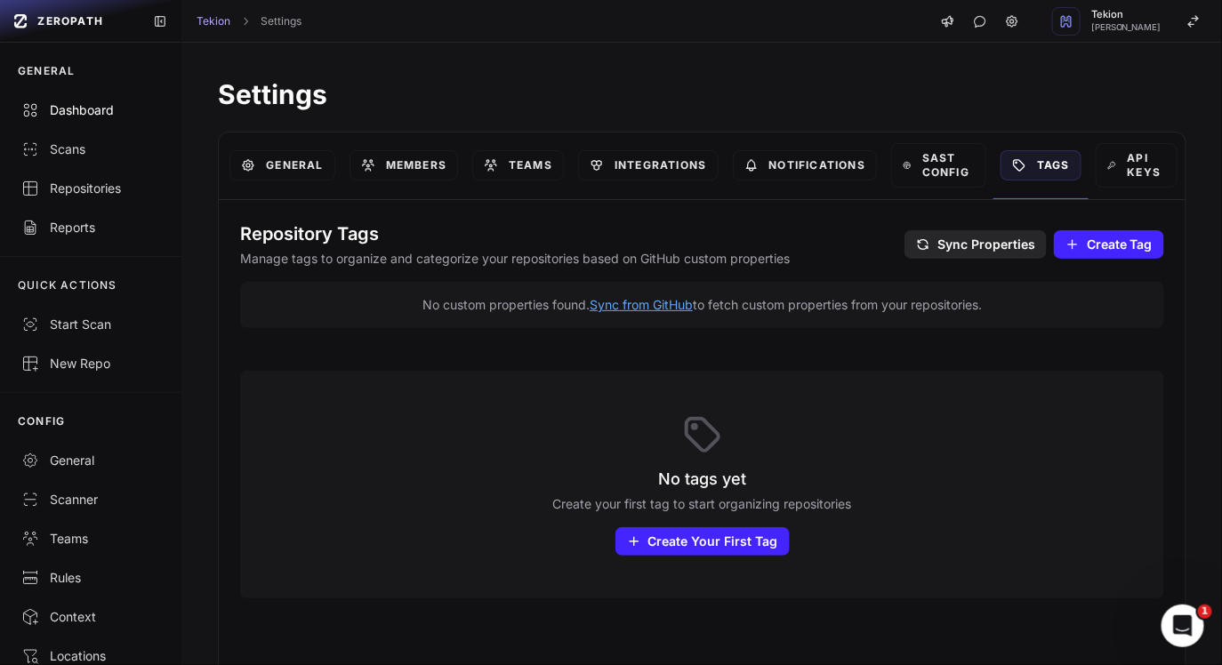
click at [65, 102] on div "Dashboard" at bounding box center [90, 110] width 139 height 18
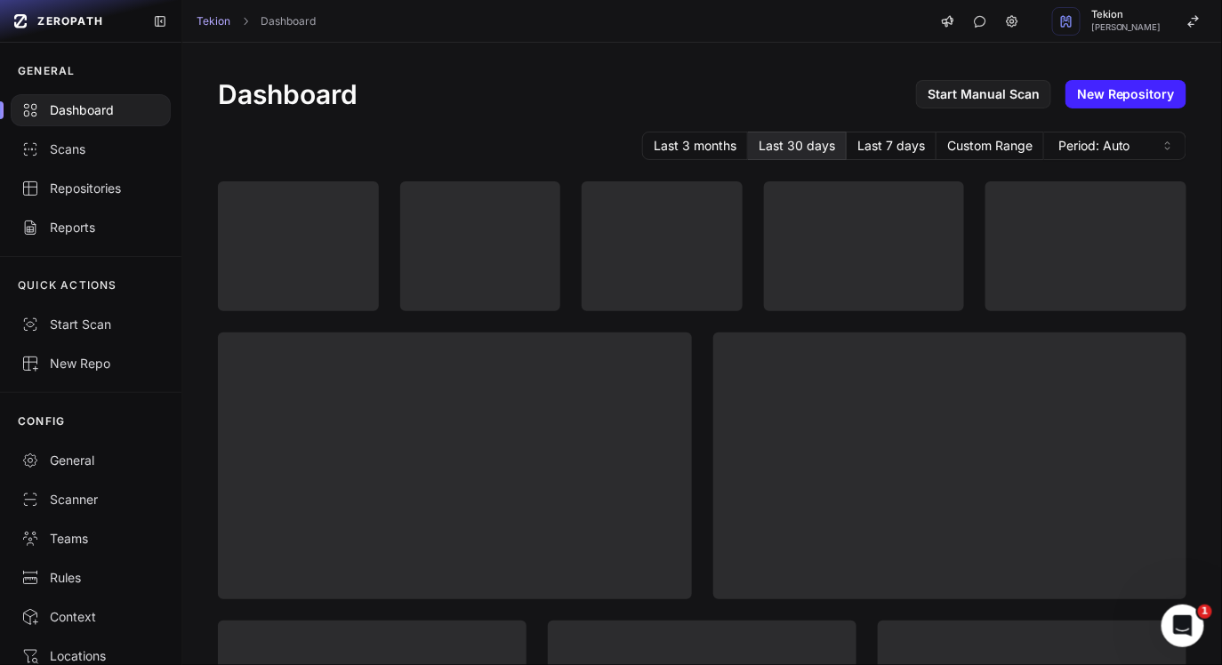
click at [469, 146] on div "Last 3 months Last 30 days Last 7 days Custom Range Period: Auto" at bounding box center [702, 146] width 968 height 28
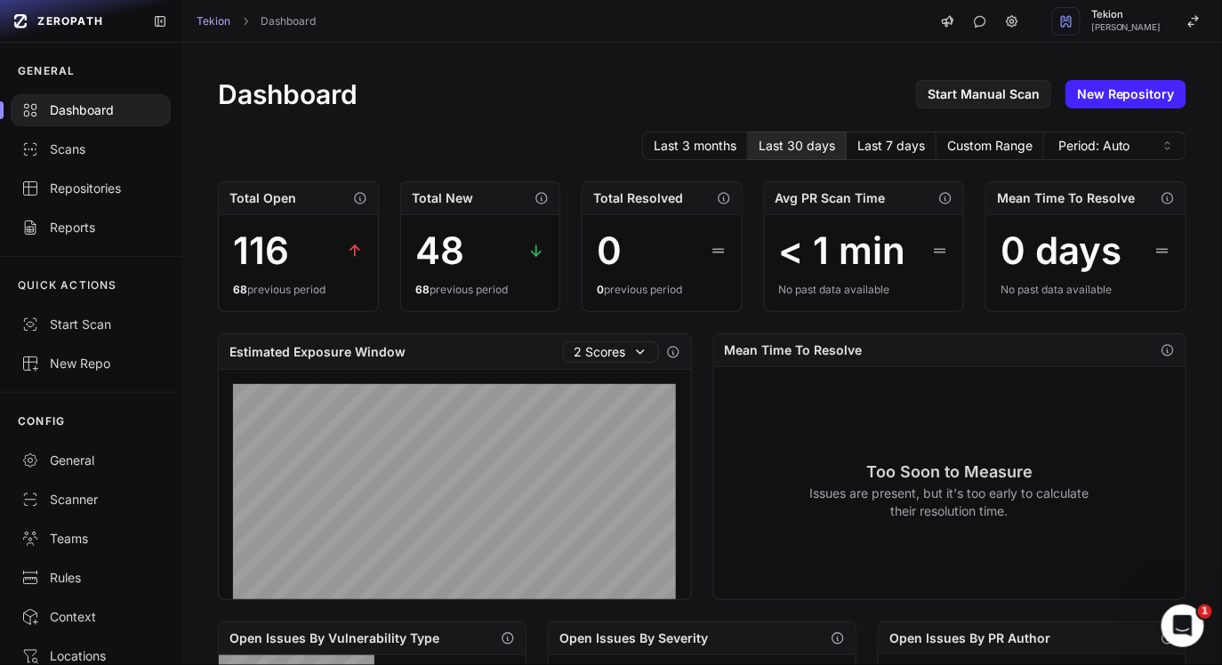
click at [391, 79] on div "Dashboard Start Manual Scan New Repository" at bounding box center [702, 94] width 968 height 32
click at [285, 92] on h1 "Dashboard" at bounding box center [288, 94] width 140 height 32
click at [359, 92] on div "Dashboard Start Manual Scan New Repository" at bounding box center [702, 94] width 968 height 32
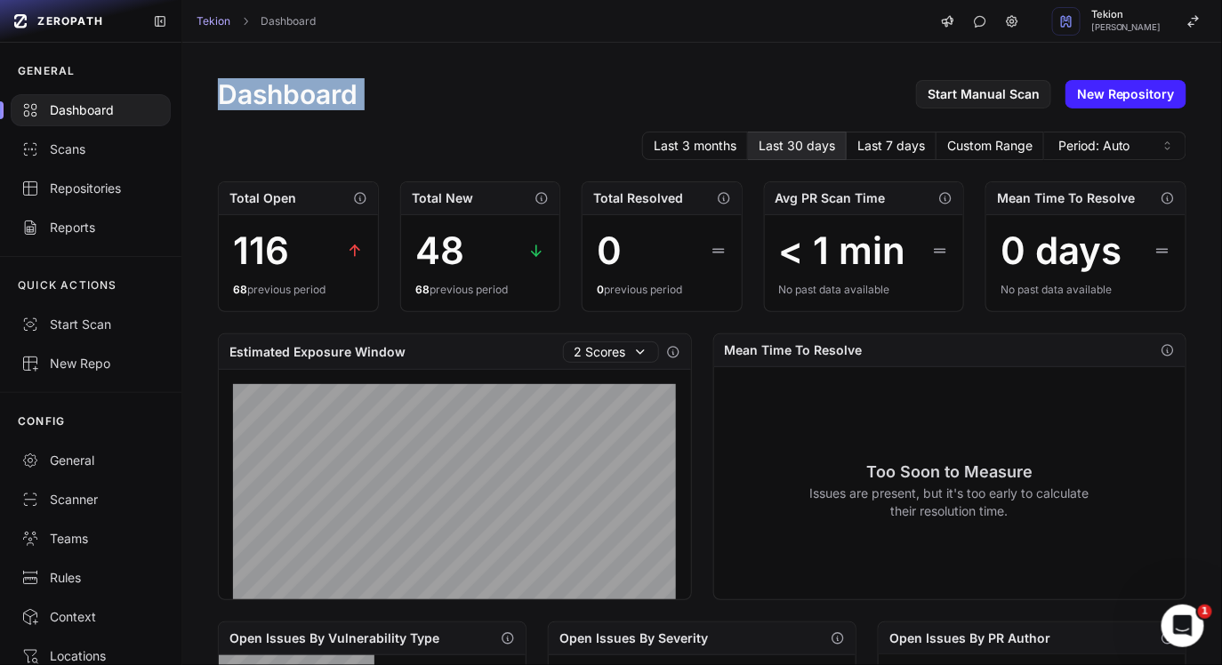
drag, startPoint x: 359, startPoint y: 92, endPoint x: 200, endPoint y: 92, distance: 159.1
click at [226, 92] on h1 "Dashboard" at bounding box center [288, 94] width 140 height 32
drag, startPoint x: 220, startPoint y: 92, endPoint x: 388, endPoint y: 92, distance: 167.2
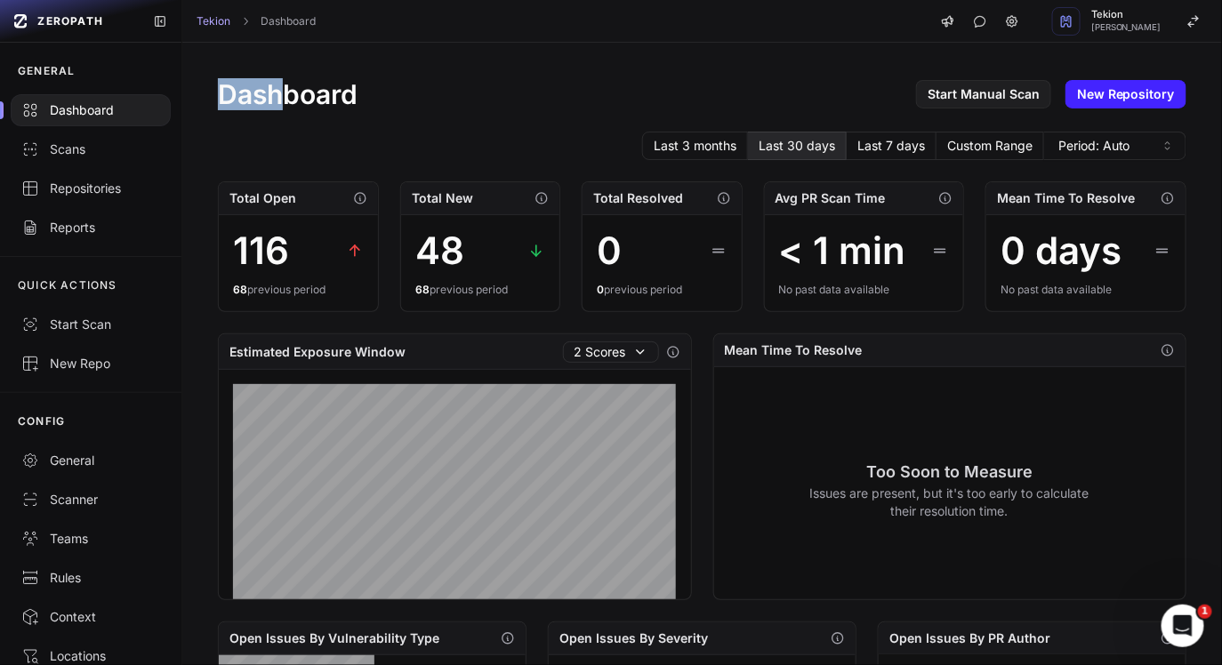
click at [373, 92] on div "Dashboard Start Manual Scan New Repository" at bounding box center [702, 94] width 968 height 32
click at [390, 92] on div "Dashboard Start Manual Scan New Repository" at bounding box center [702, 94] width 968 height 32
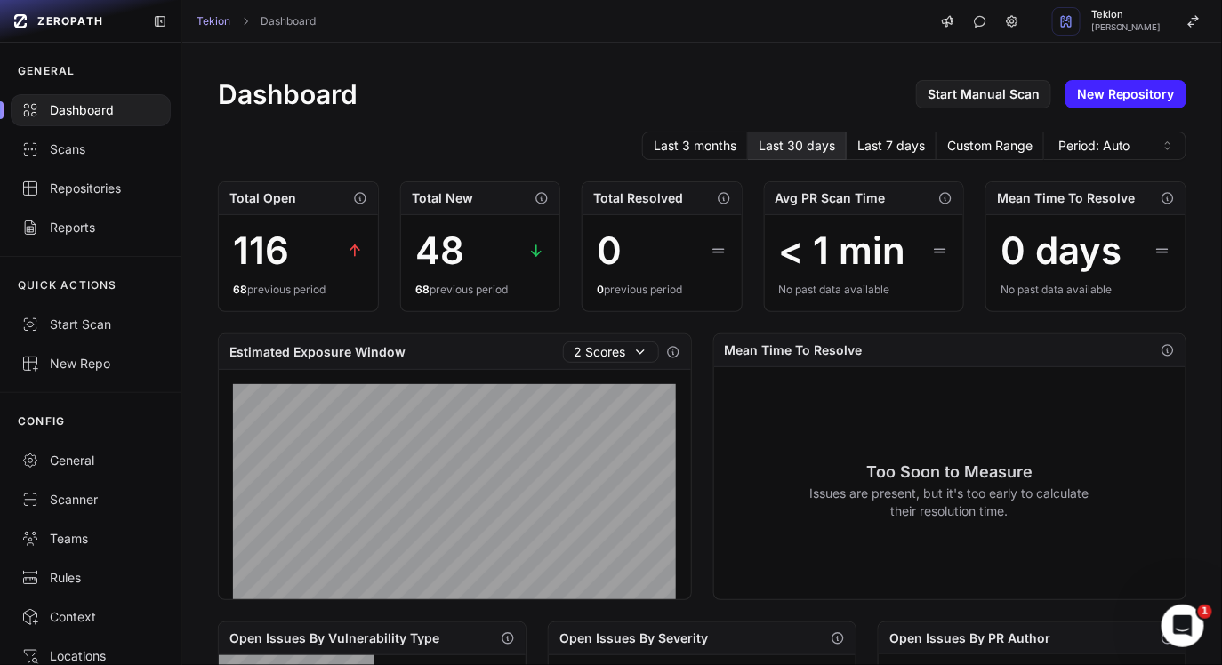
click at [390, 92] on div "Dashboard Start Manual Scan New Repository" at bounding box center [702, 94] width 968 height 32
click at [401, 92] on div "Dashboard Start Manual Scan New Repository" at bounding box center [702, 94] width 968 height 32
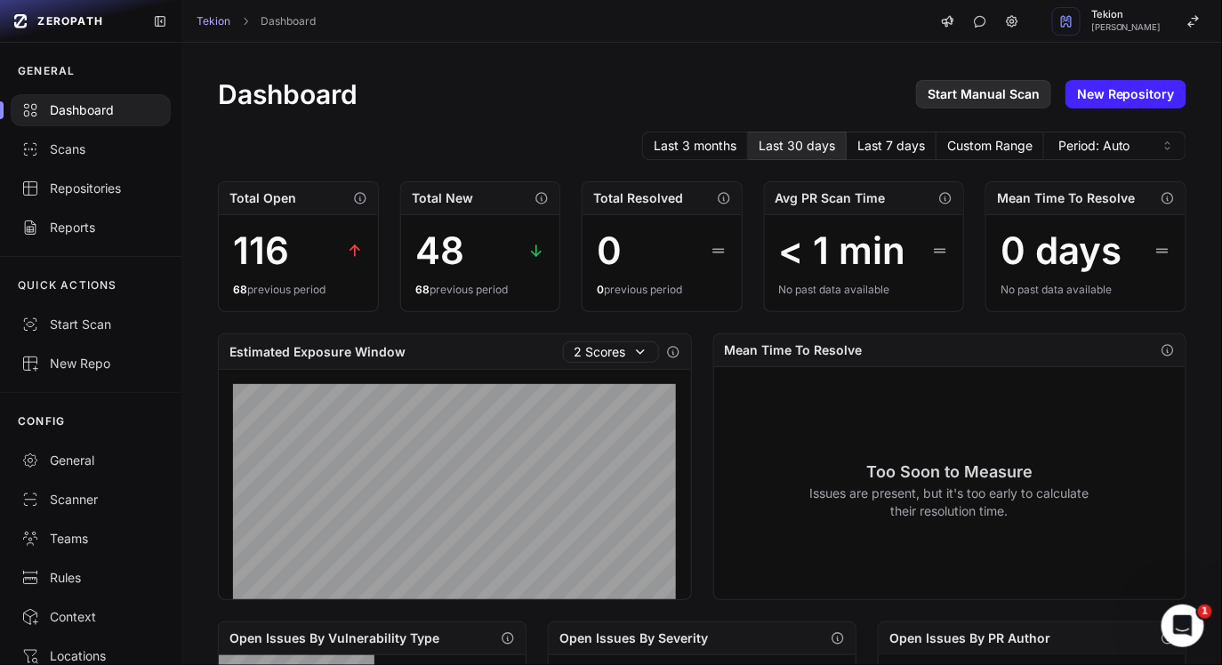
click at [1007, 104] on link "Start Manual Scan" at bounding box center [983, 94] width 135 height 28
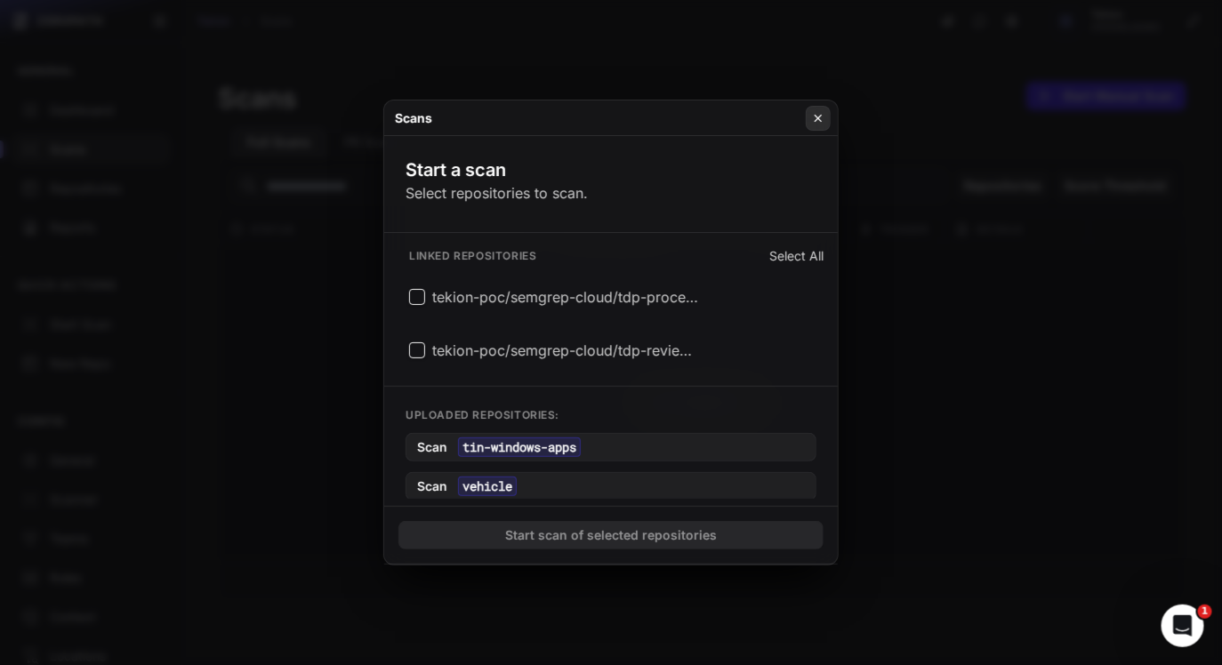
click at [819, 115] on icon at bounding box center [818, 118] width 12 height 14
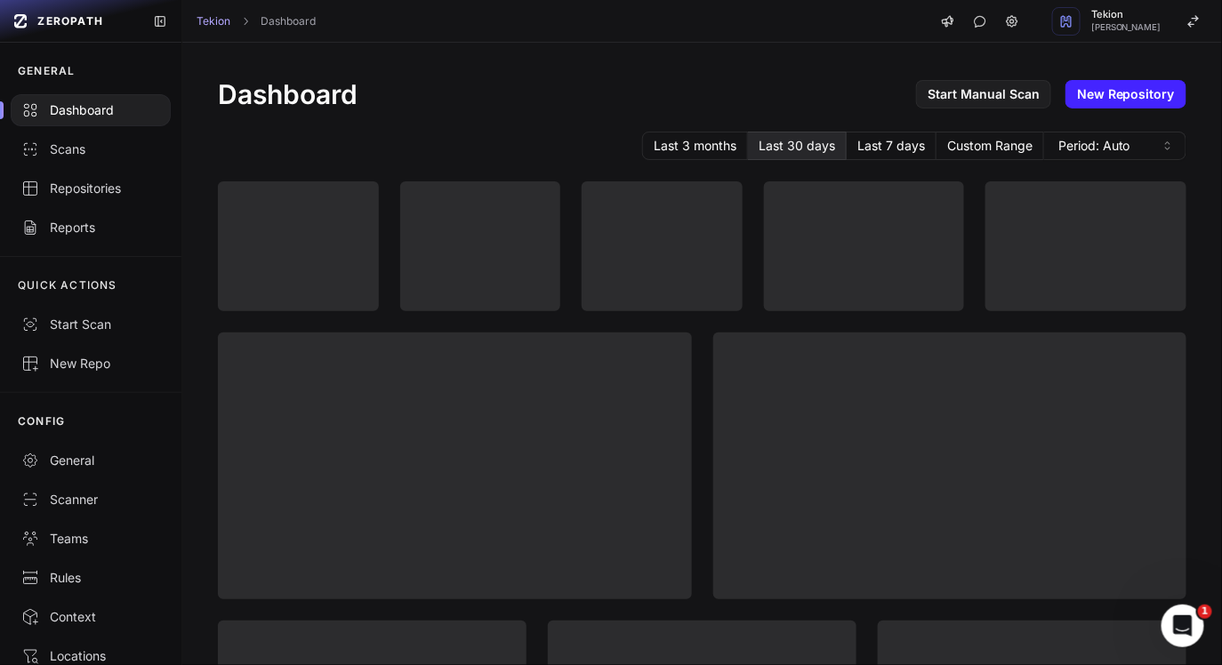
click at [333, 102] on h1 "Dashboard" at bounding box center [288, 94] width 140 height 32
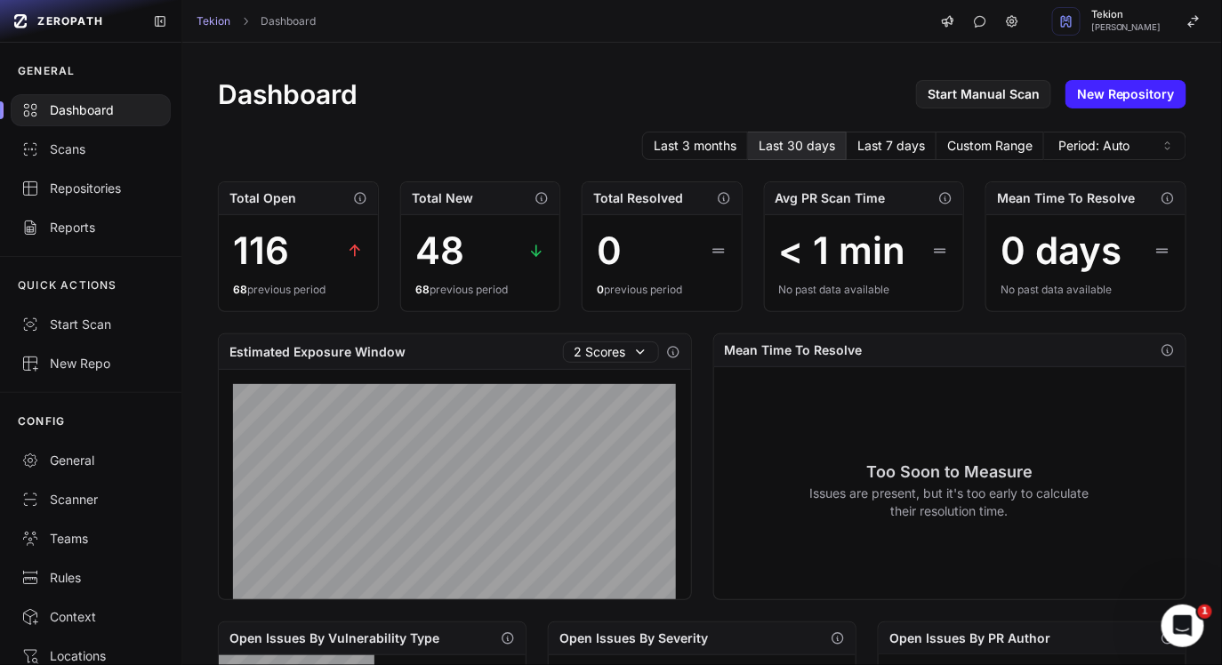
click at [333, 102] on h1 "Dashboard" at bounding box center [288, 94] width 140 height 32
click at [392, 100] on div "Dashboard Start Manual Scan New Repository" at bounding box center [702, 94] width 968 height 32
drag, startPoint x: 392, startPoint y: 100, endPoint x: 199, endPoint y: 100, distance: 192.9
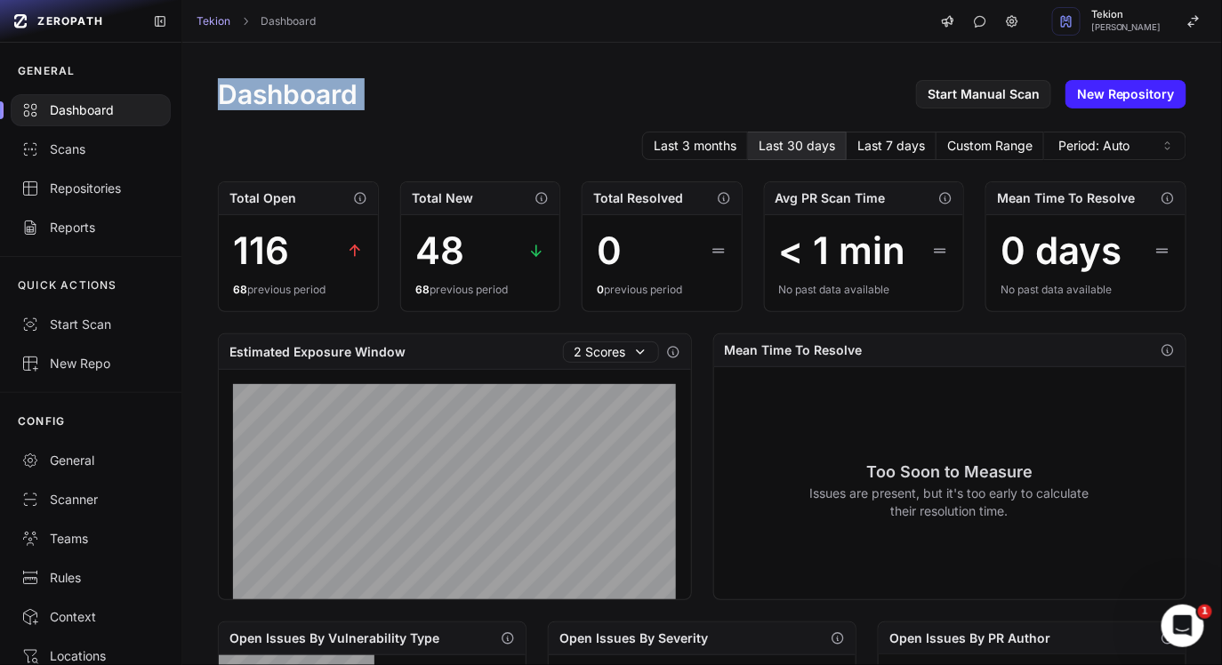
click at [229, 107] on h1 "Dashboard" at bounding box center [288, 94] width 140 height 32
drag, startPoint x: 219, startPoint y: 97, endPoint x: 430, endPoint y: 97, distance: 211.6
click at [327, 97] on h1 "Dashboard" at bounding box center [288, 94] width 140 height 32
click at [381, 92] on div "Dashboard Start Manual Scan New Repository" at bounding box center [702, 94] width 968 height 32
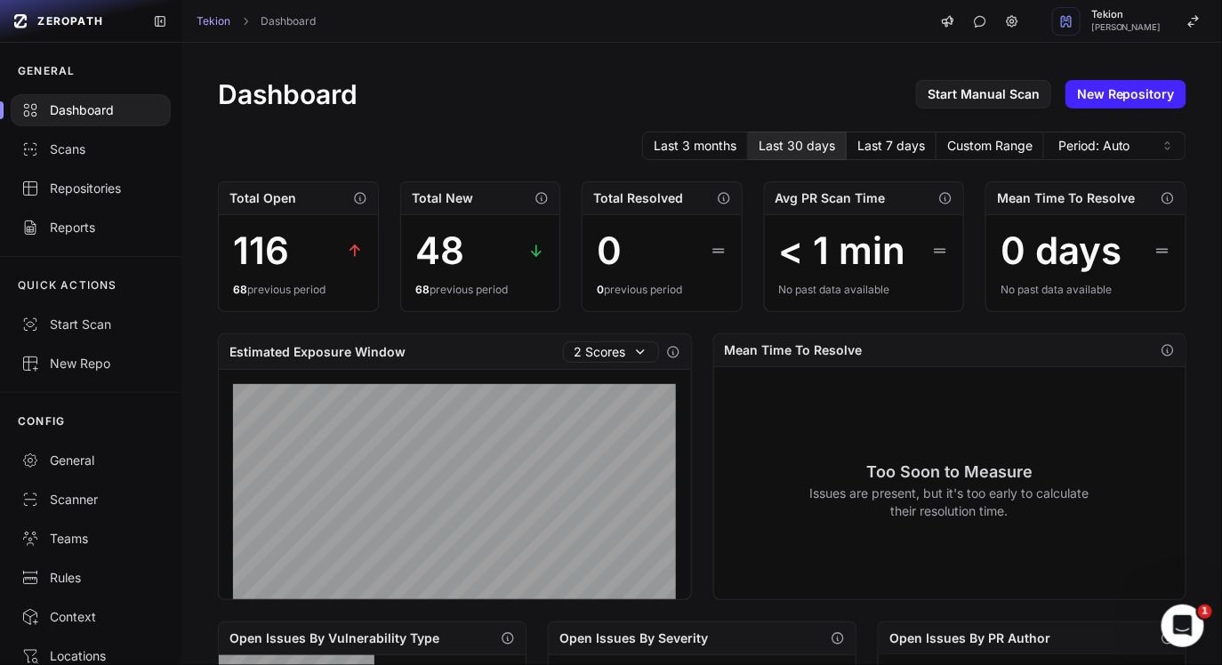
click at [381, 92] on div "Dashboard Start Manual Scan New Repository" at bounding box center [702, 94] width 968 height 32
click at [490, 92] on div "Dashboard Start Manual Scan New Repository" at bounding box center [702, 94] width 968 height 32
click at [423, 93] on div "Dashboard Start Manual Scan New Repository" at bounding box center [702, 94] width 968 height 32
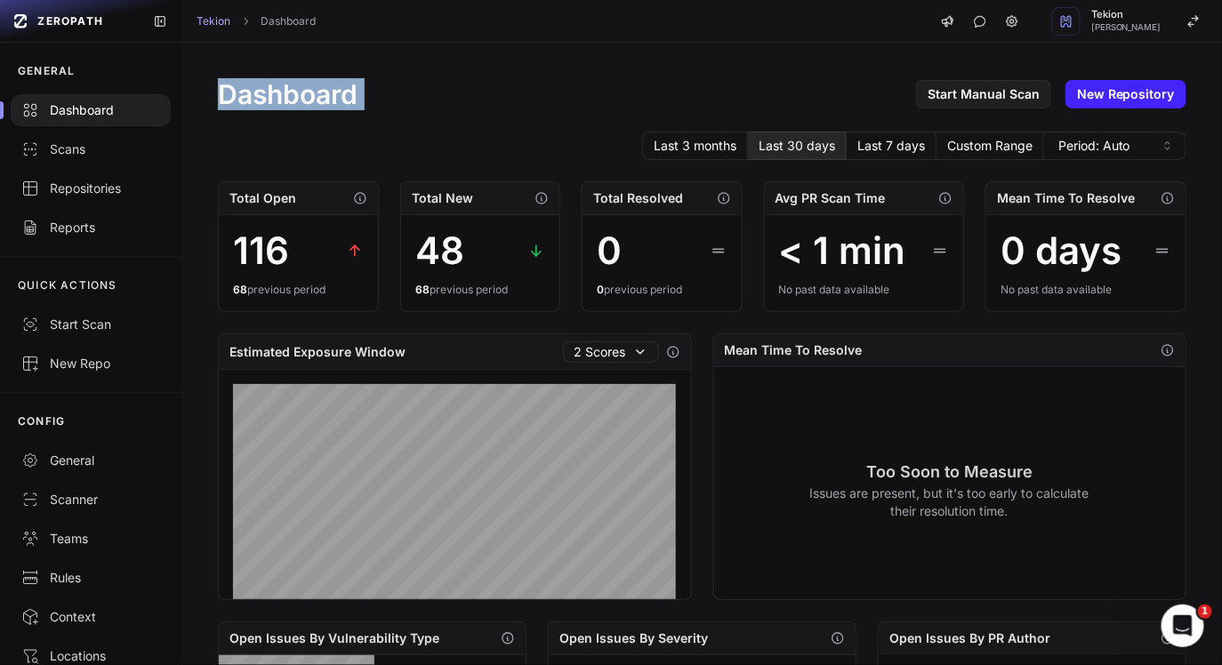
drag, startPoint x: 423, startPoint y: 93, endPoint x: 193, endPoint y: 90, distance: 230.3
click at [236, 90] on h1 "Dashboard" at bounding box center [288, 94] width 140 height 32
drag, startPoint x: 285, startPoint y: 91, endPoint x: 546, endPoint y: 91, distance: 260.5
click at [531, 91] on div "Dashboard Start Manual Scan New Repository" at bounding box center [702, 94] width 968 height 32
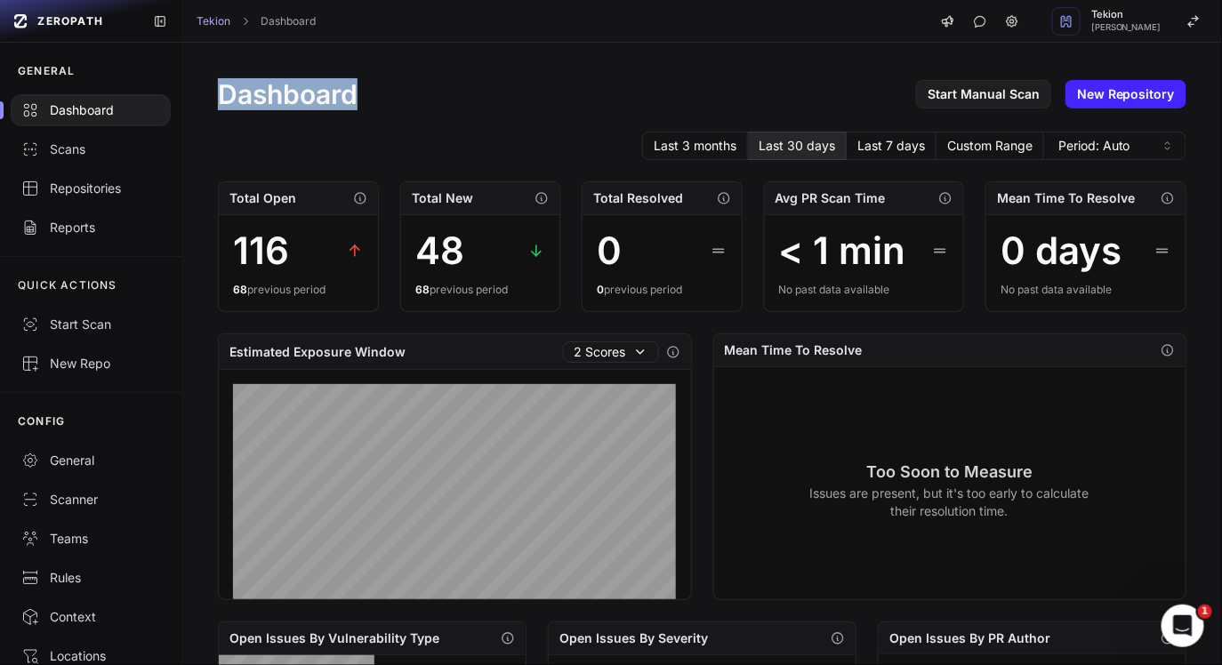
click at [493, 94] on div "Dashboard Start Manual Scan New Repository" at bounding box center [702, 94] width 968 height 32
click at [673, 92] on div "Dashboard Start Manual Scan New Repository" at bounding box center [702, 94] width 968 height 32
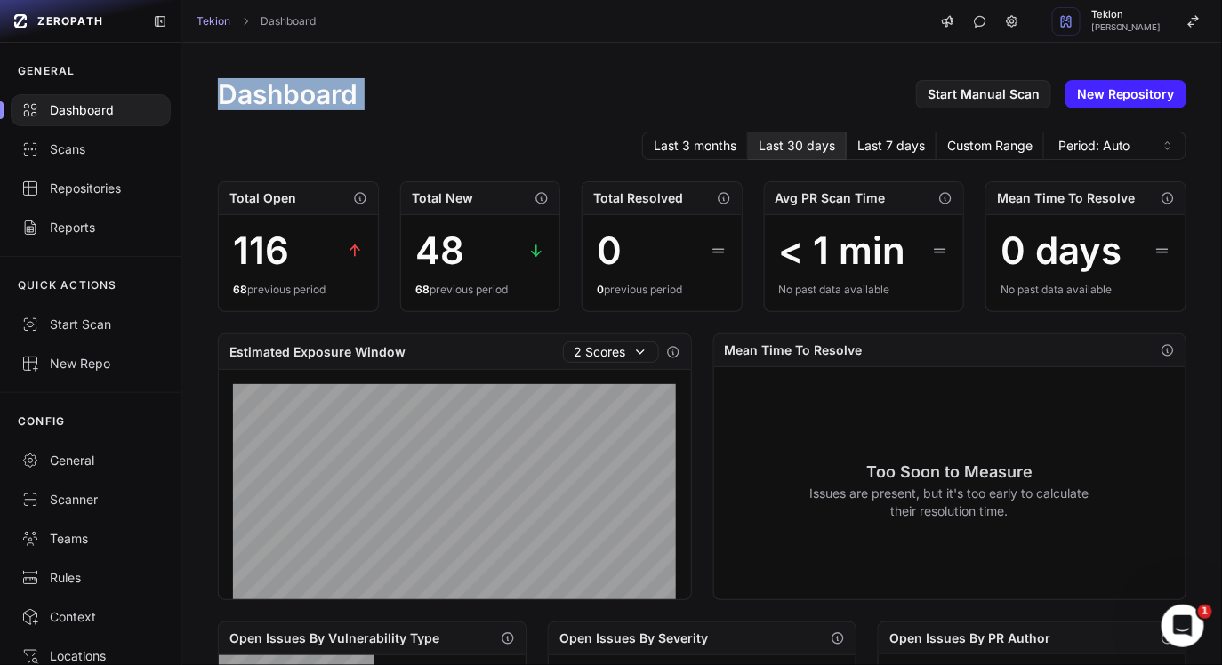
click at [346, 89] on h1 "Dashboard" at bounding box center [288, 94] width 140 height 32
click at [388, 97] on div "Dashboard Start Manual Scan New Repository" at bounding box center [702, 94] width 968 height 32
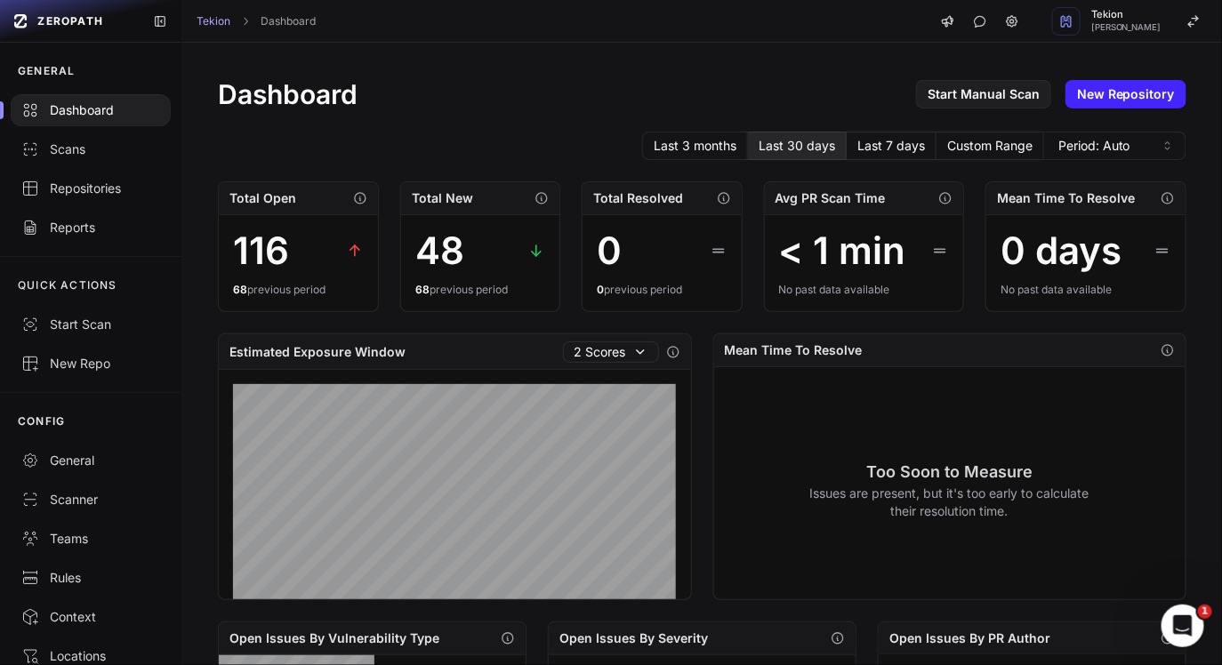
click at [388, 97] on div "Dashboard Start Manual Scan New Repository" at bounding box center [702, 94] width 968 height 32
click at [255, 98] on h1 "Dashboard" at bounding box center [288, 94] width 140 height 32
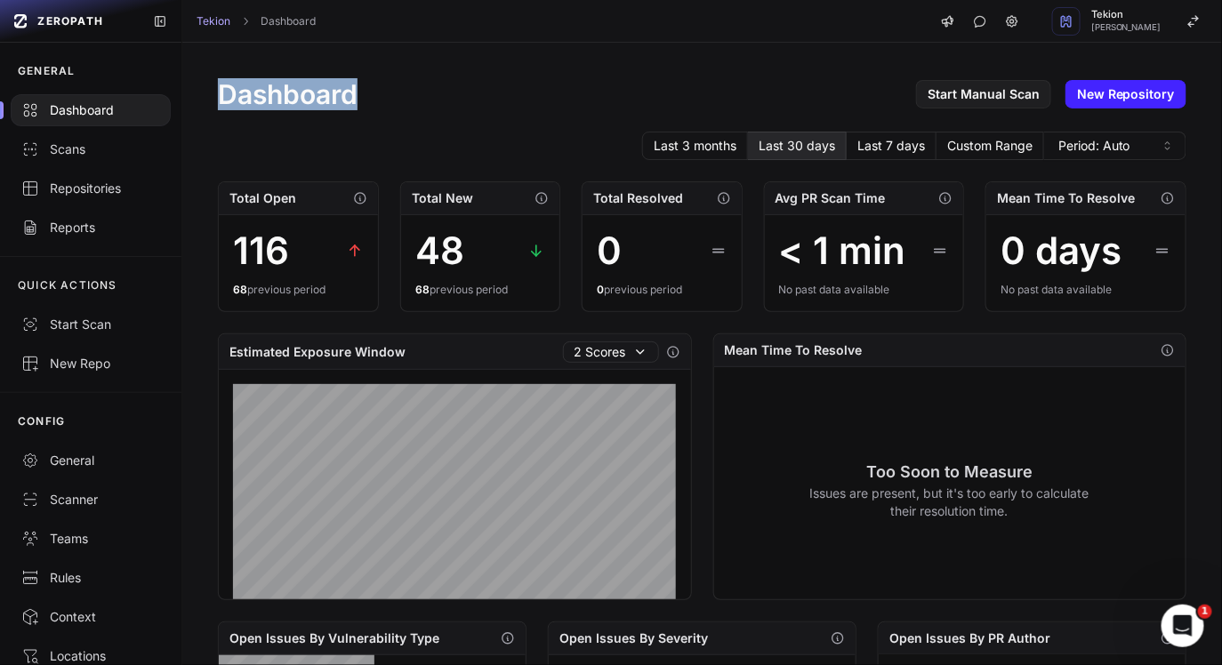
drag, startPoint x: 209, startPoint y: 99, endPoint x: 453, endPoint y: 99, distance: 243.6
click at [303, 89] on h1 "Dashboard" at bounding box center [288, 94] width 140 height 32
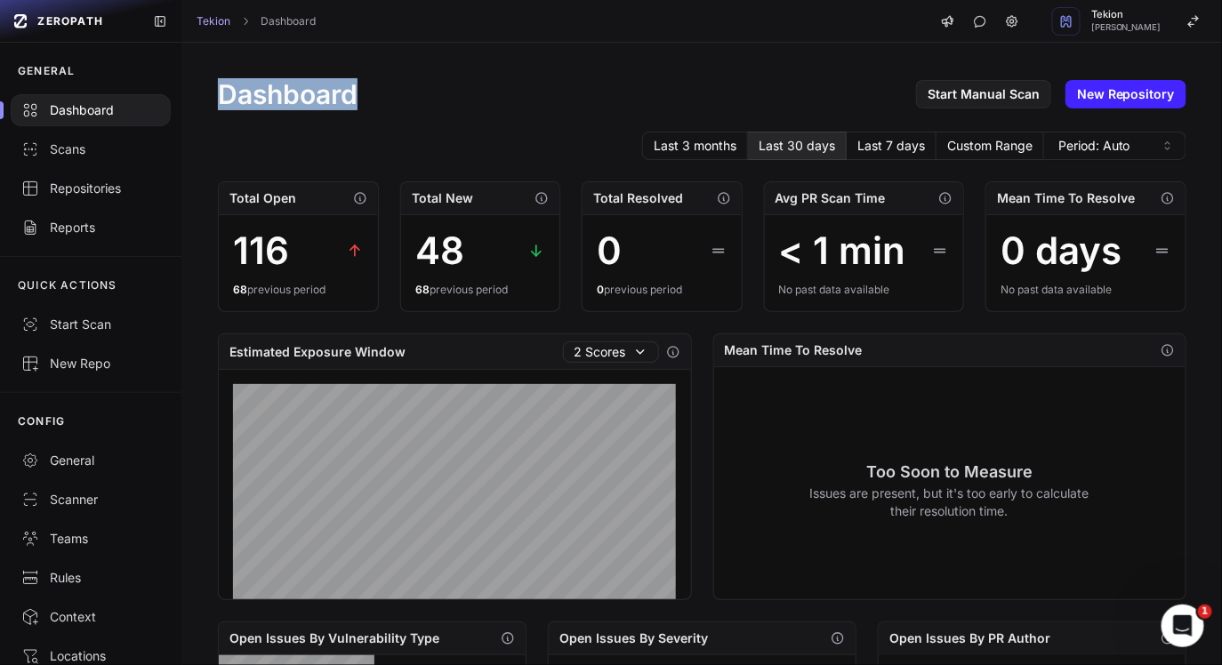
click at [303, 89] on h1 "Dashboard" at bounding box center [288, 94] width 140 height 32
click at [68, 138] on link "Scans" at bounding box center [90, 149] width 181 height 39
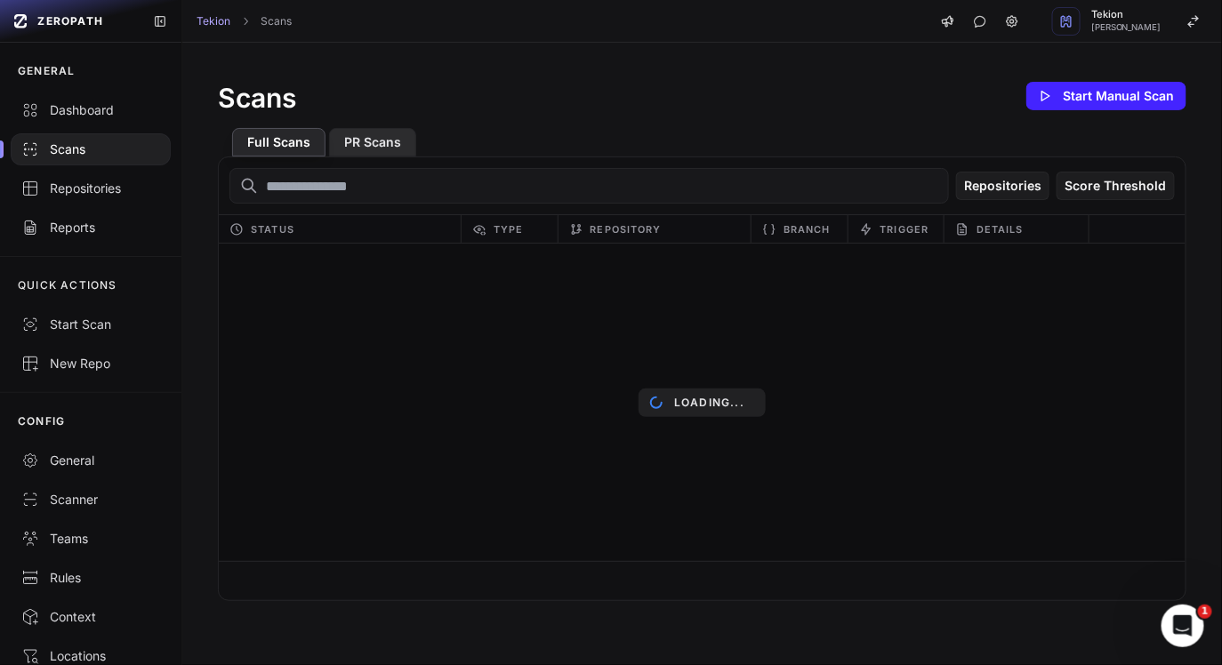
click at [349, 141] on button "PR Scans" at bounding box center [372, 142] width 87 height 28
click at [650, 117] on div "Full Scans PR Scans" at bounding box center [702, 135] width 968 height 43
click at [281, 187] on input "text" at bounding box center [588, 186] width 719 height 36
click at [259, 144] on button "Full Scans" at bounding box center [278, 142] width 93 height 28
click at [492, 114] on div "Full Scans PR Scans" at bounding box center [702, 135] width 968 height 43
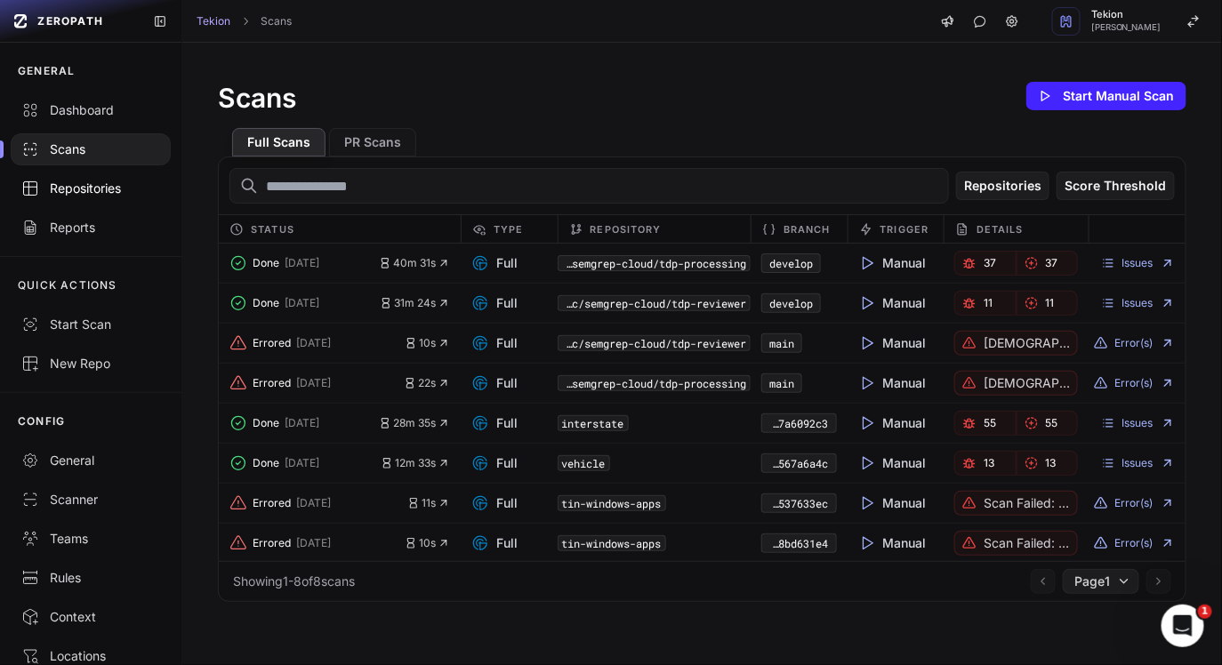
click at [95, 171] on link "Repositories" at bounding box center [90, 188] width 181 height 39
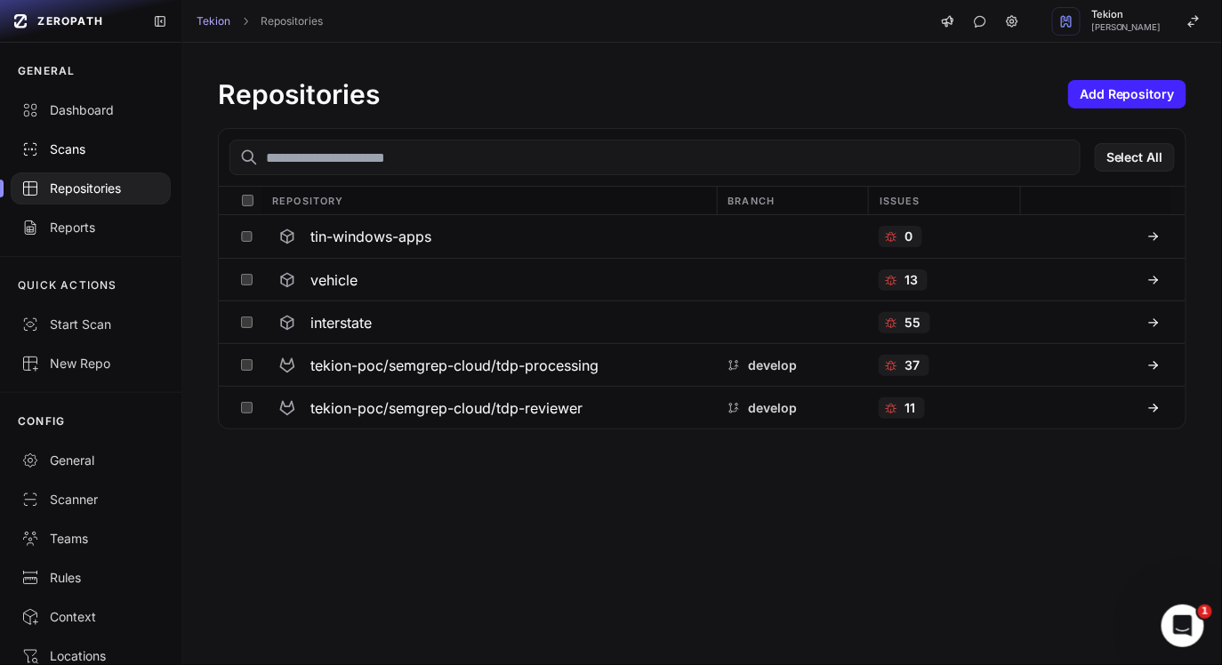
click at [103, 160] on link "Scans" at bounding box center [90, 149] width 181 height 39
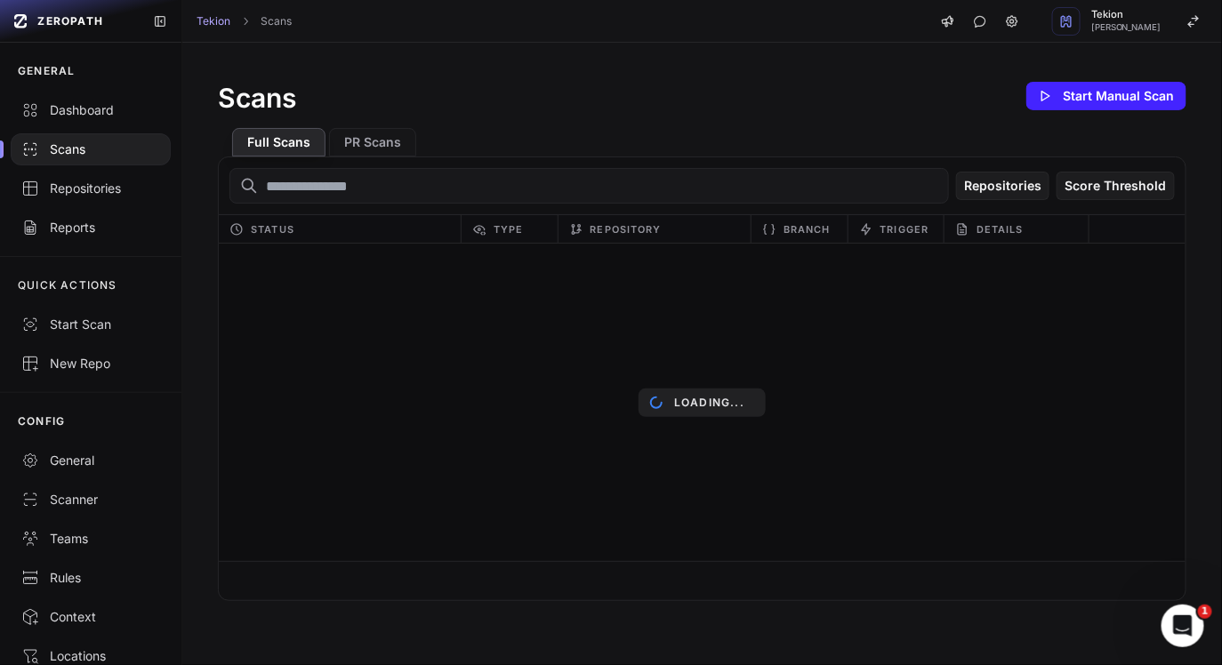
click at [482, 101] on div "Scans Start Manual Scan" at bounding box center [702, 96] width 968 height 36
click at [523, 94] on div "Scans Start Manual Scan" at bounding box center [702, 96] width 968 height 36
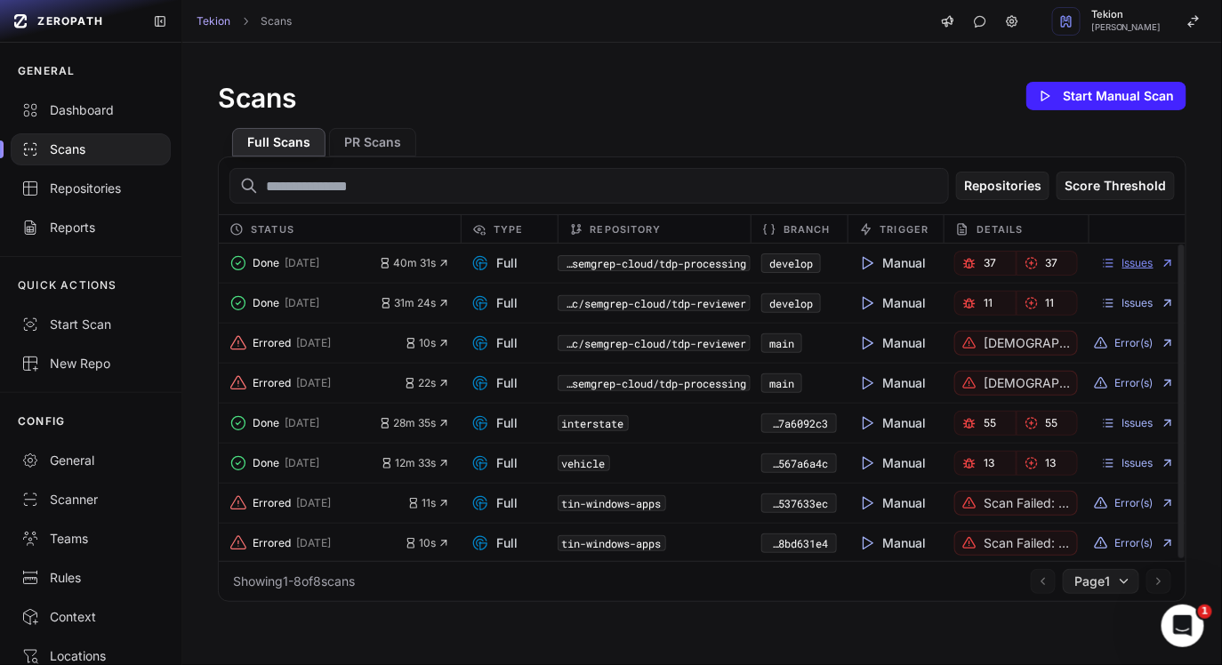
click at [1140, 261] on link "Issues" at bounding box center [1138, 263] width 74 height 14
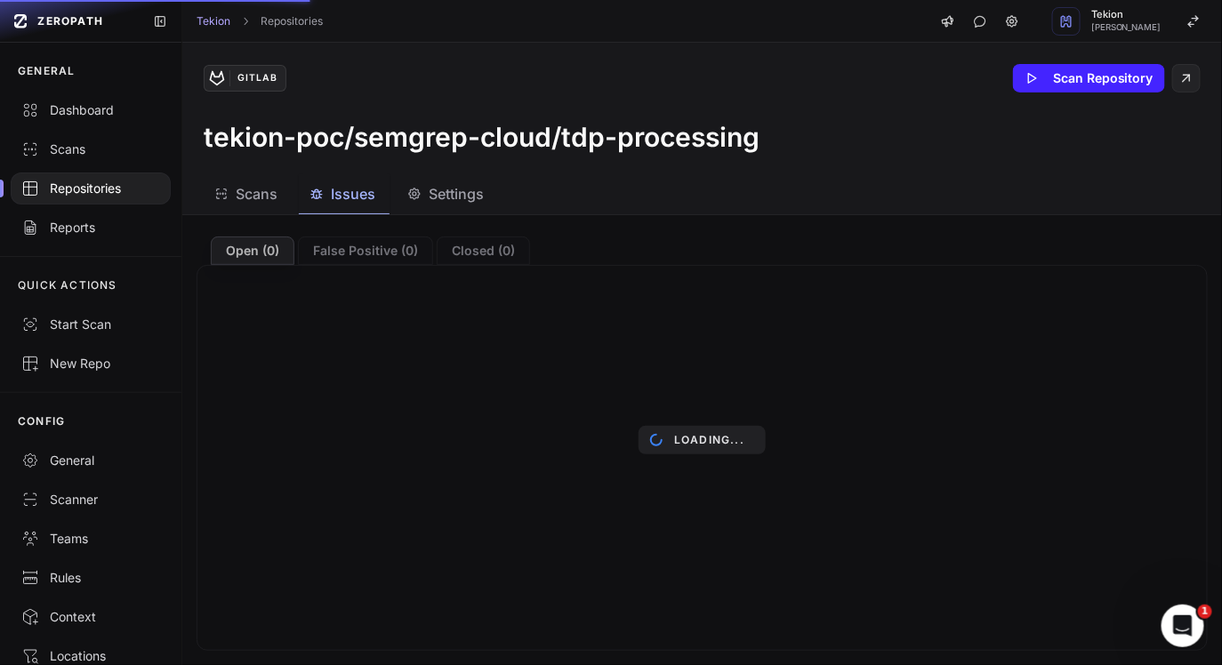
click at [270, 230] on div "Loading..." at bounding box center [701, 440] width 1039 height 450
click at [311, 227] on div "Loading..." at bounding box center [701, 440] width 1039 height 450
click at [389, 449] on div "Loading..." at bounding box center [701, 440] width 1039 height 450
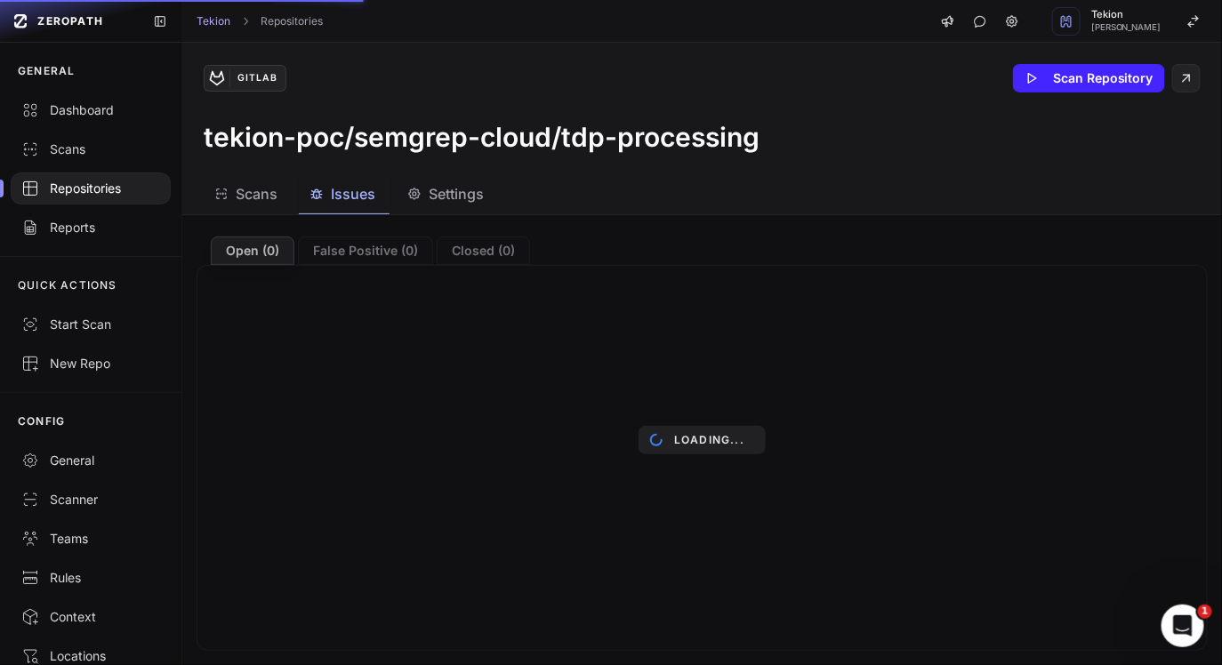
click at [389, 449] on div "Loading..." at bounding box center [701, 440] width 1039 height 450
click at [501, 449] on div "Loading..." at bounding box center [701, 440] width 1039 height 450
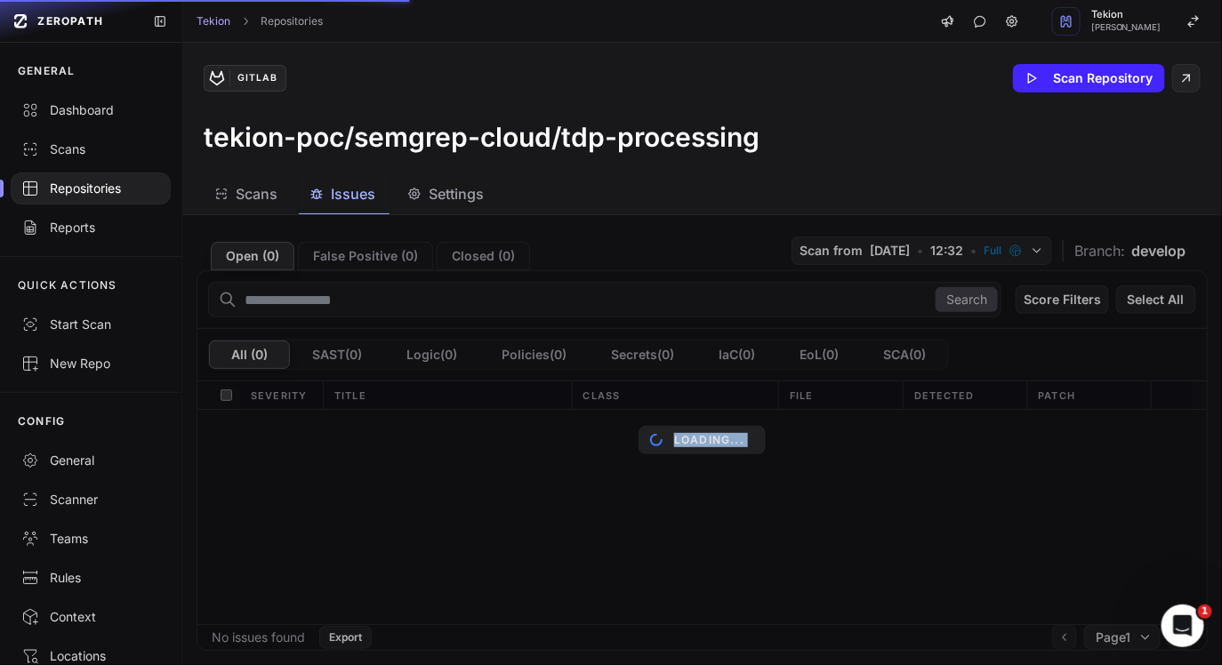
click at [1002, 449] on div "Loading..." at bounding box center [701, 440] width 1039 height 450
click at [661, 457] on div "Loading..." at bounding box center [701, 440] width 1039 height 450
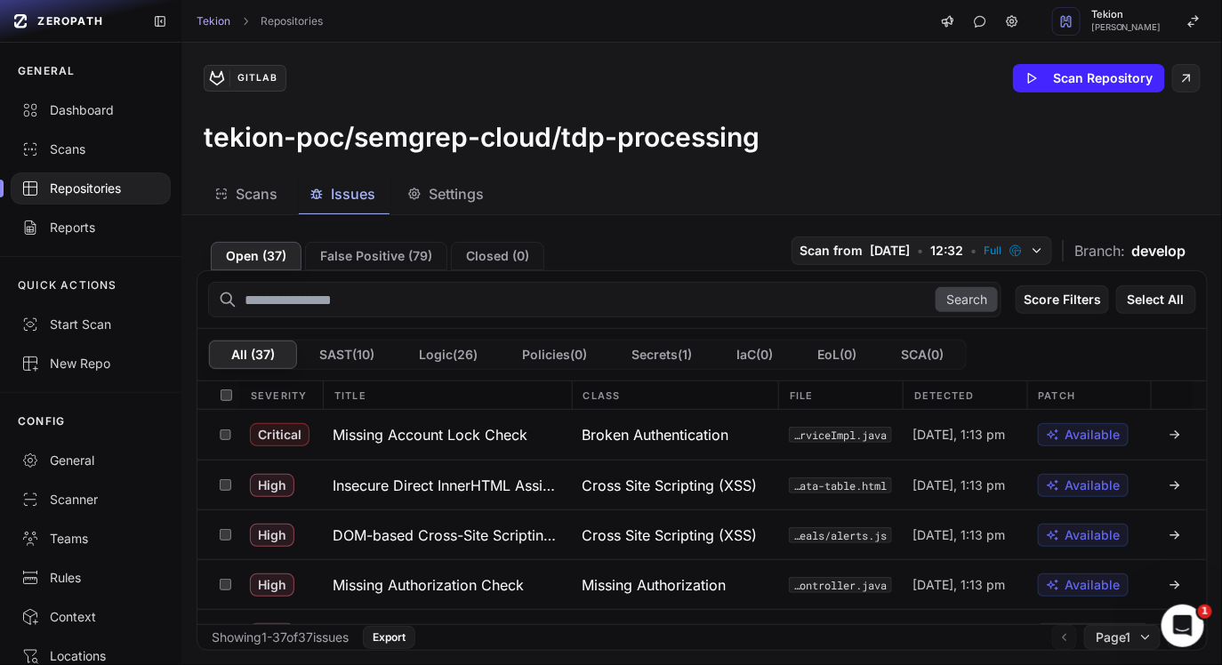
click at [101, 89] on div "GENERAL" at bounding box center [90, 71] width 181 height 39
click at [85, 100] on link "Dashboard" at bounding box center [90, 110] width 181 height 39
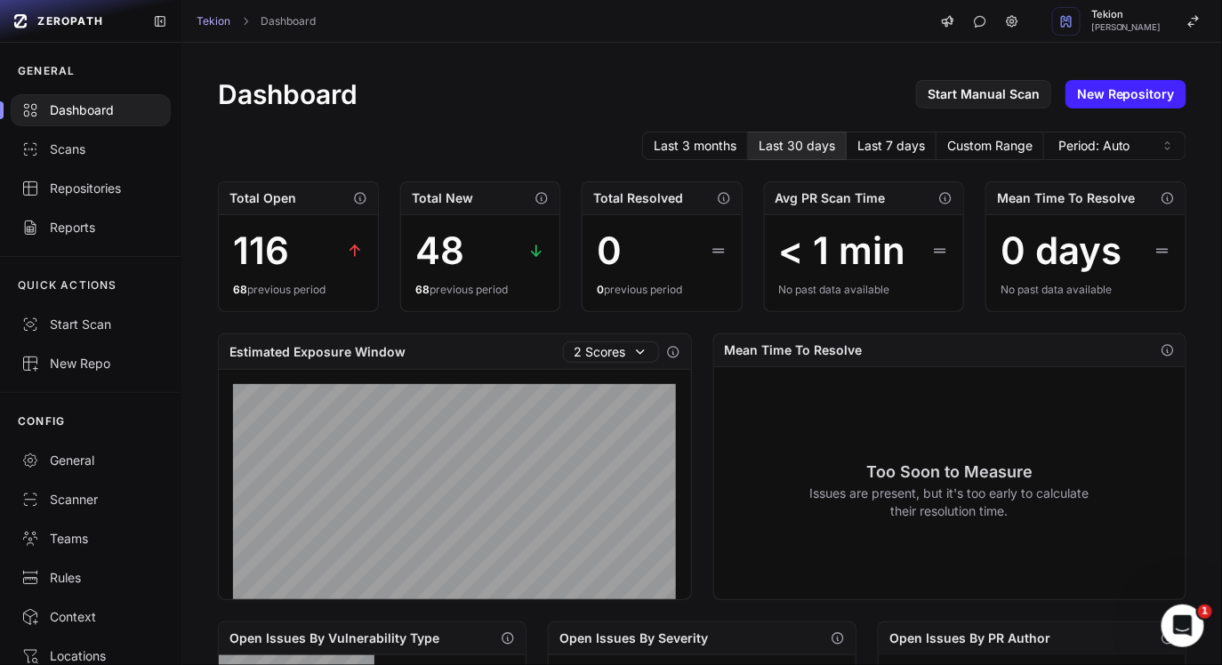
click at [397, 93] on div "Dashboard Start Manual Scan New Repository" at bounding box center [702, 94] width 968 height 32
click at [1168, 12] on button "Tekion Satyendra Kumar" at bounding box center [1131, 21] width 180 height 43
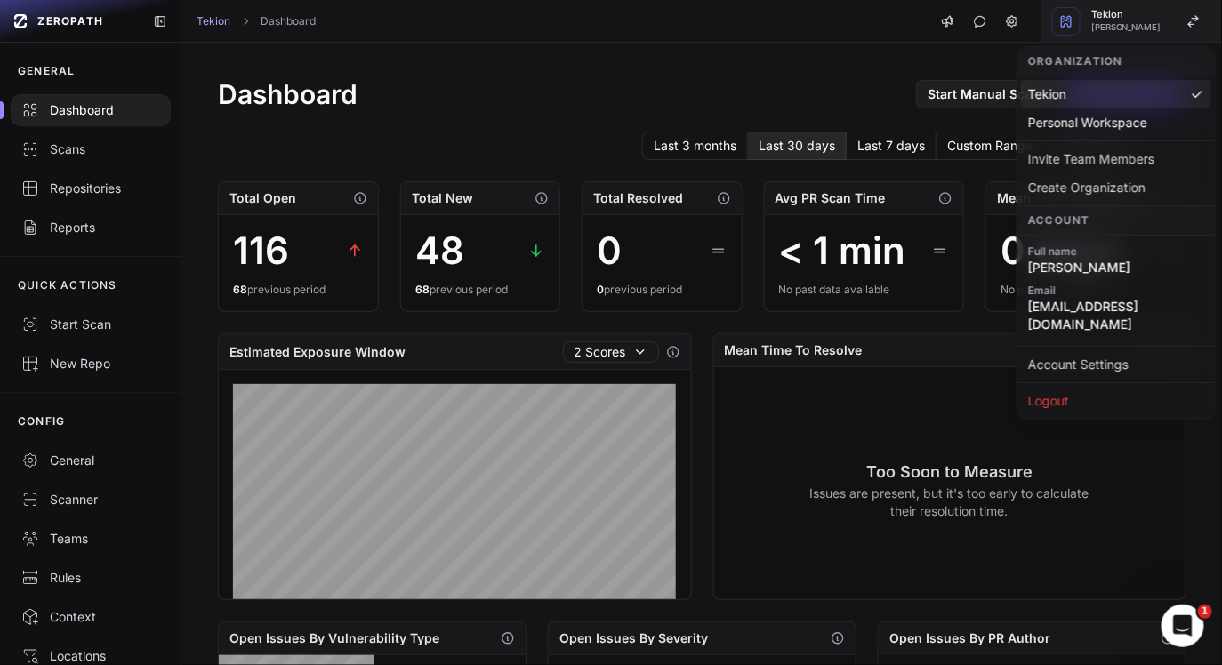
click at [1109, 23] on span "[PERSON_NAME]" at bounding box center [1126, 27] width 70 height 9
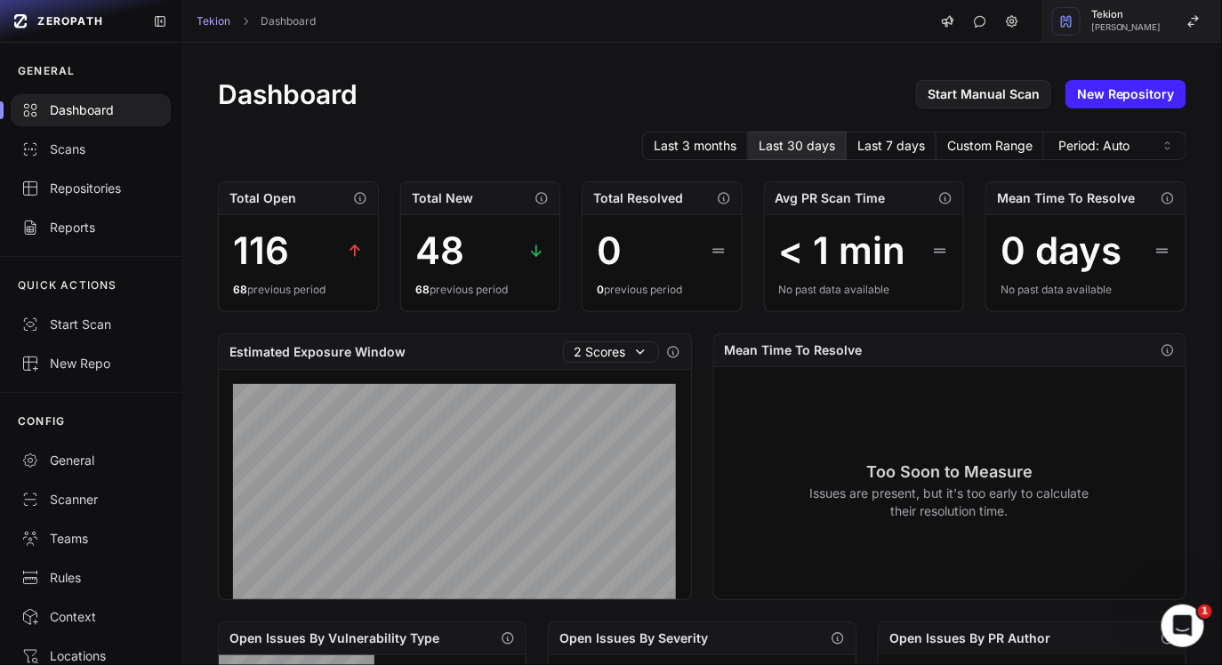
click at [1175, 28] on button "Tekion Satyendra Kumar" at bounding box center [1131, 21] width 180 height 43
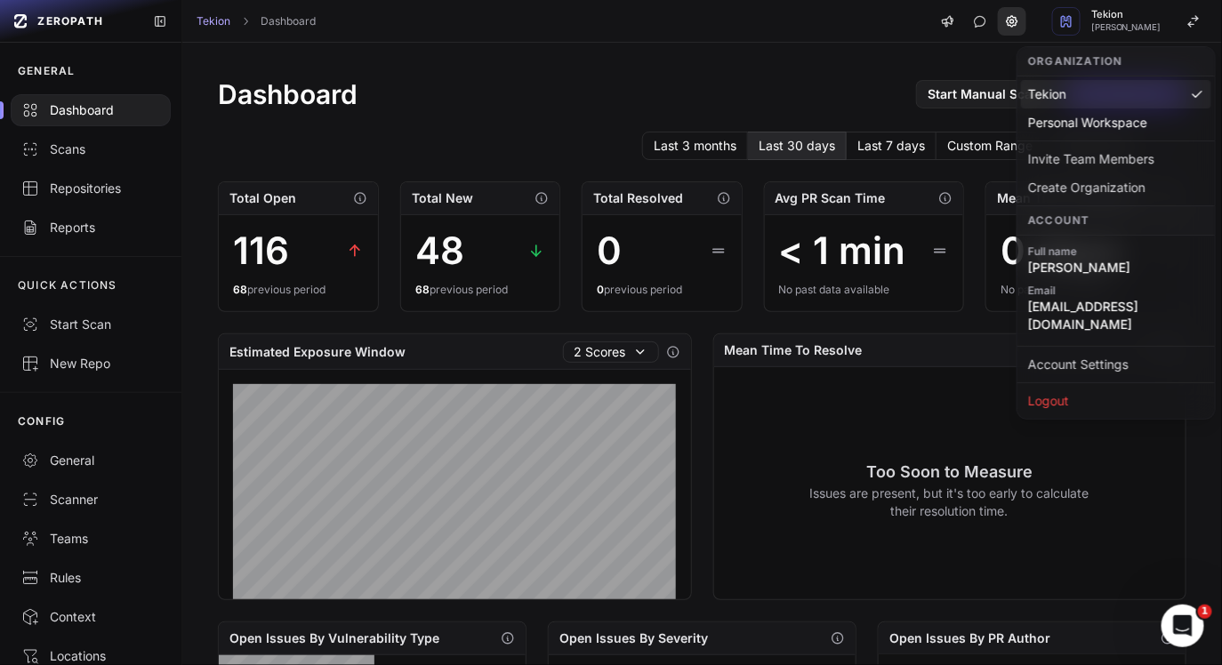
click at [1001, 25] on link at bounding box center [1012, 21] width 28 height 28
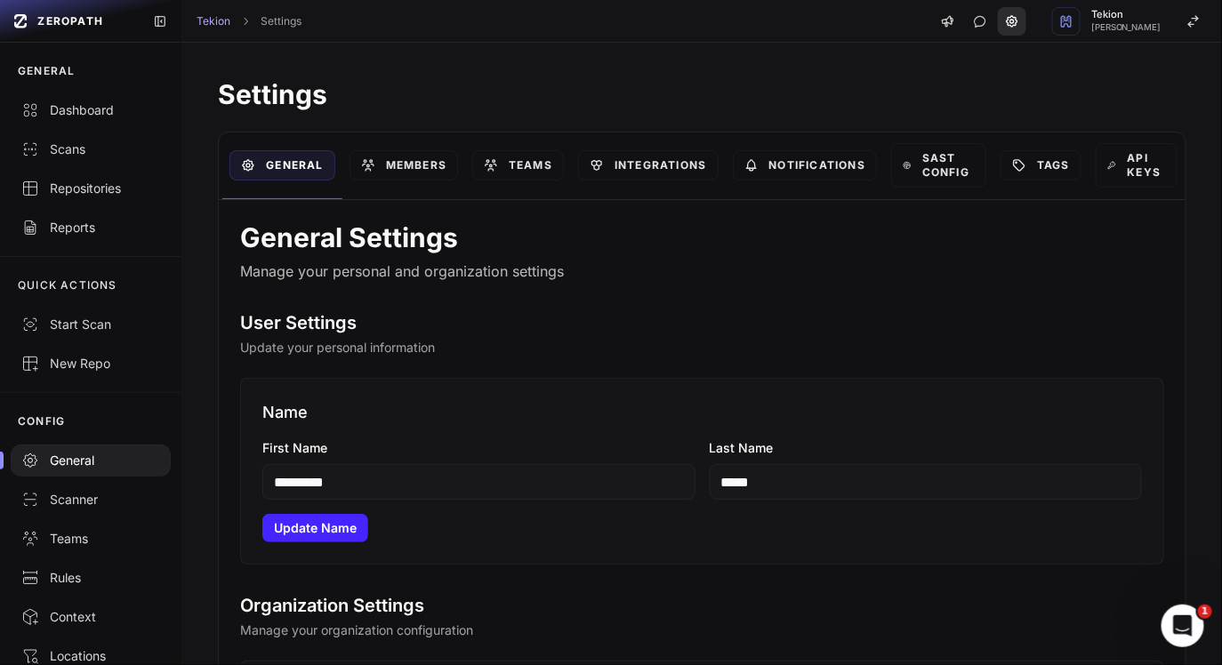
click at [1020, 22] on link at bounding box center [1012, 21] width 28 height 28
click at [714, 92] on h1 "Settings" at bounding box center [702, 94] width 968 height 32
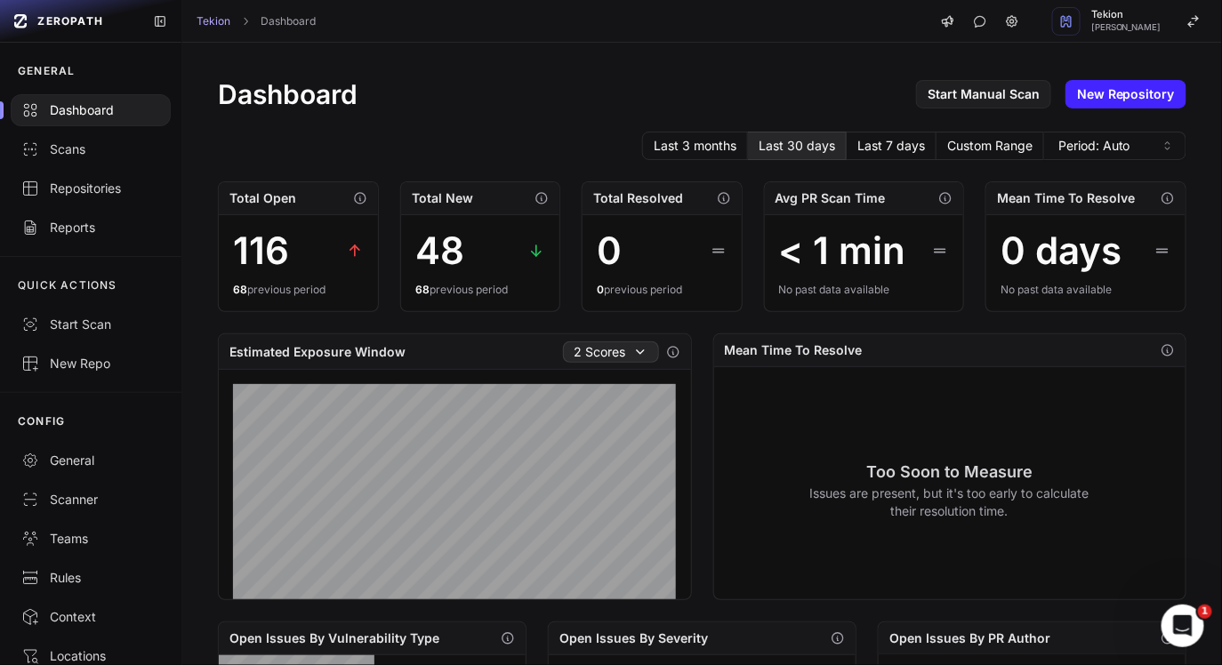
click at [641, 345] on icon at bounding box center [640, 352] width 14 height 14
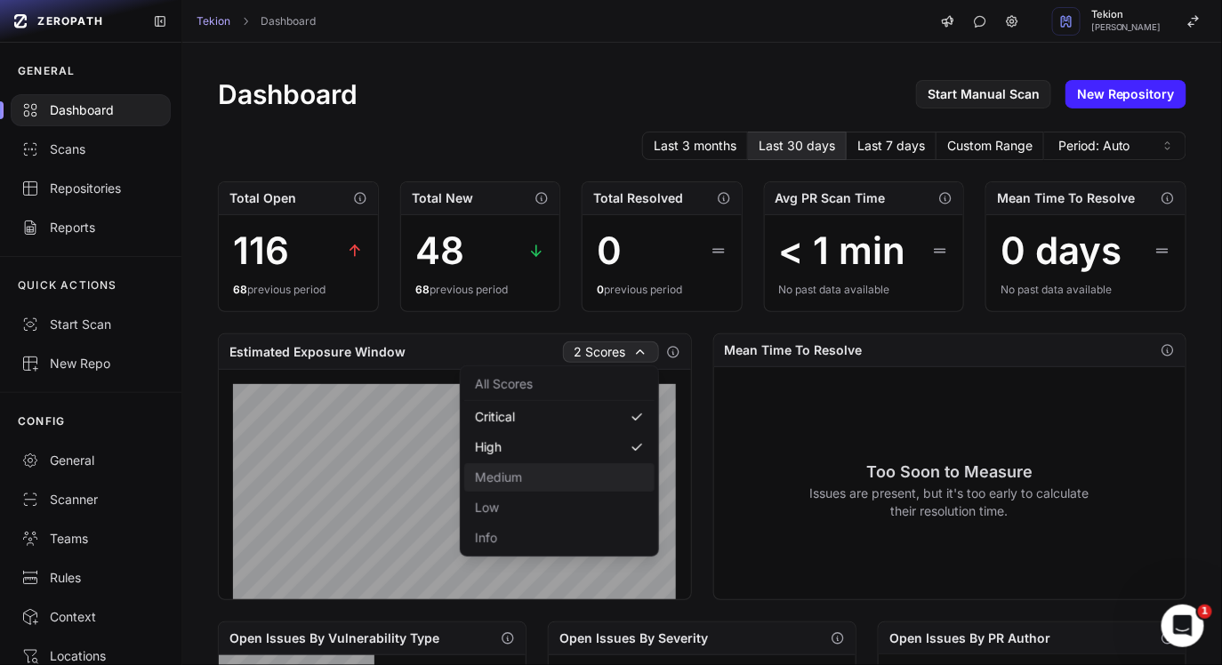
click at [572, 486] on button "Medium" at bounding box center [559, 477] width 190 height 28
click at [581, 505] on button "Low" at bounding box center [559, 507] width 190 height 28
click at [577, 529] on button "Info" at bounding box center [559, 538] width 190 height 28
click at [707, 354] on div "Estimated Exposure Window All Scores Mean Time To Resolve Too Soon to Measure I…" at bounding box center [702, 466] width 968 height 267
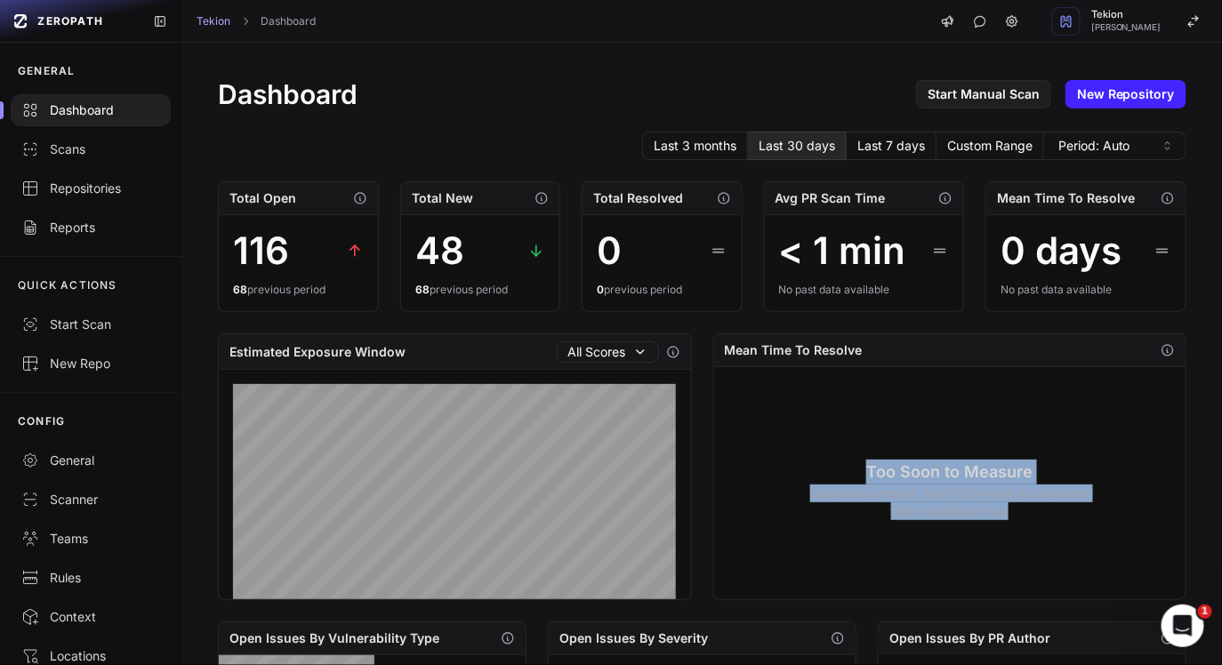
drag, startPoint x: 850, startPoint y: 462, endPoint x: 1125, endPoint y: 525, distance: 281.7
click at [1125, 525] on div "Too Soon to Measure Issues are present, but it's too early to calculate their r…" at bounding box center [949, 489] width 471 height 245
click at [971, 497] on p "Issues are present, but it's too early to calculate their resolution time." at bounding box center [949, 503] width 280 height 36
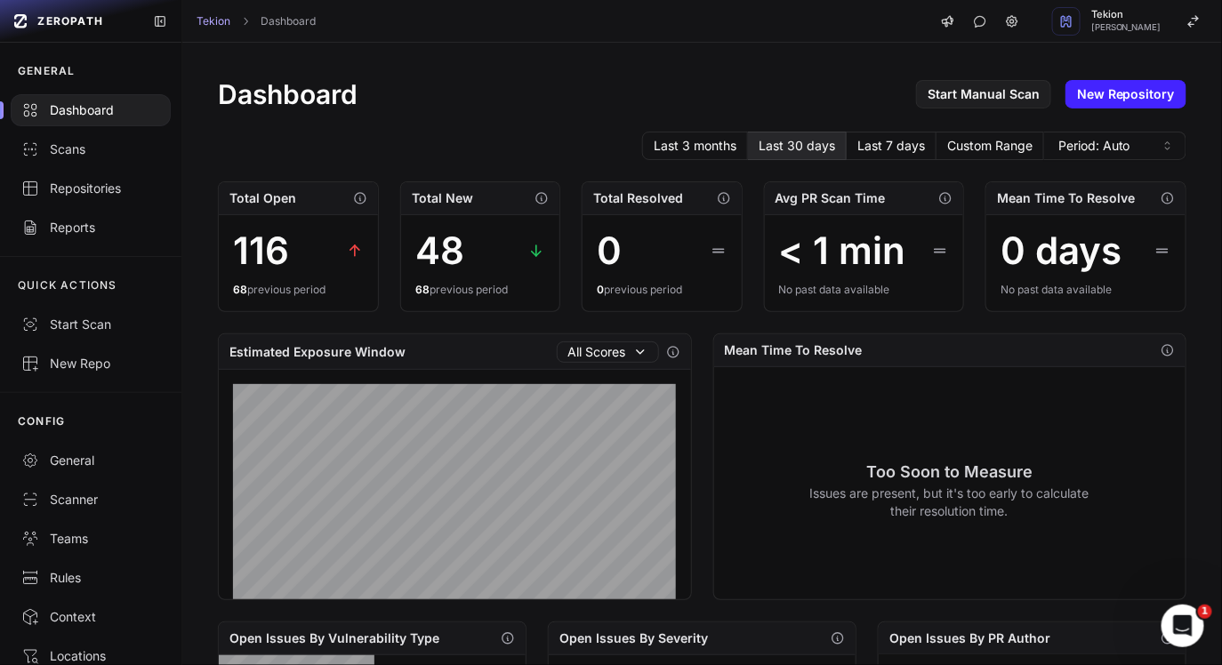
click at [971, 497] on p "Issues are present, but it's too early to calculate their resolution time." at bounding box center [949, 503] width 280 height 36
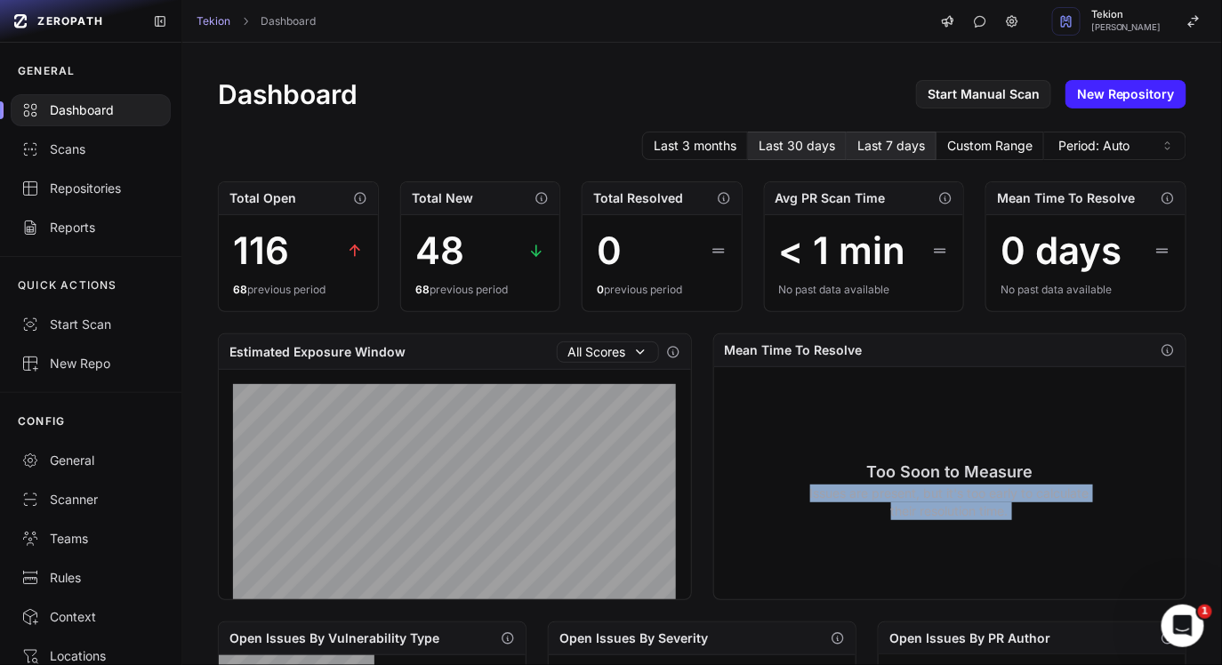
click at [886, 135] on button "Last 7 days" at bounding box center [891, 146] width 90 height 28
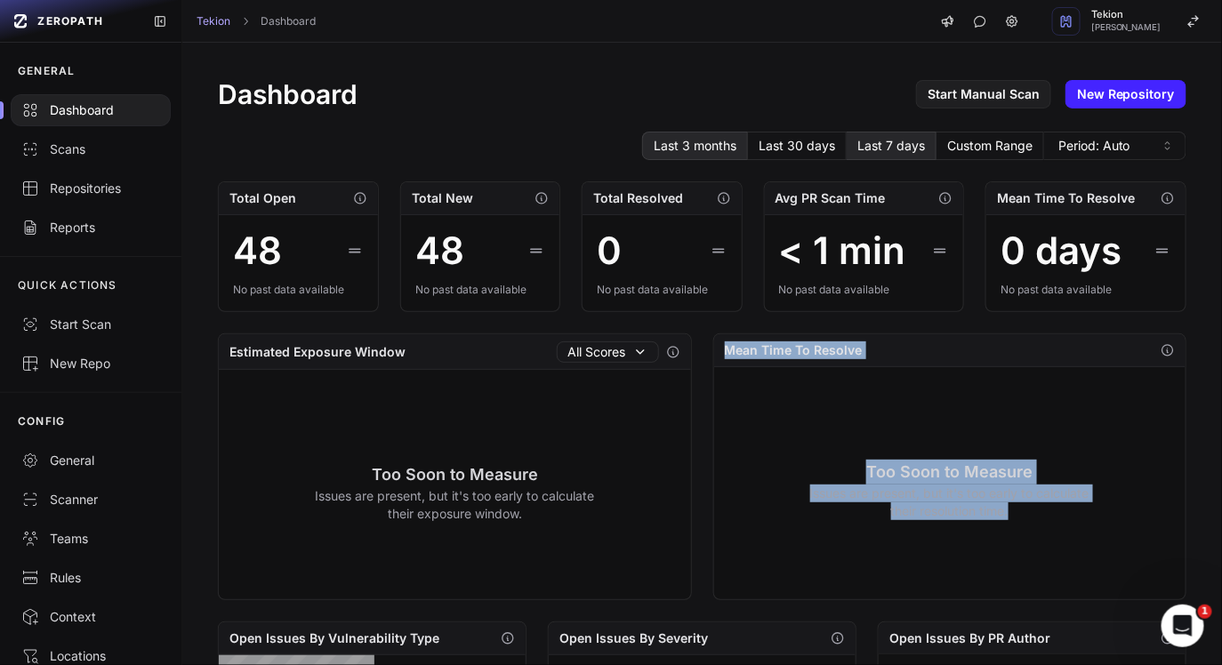
click at [670, 146] on button "Last 3 months" at bounding box center [695, 146] width 106 height 28
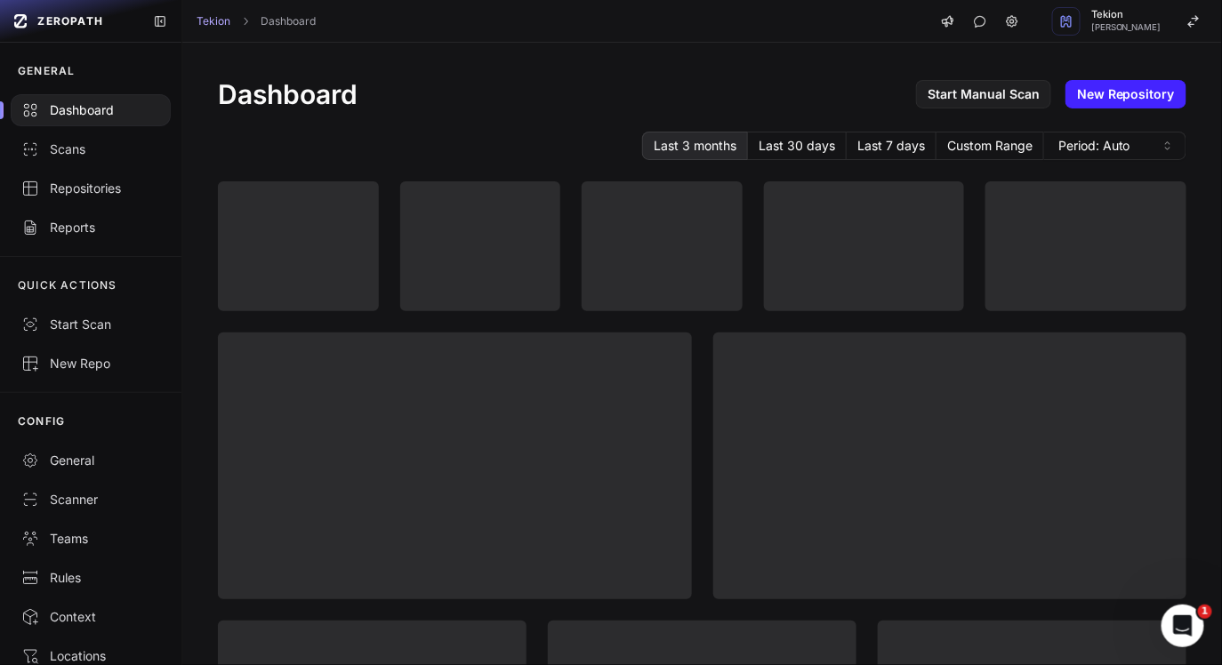
click at [685, 85] on div "Dashboard Start Manual Scan New Repository" at bounding box center [702, 94] width 968 height 32
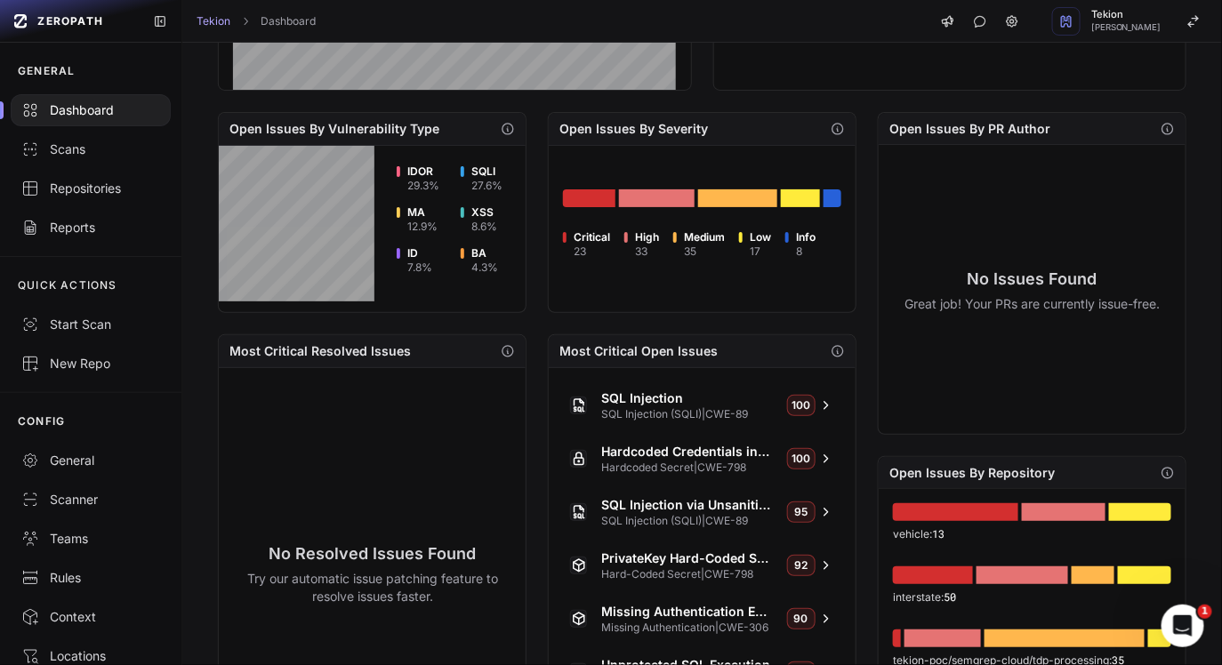
scroll to position [658, 0]
